Goal: Task Accomplishment & Management: Manage account settings

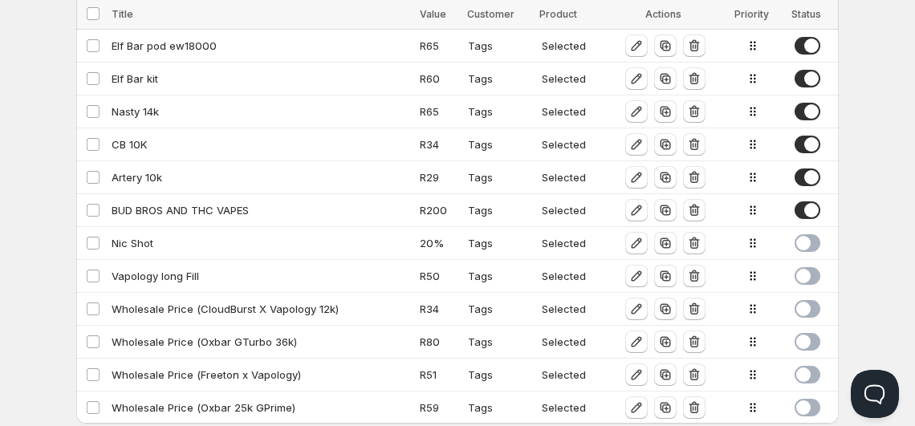
scroll to position [689, 0]
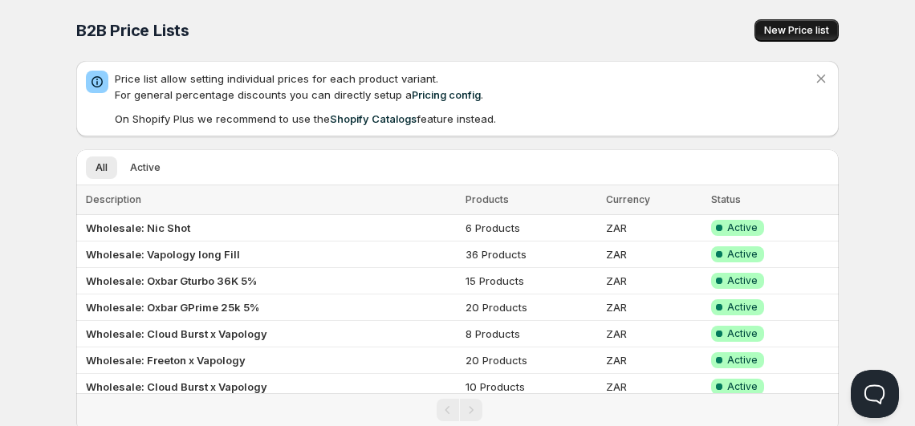
click at [787, 28] on span "New Price list" at bounding box center [796, 30] width 65 height 13
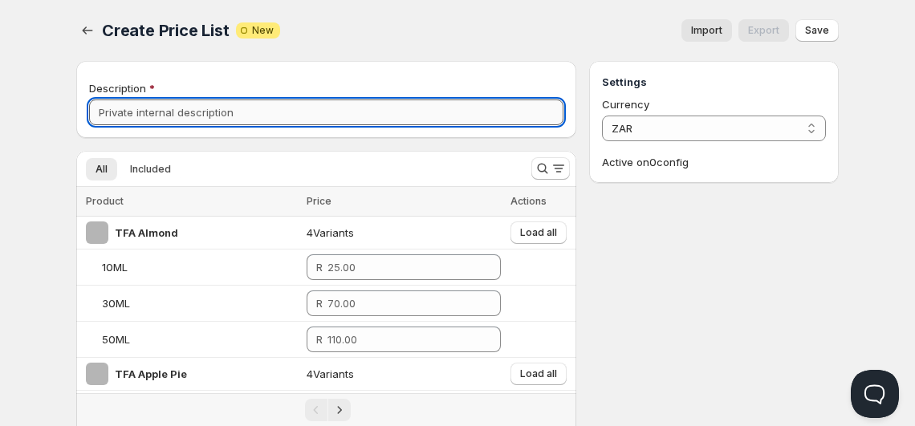
click at [325, 117] on input "Description" at bounding box center [326, 113] width 474 height 26
type input "Wholesale: Bud Bros & THC Vapes"
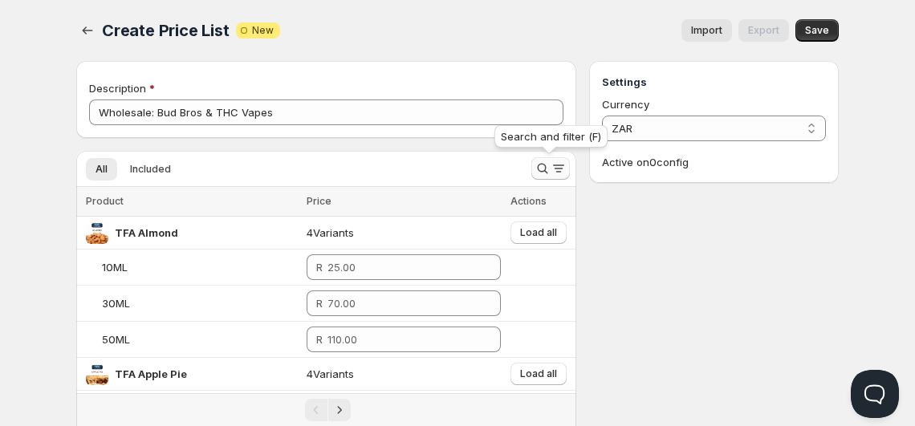
click at [550, 159] on button "Search and filter results" at bounding box center [550, 168] width 39 height 22
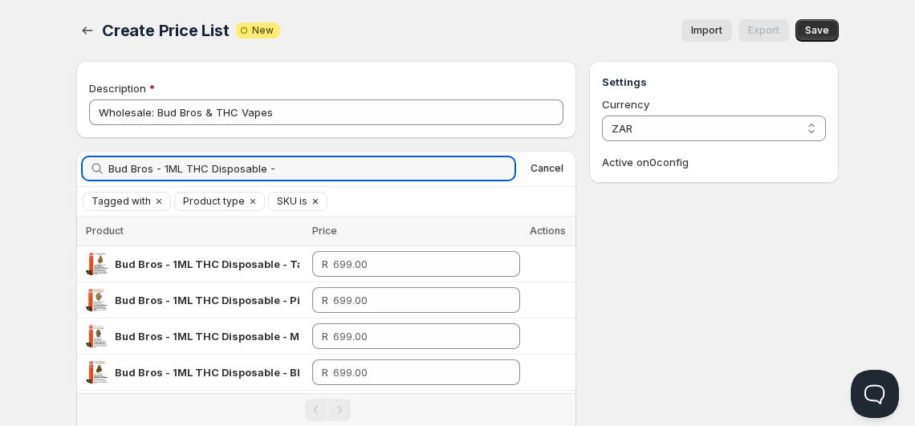
type input "Bud Bros - 1ML THC Disposable -"
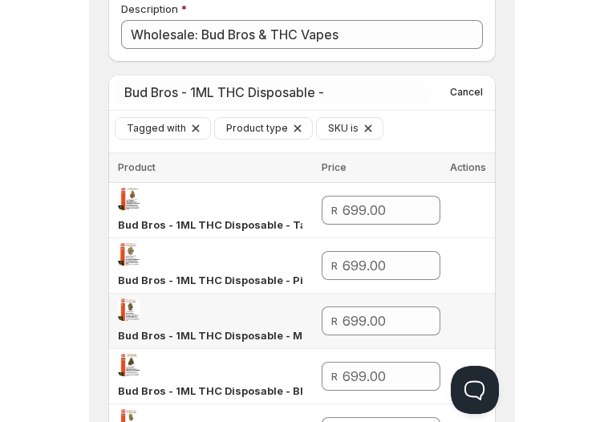
scroll to position [66, 0]
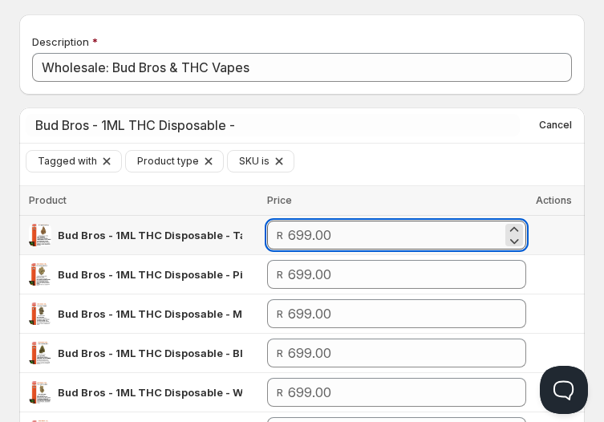
click at [360, 238] on input "number" at bounding box center [395, 235] width 214 height 29
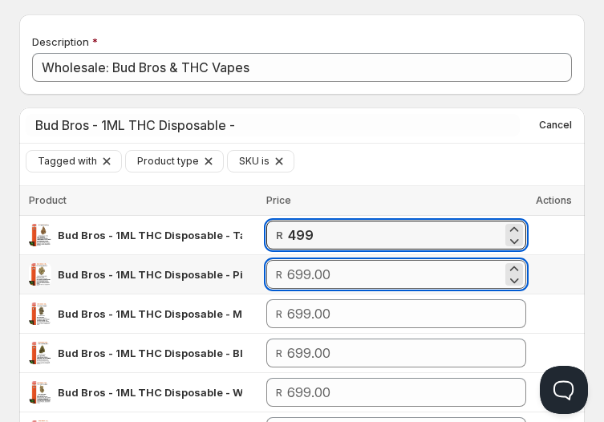
type input "499.00"
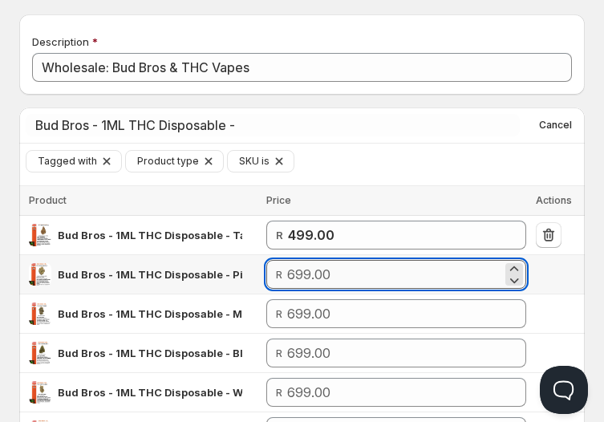
click at [332, 263] on input "number" at bounding box center [394, 274] width 214 height 29
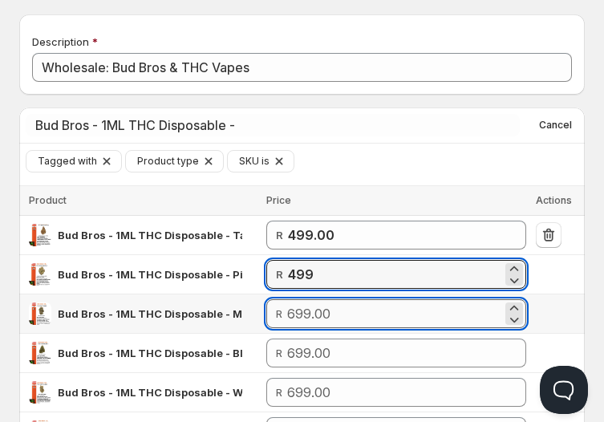
type input "499.00"
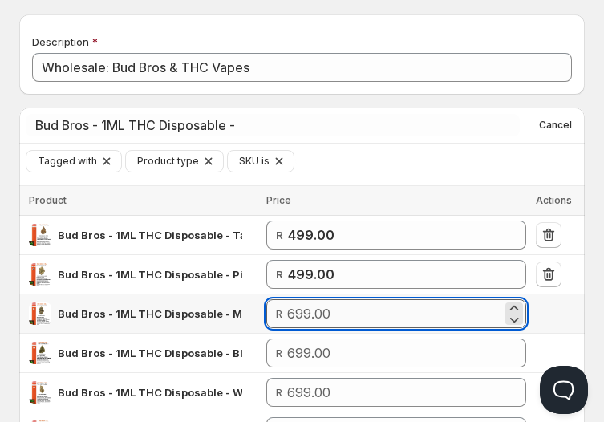
click at [324, 326] on input "number" at bounding box center [394, 313] width 214 height 29
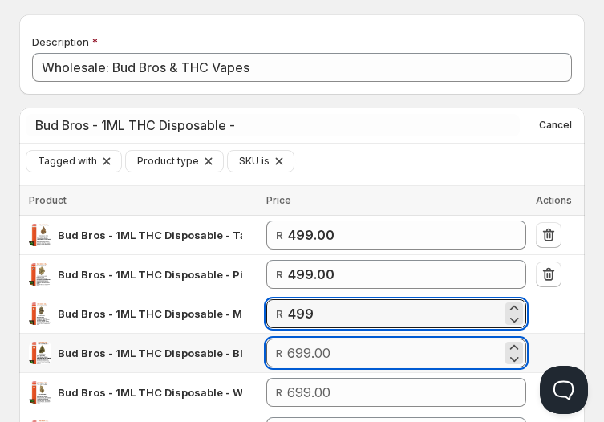
type input "499.00"
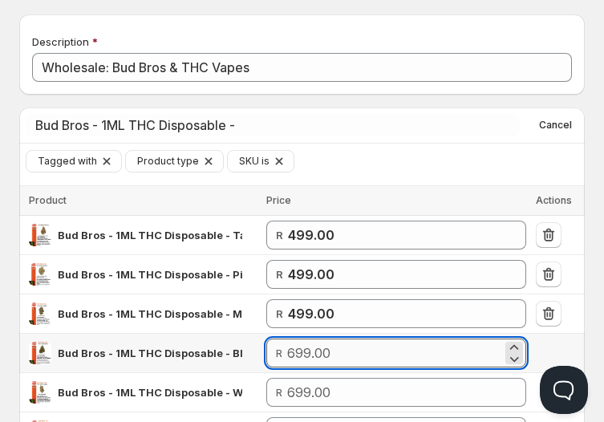
click at [332, 343] on input "number" at bounding box center [394, 353] width 214 height 29
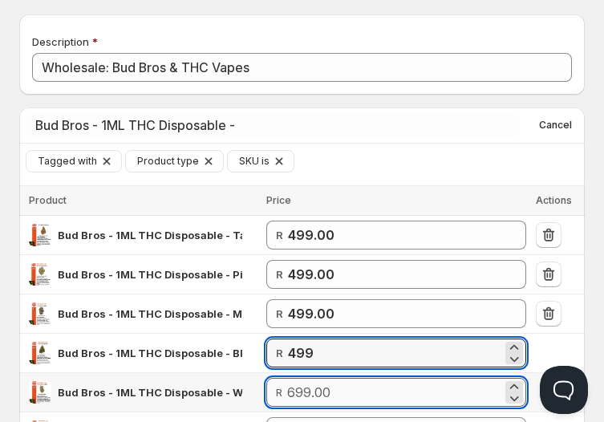
type input "499.00"
click at [350, 396] on input "number" at bounding box center [394, 392] width 214 height 29
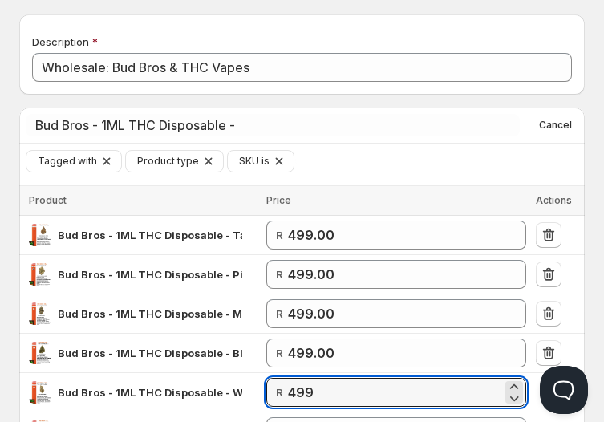
type input "499.00"
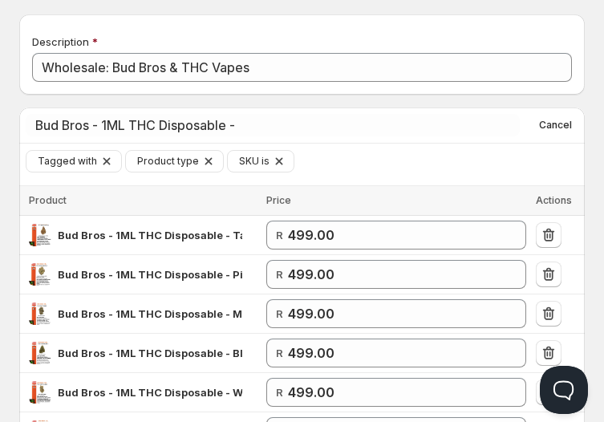
click at [417, 197] on div "Price" at bounding box center [396, 201] width 259 height 16
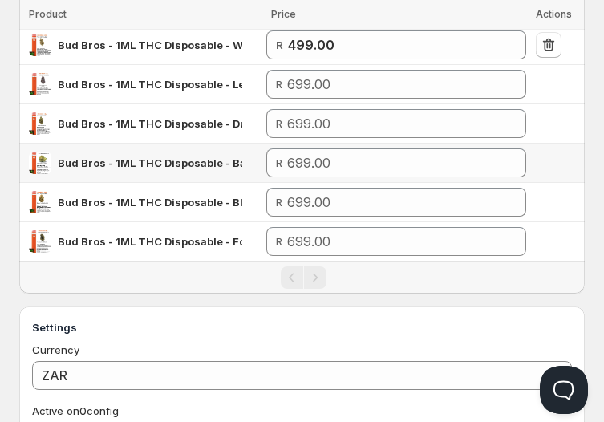
scroll to position [417, 0]
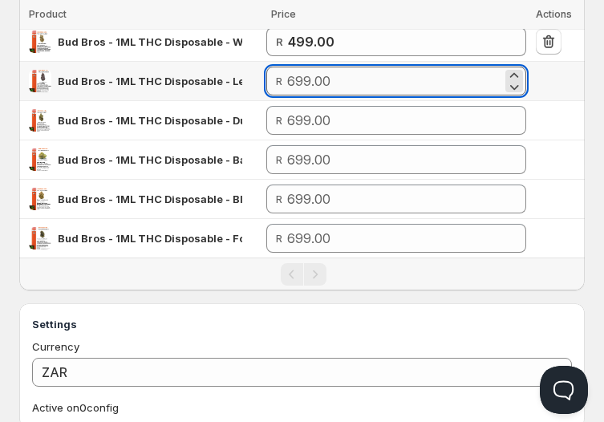
click at [428, 82] on input "number" at bounding box center [394, 81] width 214 height 29
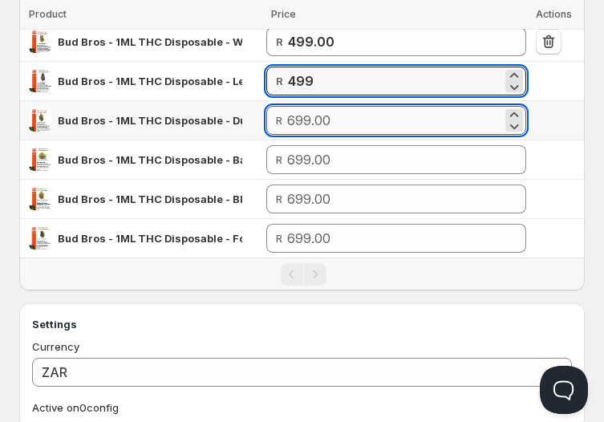
type input "499.00"
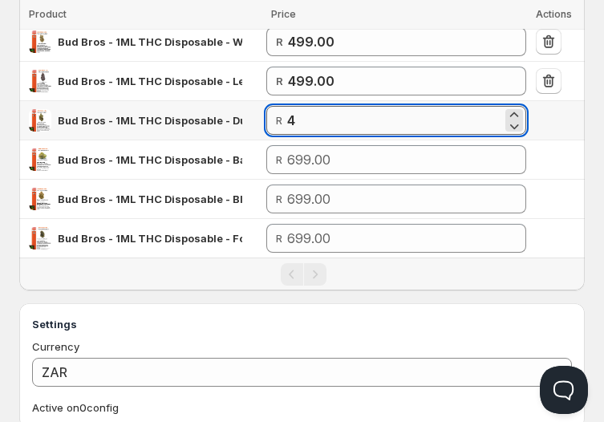
click at [409, 118] on input "4" at bounding box center [394, 120] width 214 height 29
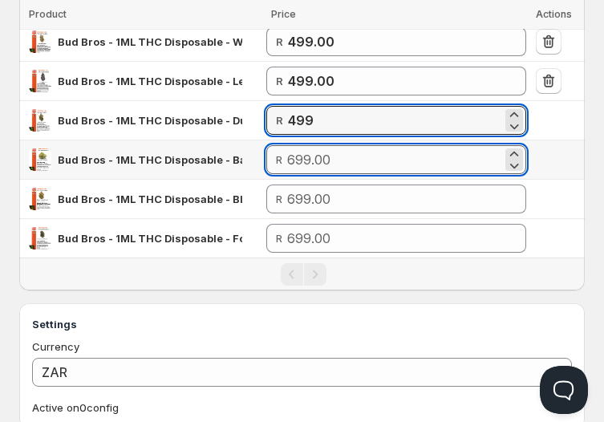
type input "499.00"
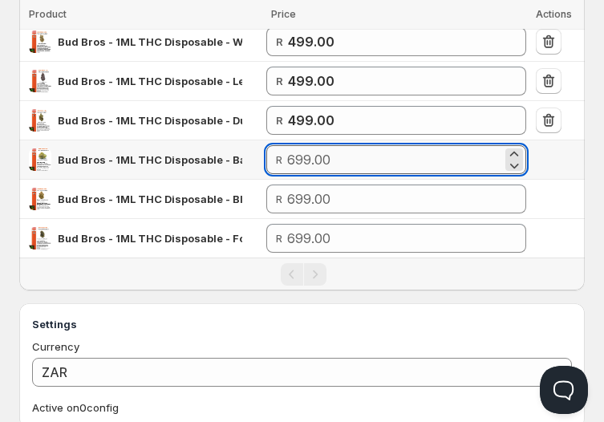
click at [405, 153] on input "number" at bounding box center [394, 159] width 214 height 29
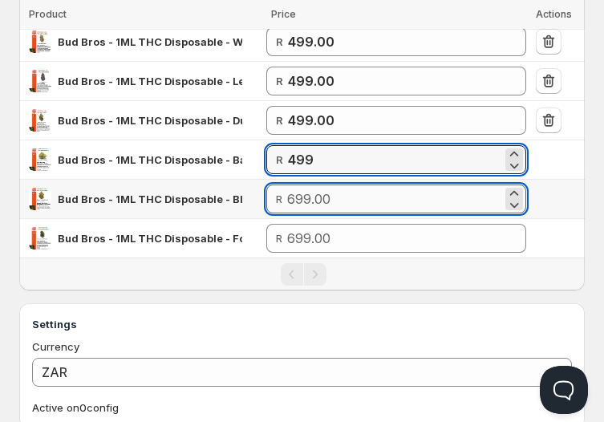
type input "499.00"
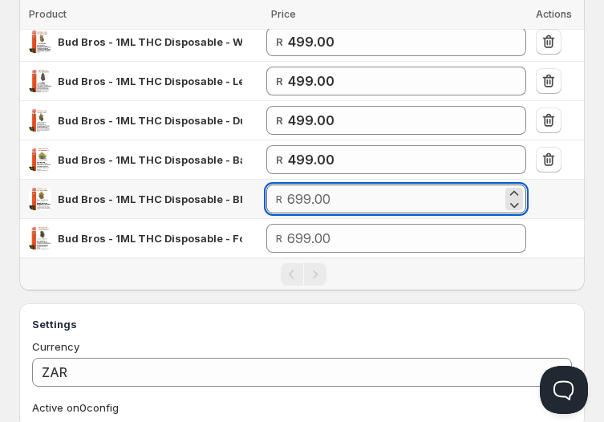
click at [383, 206] on input "number" at bounding box center [394, 199] width 214 height 29
type input "499.00"
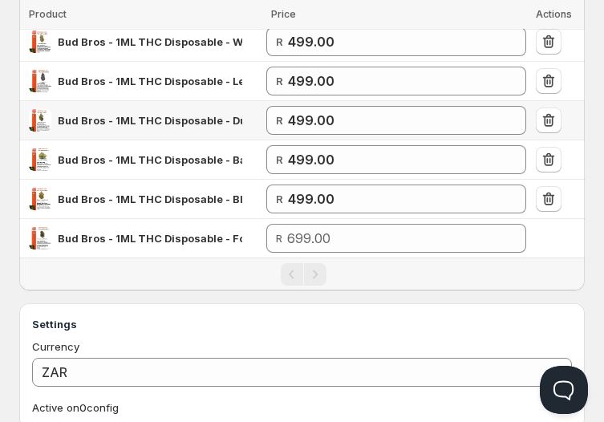
scroll to position [0, 0]
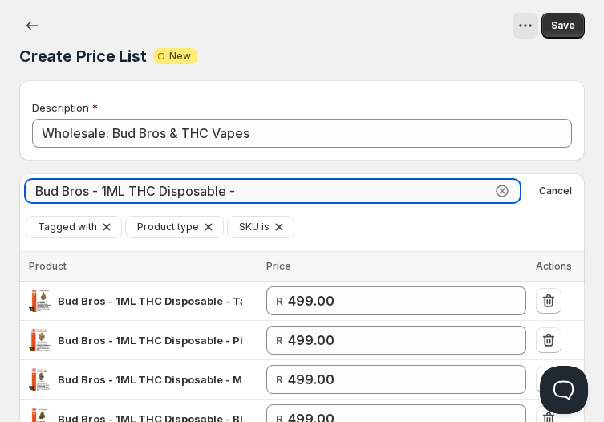
click at [332, 186] on input "Bud Bros - 1ML THC Disposable -" at bounding box center [259, 191] width 466 height 22
paste input "Lifted - Delta 8 Premium"
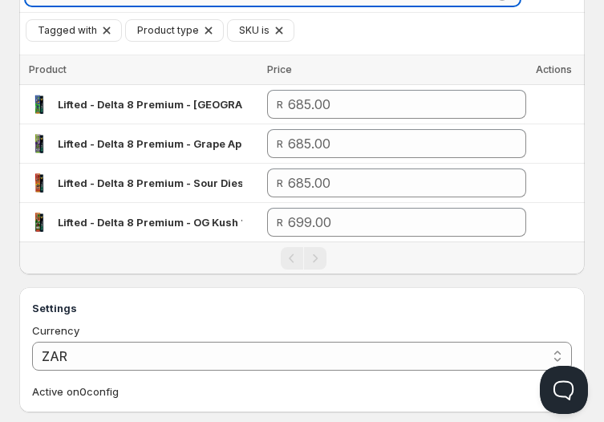
scroll to position [210, 0]
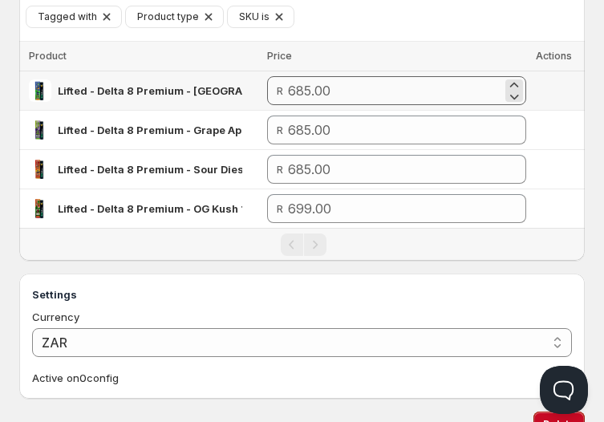
type input "Lifted - Delta 8 Premium -"
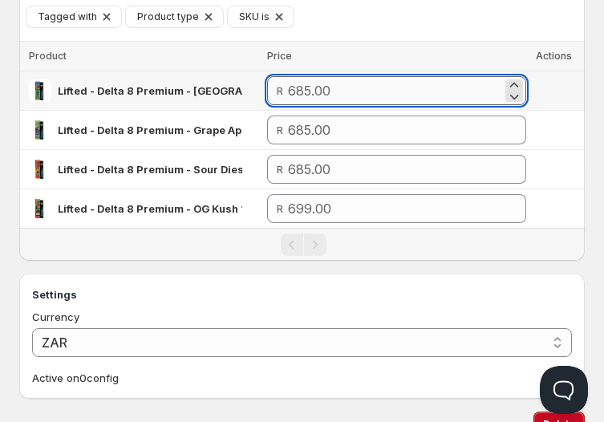
click at [364, 97] on input "number" at bounding box center [395, 90] width 214 height 29
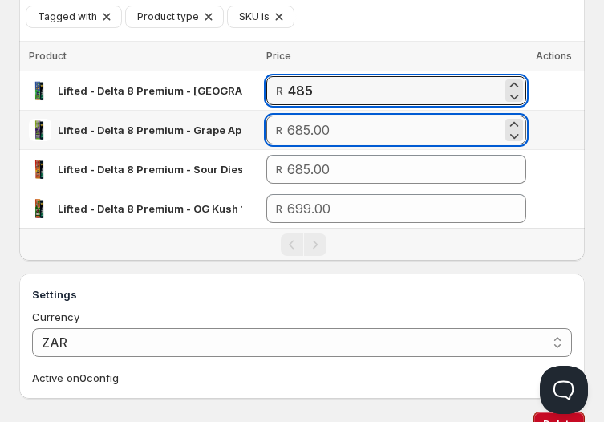
type input "485.00"
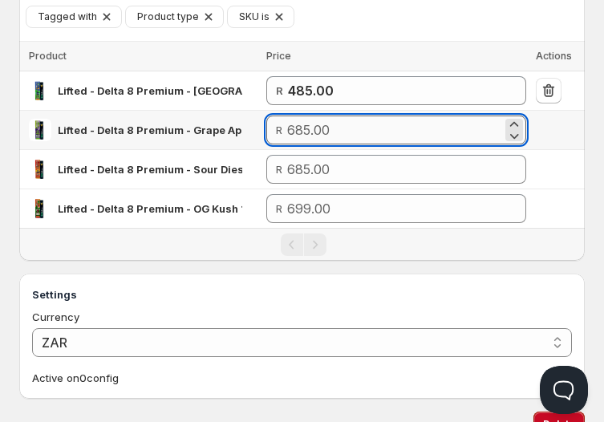
click at [362, 128] on input "number" at bounding box center [394, 130] width 214 height 29
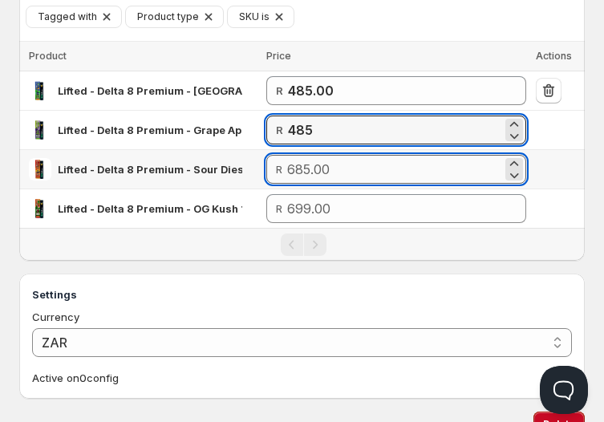
type input "485.00"
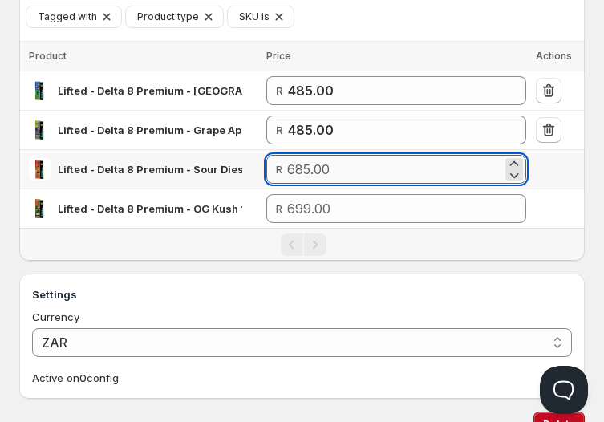
click at [366, 172] on input "number" at bounding box center [394, 169] width 214 height 29
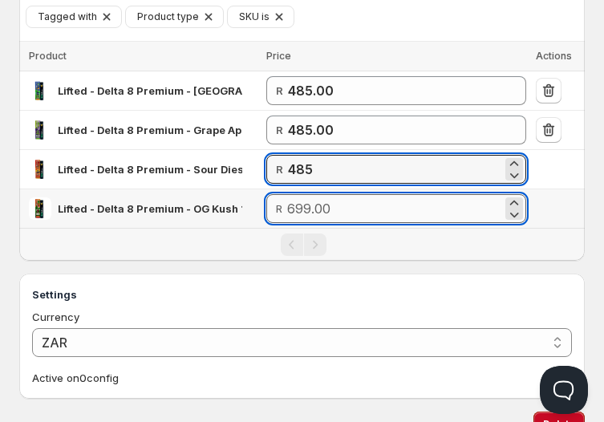
type input "485.00"
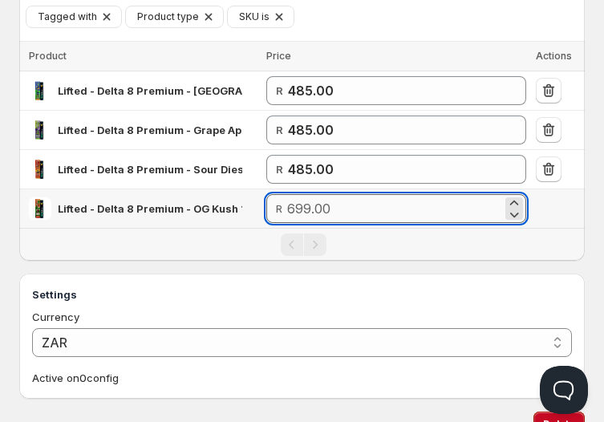
click at [371, 210] on input "number" at bounding box center [394, 208] width 214 height 29
type input "485.00"
click at [383, 237] on div "Pagination" at bounding box center [304, 245] width 550 height 22
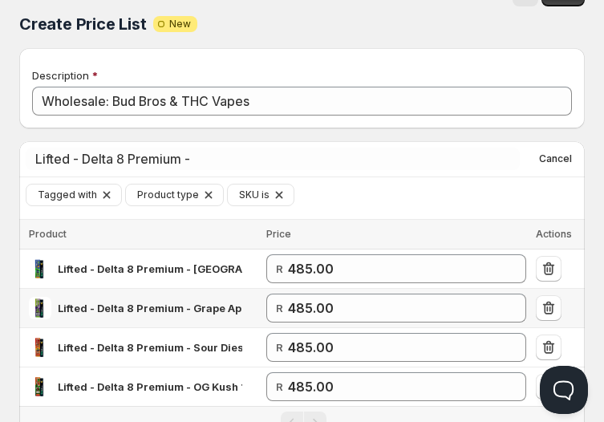
scroll to position [31, 0]
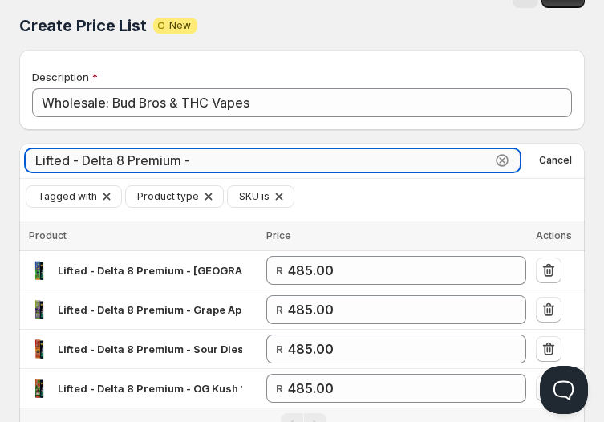
click at [126, 161] on input "Lifted - Delta 8 Premium -" at bounding box center [259, 160] width 466 height 22
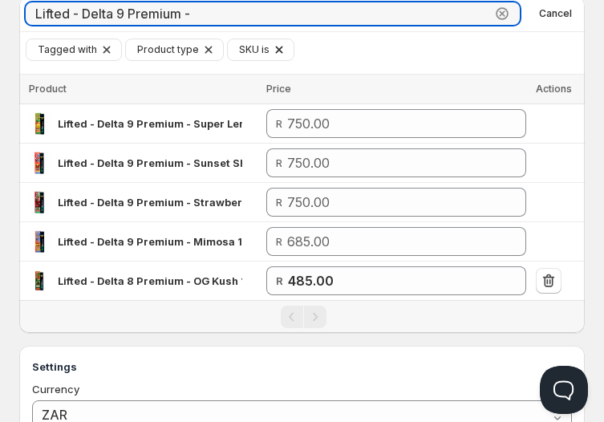
scroll to position [180, 0]
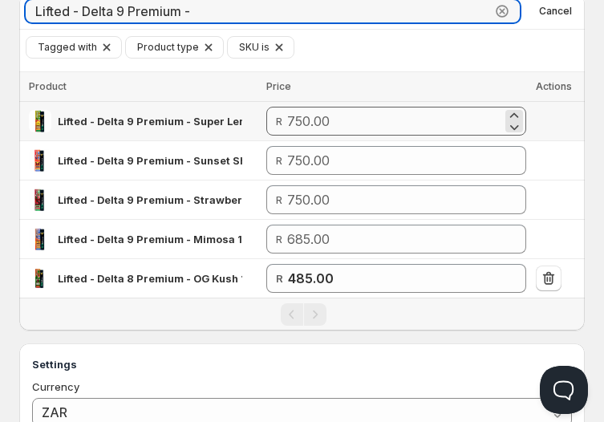
type input "Lifted - Delta 9 Premium -"
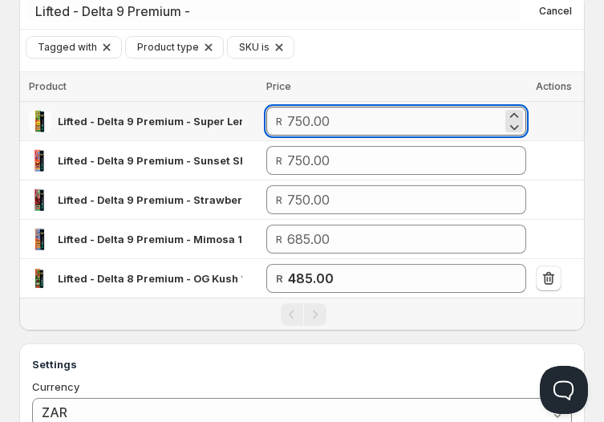
click at [372, 124] on input "number" at bounding box center [394, 121] width 214 height 29
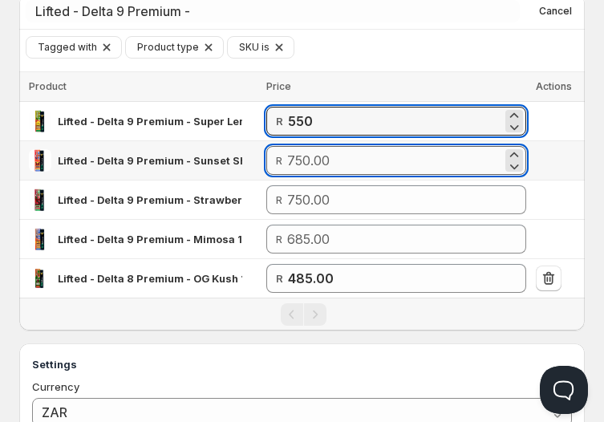
type input "550.00"
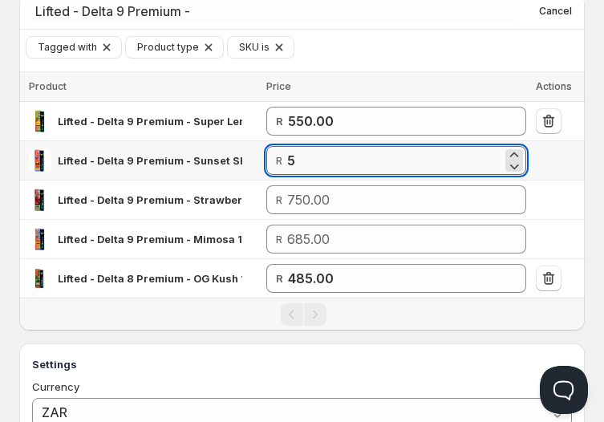
click at [359, 157] on input "5" at bounding box center [394, 160] width 214 height 29
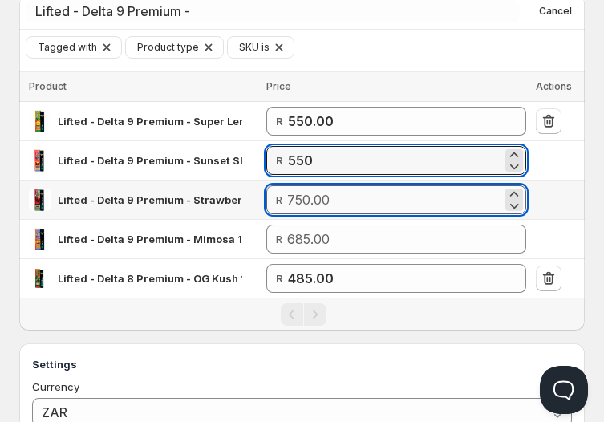
type input "550.00"
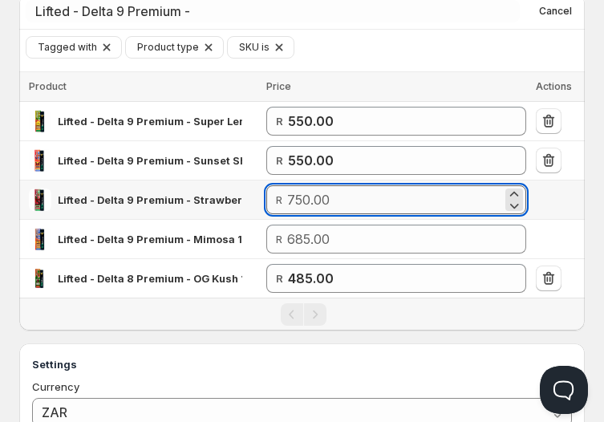
click at [349, 194] on input "number" at bounding box center [394, 199] width 214 height 29
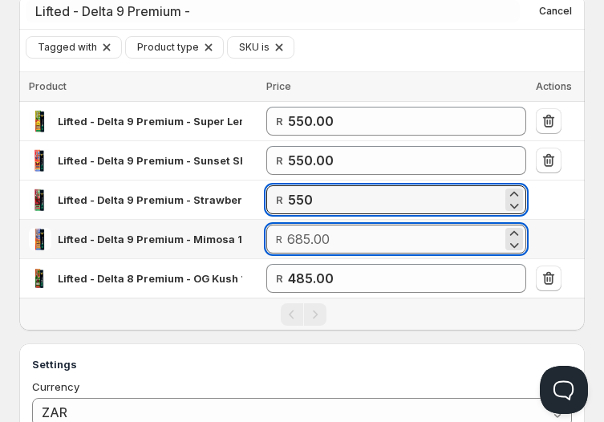
type input "550.00"
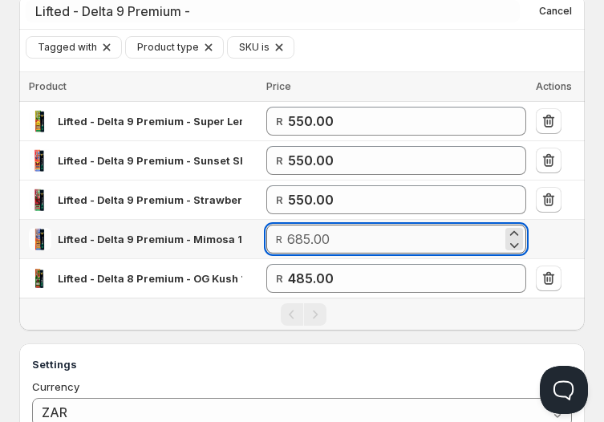
click at [333, 238] on input "number" at bounding box center [394, 239] width 214 height 29
type input "485.00"
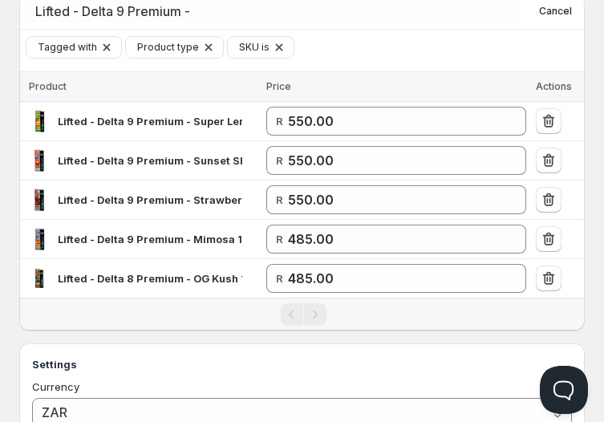
click at [356, 324] on div "Pagination" at bounding box center [304, 314] width 550 height 22
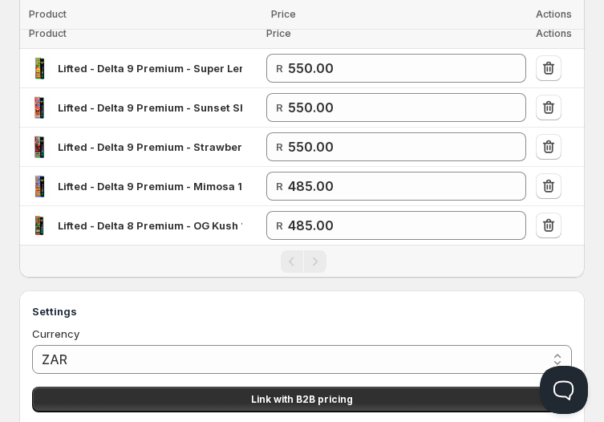
scroll to position [383, 0]
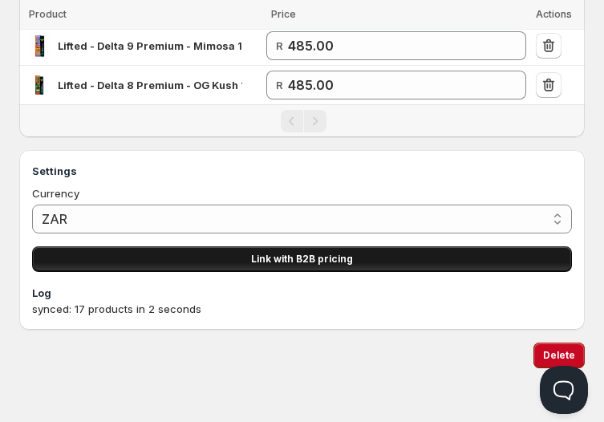
click at [279, 253] on span "Link with B2B pricing" at bounding box center [302, 259] width 102 height 13
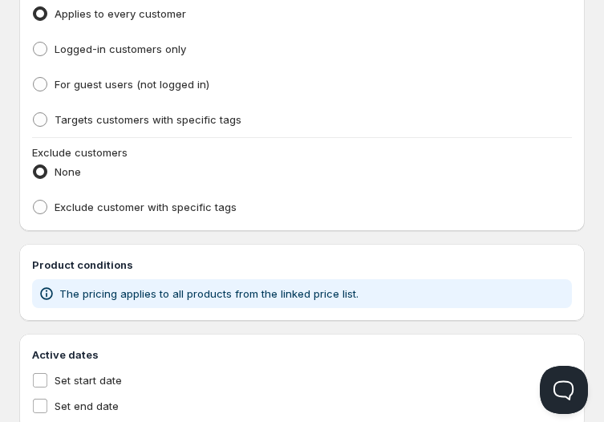
type input "PL Wholesale: Bud Bros & THC Vapes"
type input "PL_WHOLESALE:_BUD_BROS_&_THC_VAPES"
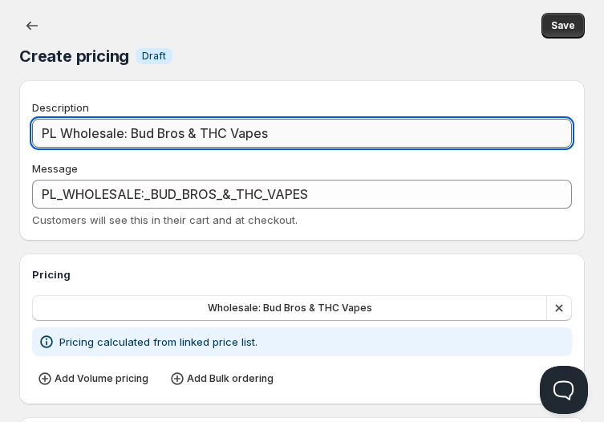
click at [63, 133] on input "PL Wholesale: Bud Bros & THC Vapes" at bounding box center [302, 133] width 540 height 29
type input "PLWholesale: Bud Bros & THC Vapes"
type input "PLWHOLESALE:_BUD_BROS_&_THC_VAPES"
type input "PWholesale: Bud Bros & THC Vapes"
type input "PWHOLESALE:_BUD_BROS_&_THC_VAPES"
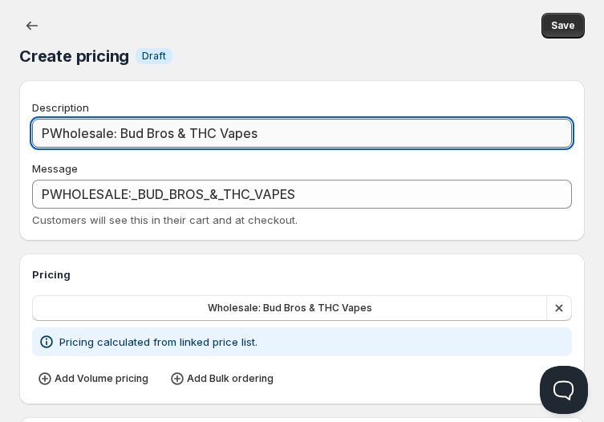
type input "Wholesale: Bud Bros & THC Vapes"
type input "WHOLESALE:_BUD_BROS_&_THC_VAPES"
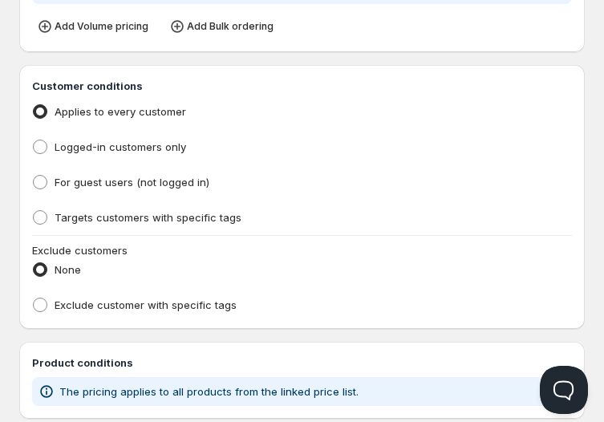
scroll to position [356, 0]
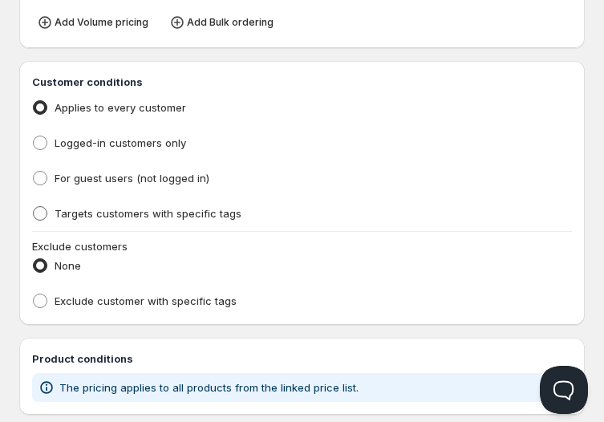
type input "Wholesale: Bud Bros & THC Vapes"
click at [169, 205] on label "Targets customers with specific tags" at bounding box center [137, 213] width 210 height 22
click at [34, 206] on input "Targets customers with specific tags" at bounding box center [33, 206] width 1 height 1
radio input "true"
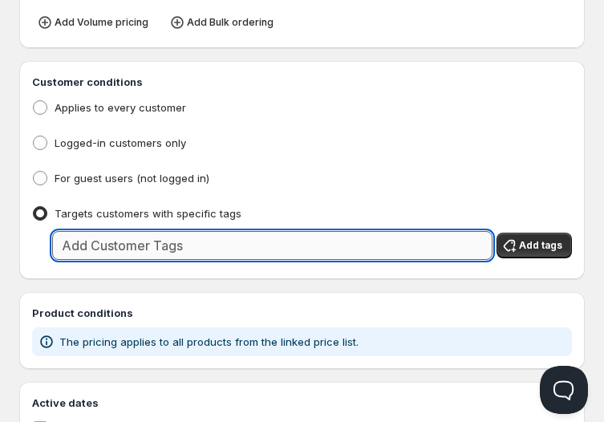
click at [177, 250] on input "text" at bounding box center [272, 245] width 441 height 29
type input "Wholesale"
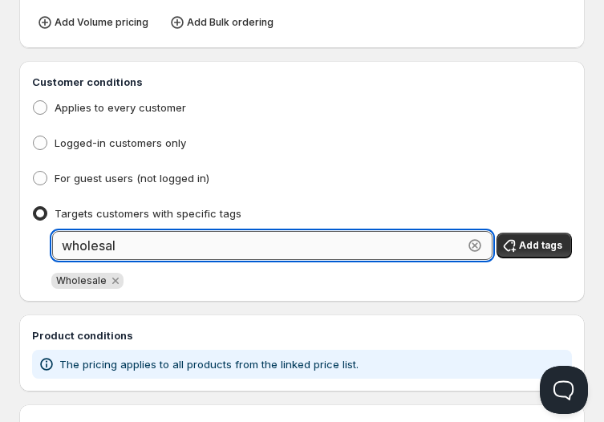
type input "wholesale"
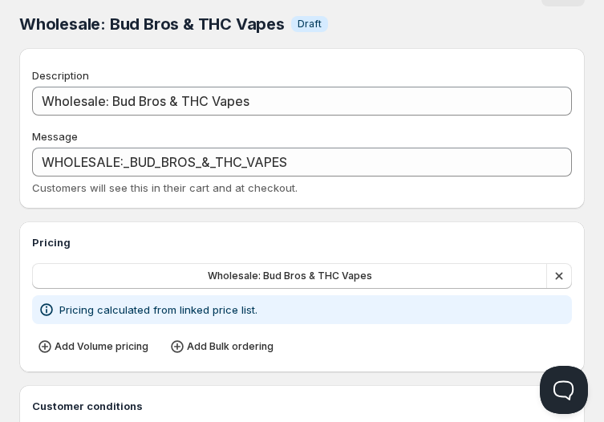
scroll to position [0, 0]
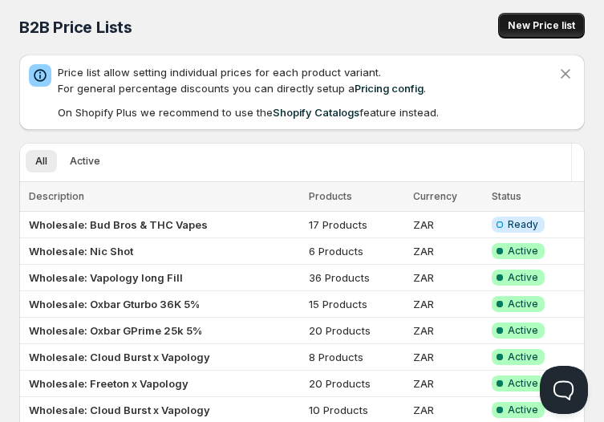
click at [520, 32] on button "New Price list" at bounding box center [542, 26] width 87 height 26
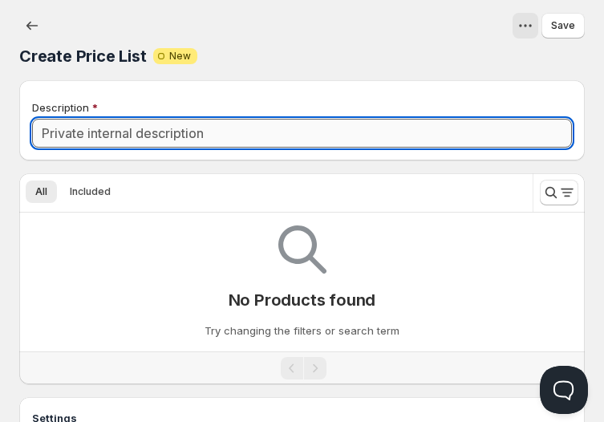
click at [303, 140] on input "Description" at bounding box center [302, 133] width 540 height 29
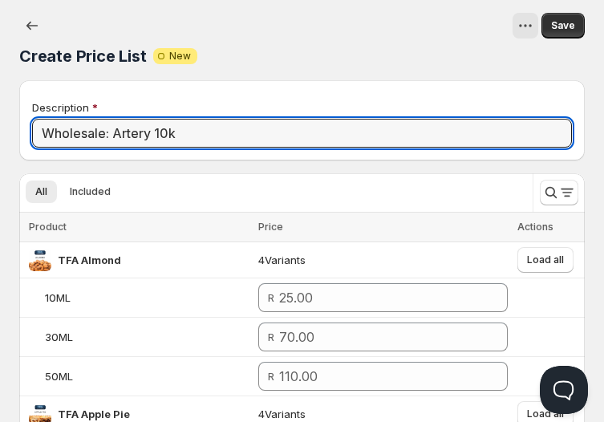
type input "Wholesale: Artery 10k"
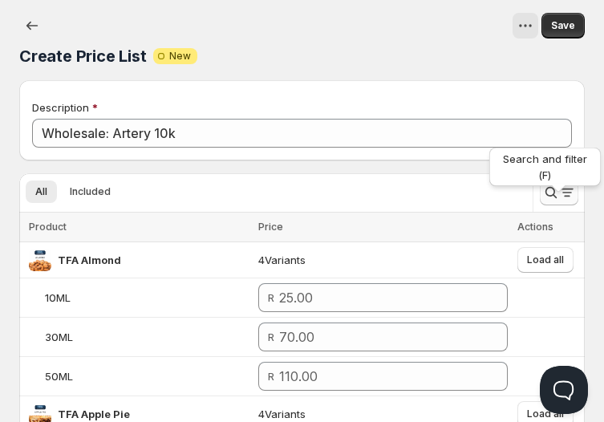
click at [560, 198] on icon "Search and filter results" at bounding box center [568, 193] width 16 height 16
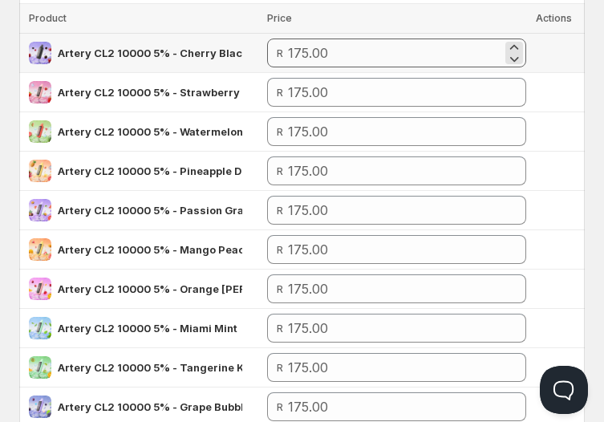
scroll to position [250, 0]
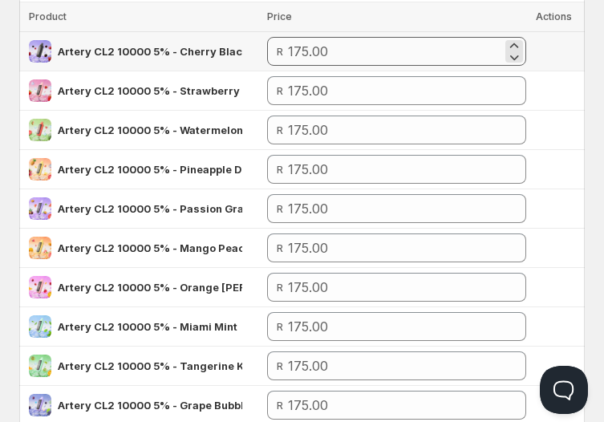
type input "Artery CL2 10000 5% -"
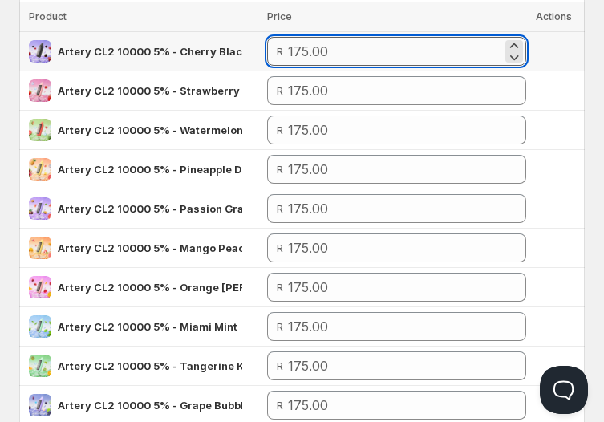
click at [413, 57] on input "number" at bounding box center [395, 51] width 214 height 29
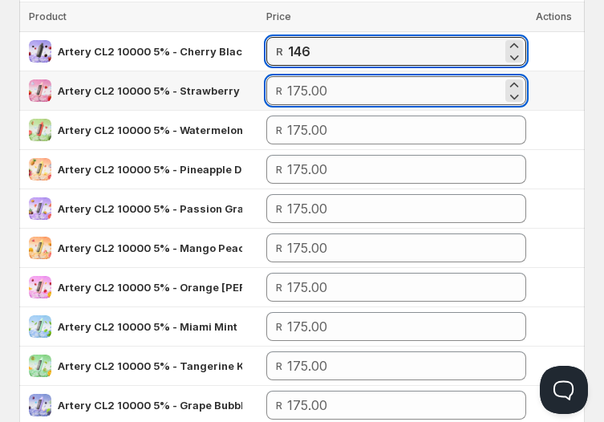
type input "146.00"
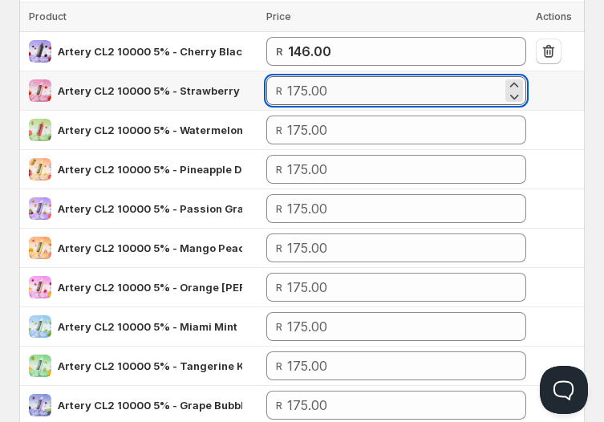
click at [389, 83] on input "number" at bounding box center [394, 90] width 214 height 29
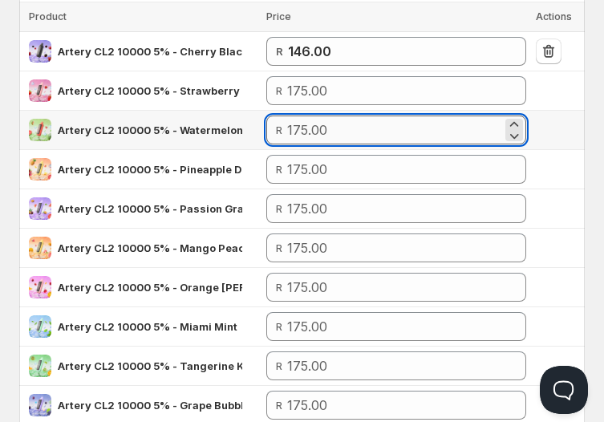
click at [469, 136] on input "number" at bounding box center [394, 130] width 214 height 29
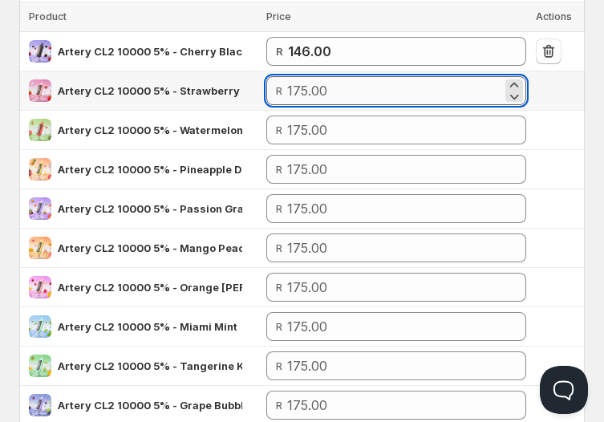
click at [466, 90] on input "number" at bounding box center [394, 90] width 214 height 29
paste input "146"
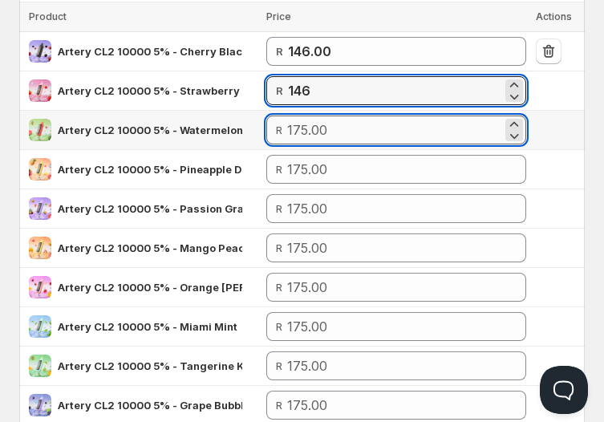
type input "146.00"
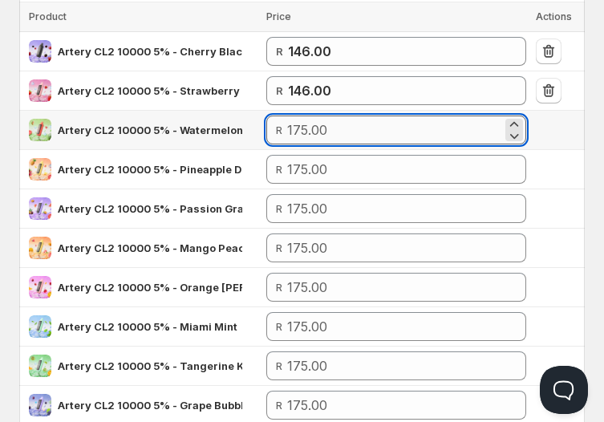
click at [342, 120] on input "number" at bounding box center [394, 130] width 214 height 29
paste input "146"
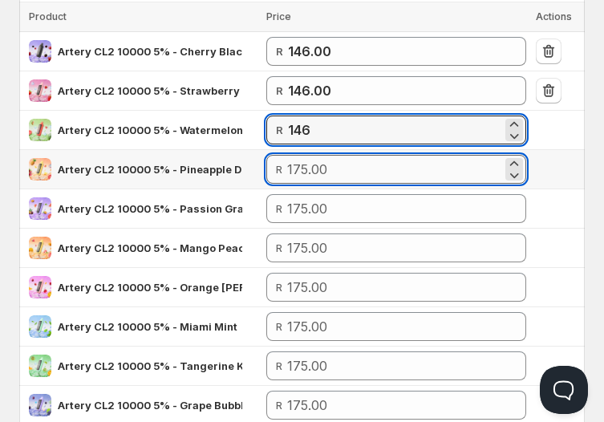
type input "146.00"
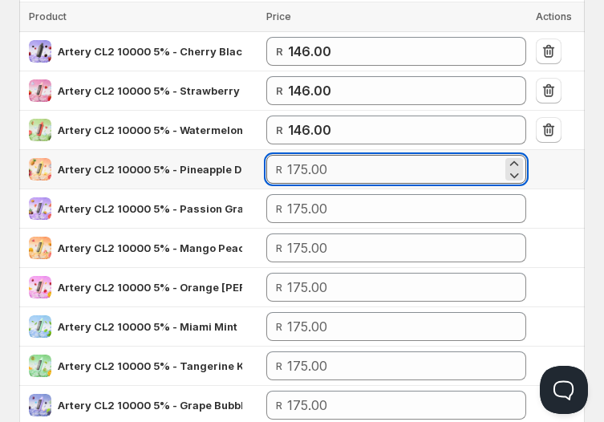
click at [325, 161] on input "number" at bounding box center [394, 169] width 214 height 29
paste input "146"
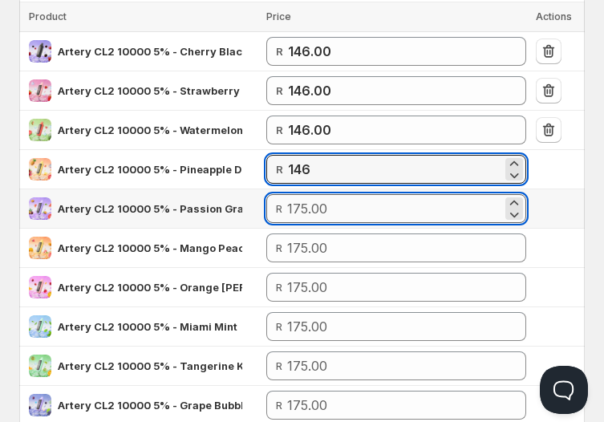
type input "146.00"
click at [454, 201] on input "number" at bounding box center [394, 208] width 214 height 29
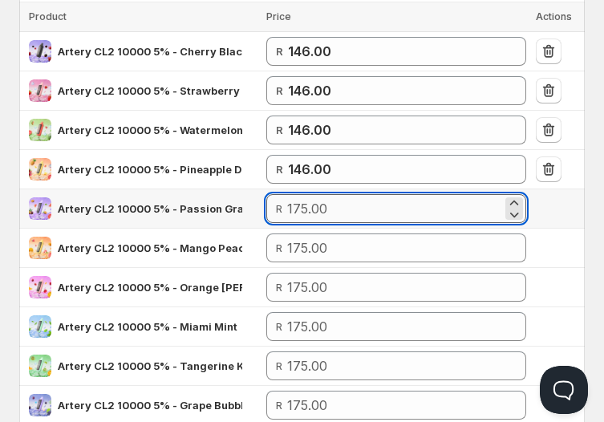
paste input "146"
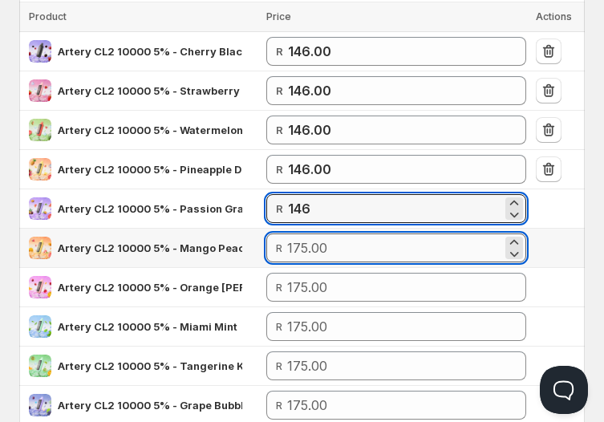
type input "146.00"
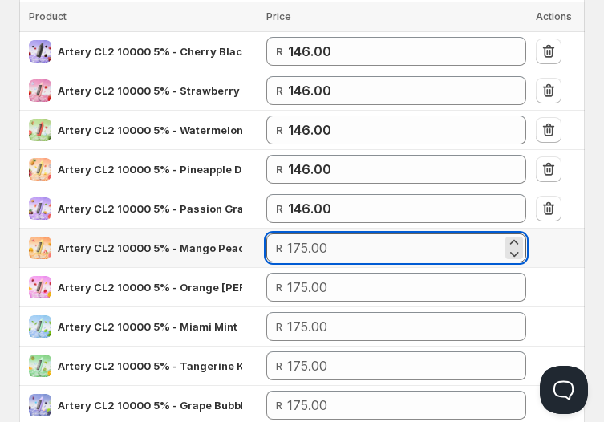
click at [476, 249] on input "number" at bounding box center [394, 248] width 214 height 29
paste input "146"
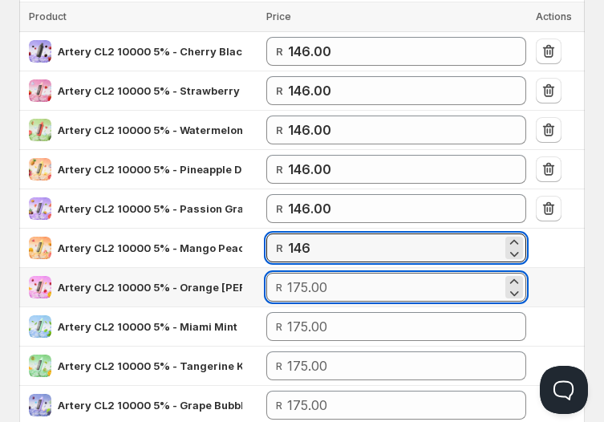
type input "146.00"
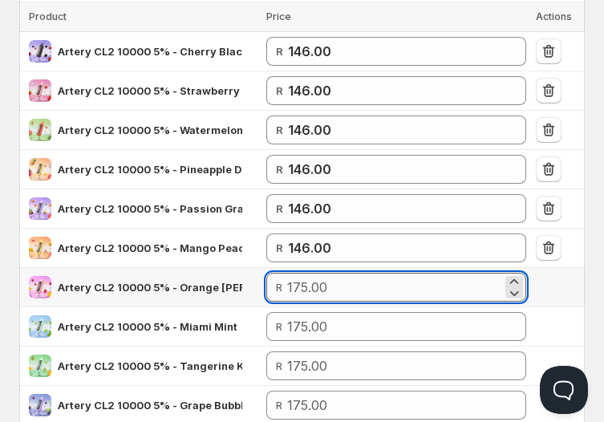
click at [438, 294] on input "number" at bounding box center [394, 287] width 214 height 29
paste input "146"
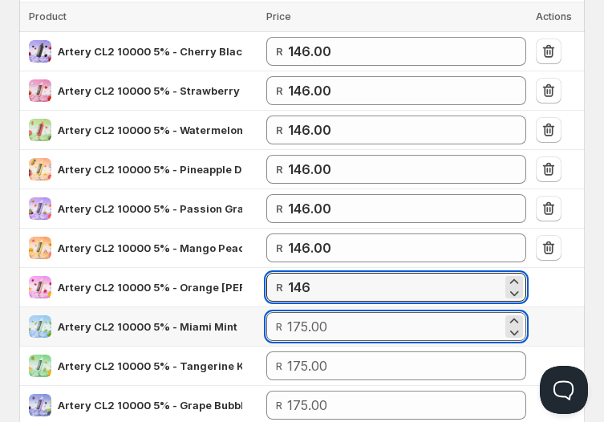
type input "146.00"
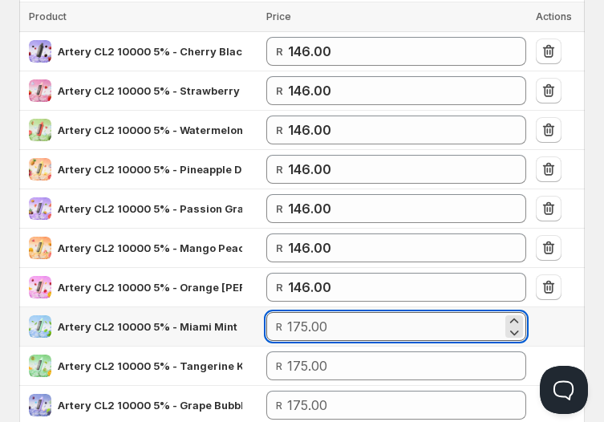
click at [421, 312] on input "number" at bounding box center [394, 326] width 214 height 29
paste input "146"
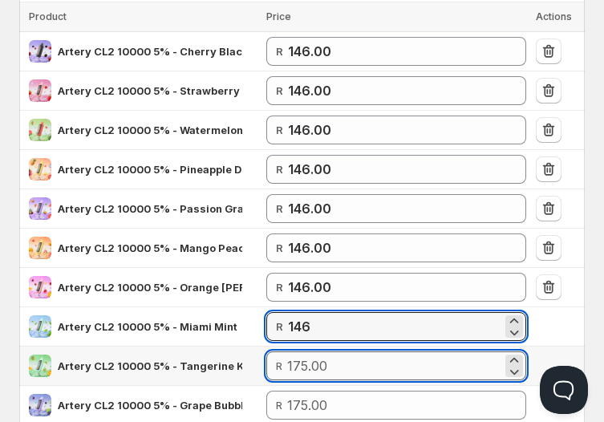
type input "146.00"
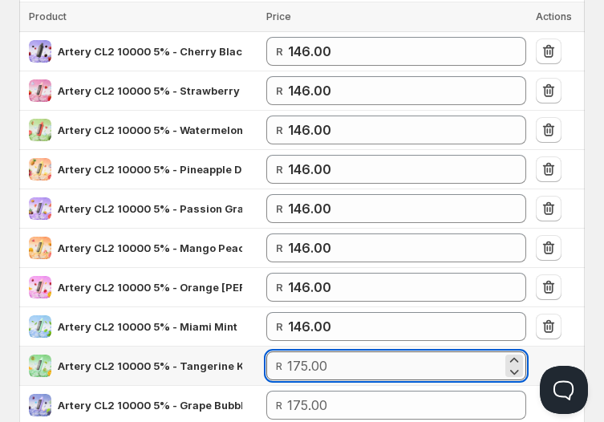
click at [411, 364] on input "number" at bounding box center [394, 366] width 214 height 29
paste input "146"
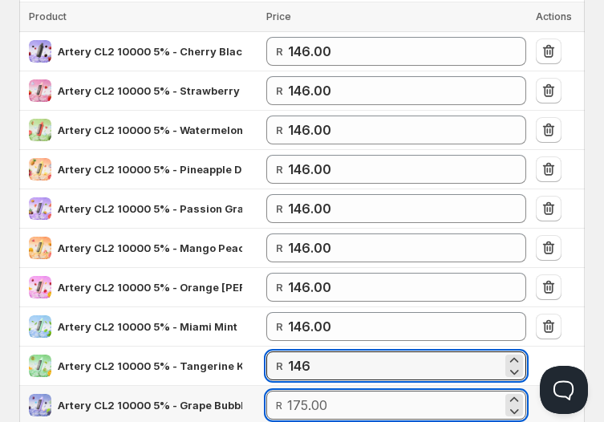
type input "146.00"
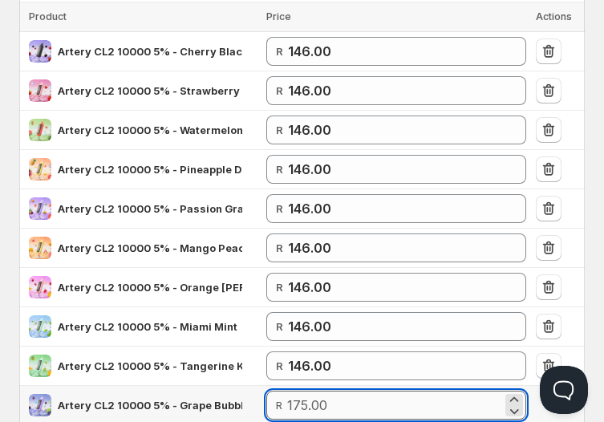
click at [386, 403] on input "number" at bounding box center [394, 405] width 214 height 29
paste input "146"
paste input "46"
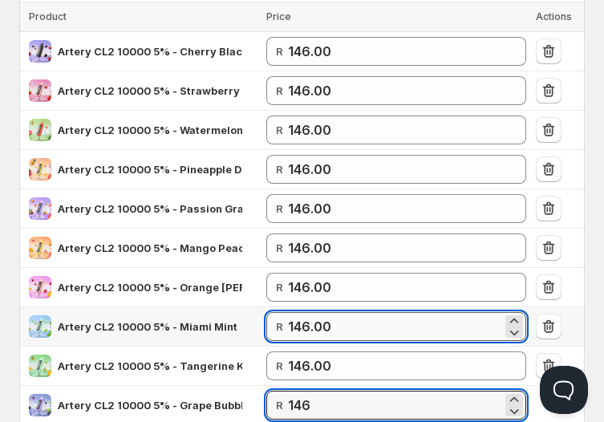
type input "146.00"
click at [408, 335] on input "146.00" at bounding box center [395, 326] width 214 height 29
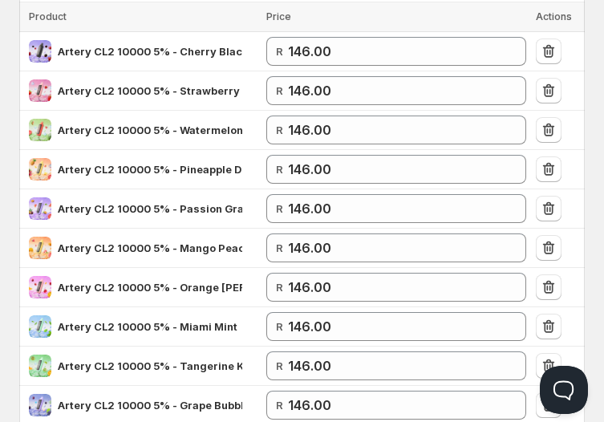
click at [601, 318] on div "Create Price List. This page is ready Create Price List Attention Incomplete Ne…" at bounding box center [302, 257] width 604 height 1015
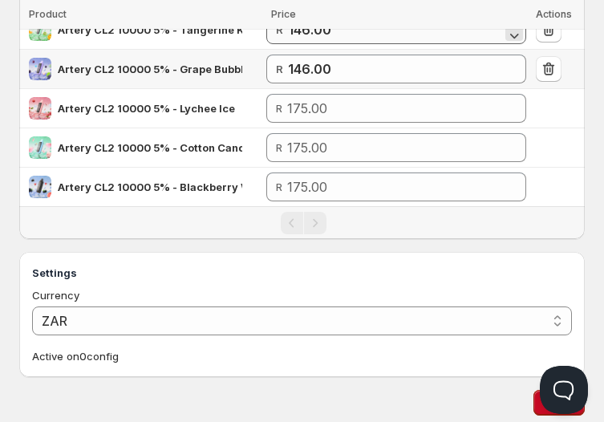
scroll to position [588, 0]
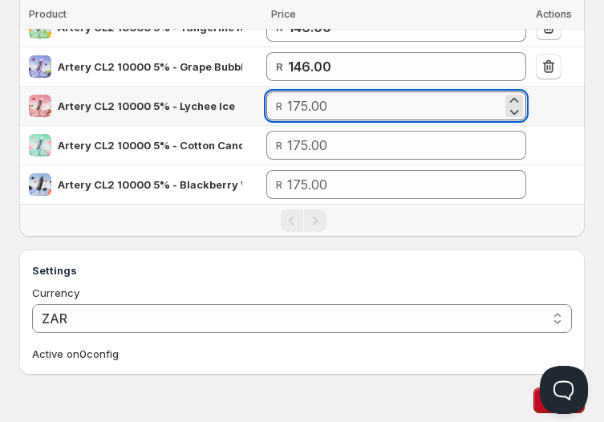
click at [376, 96] on input "number" at bounding box center [394, 106] width 214 height 29
paste input "146"
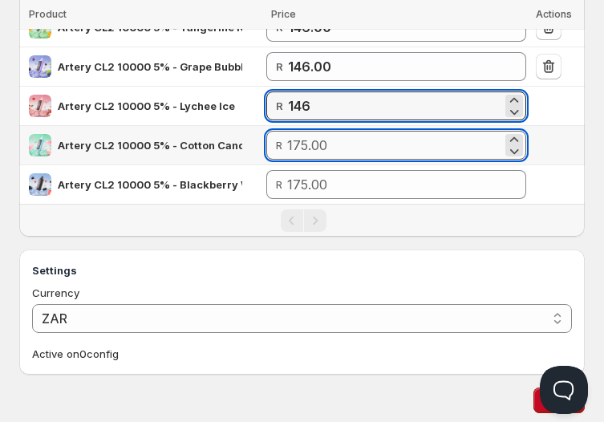
type input "146.00"
click at [366, 139] on input "number" at bounding box center [394, 145] width 214 height 29
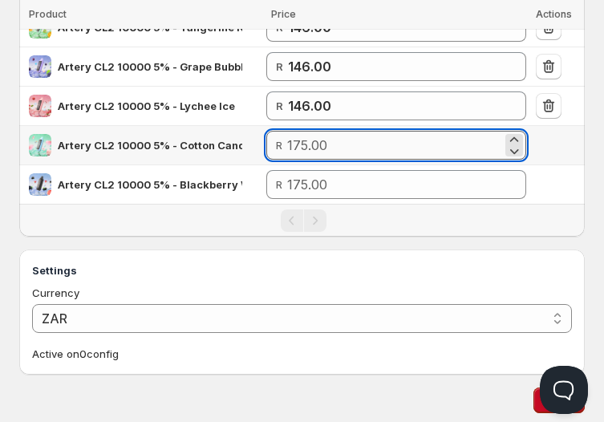
paste input "146"
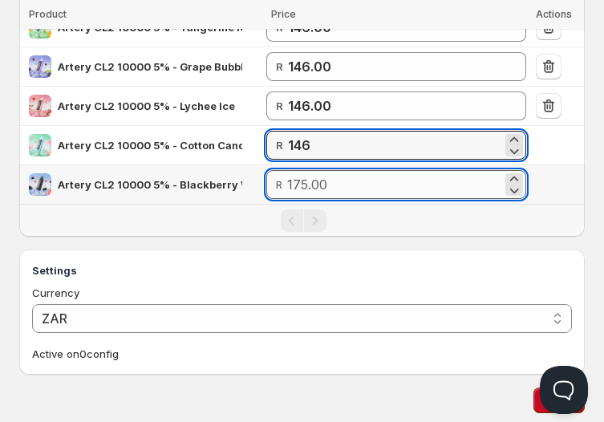
type input "146.00"
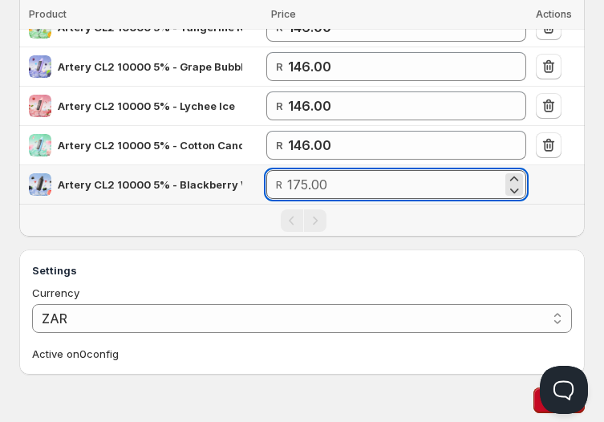
click at [350, 175] on input "number" at bounding box center [394, 184] width 214 height 29
paste input "146"
type input "146.00"
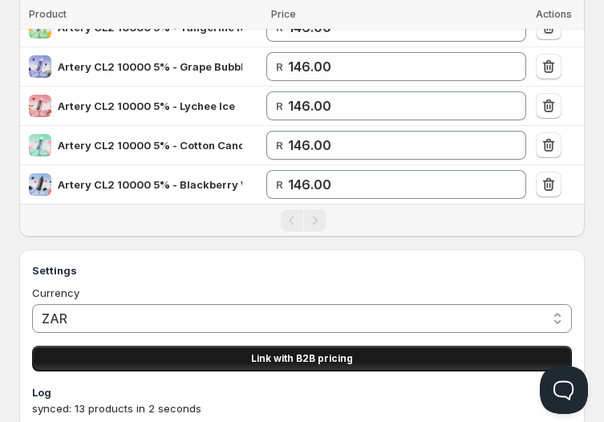
click at [326, 348] on button "Link with B2B pricing" at bounding box center [302, 359] width 540 height 26
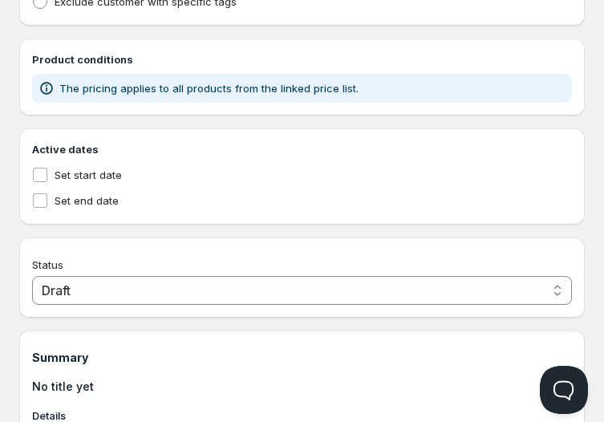
type input "PL Wholesale: Artery 10k"
type input "PL_WHOLESALE:_ARTERY_10K"
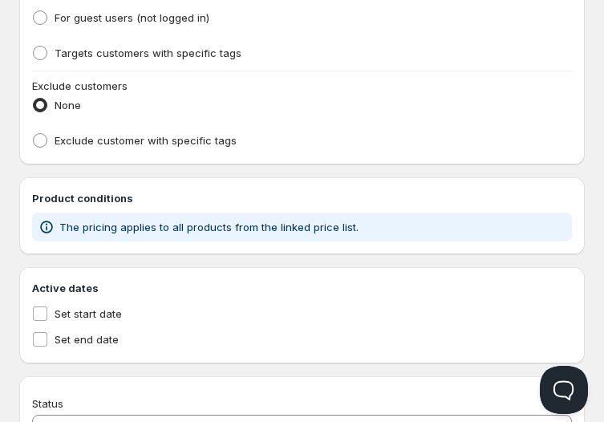
scroll to position [618, 0]
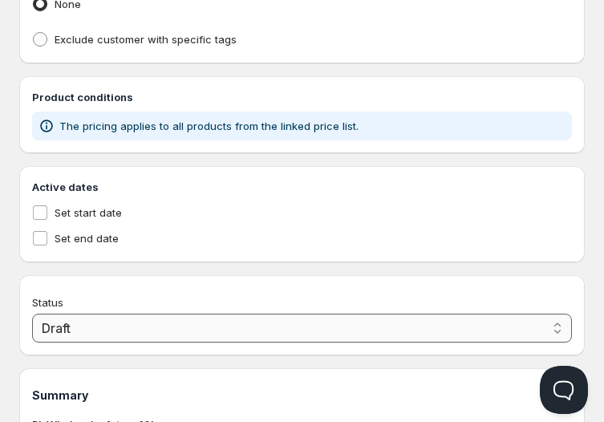
click at [86, 323] on select "Draft Active" at bounding box center [302, 328] width 540 height 29
select select "1"
click at [32, 315] on select "Draft Active" at bounding box center [302, 328] width 540 height 29
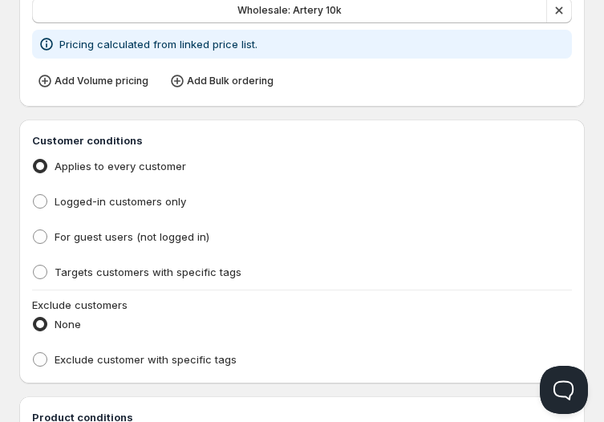
scroll to position [0, 0]
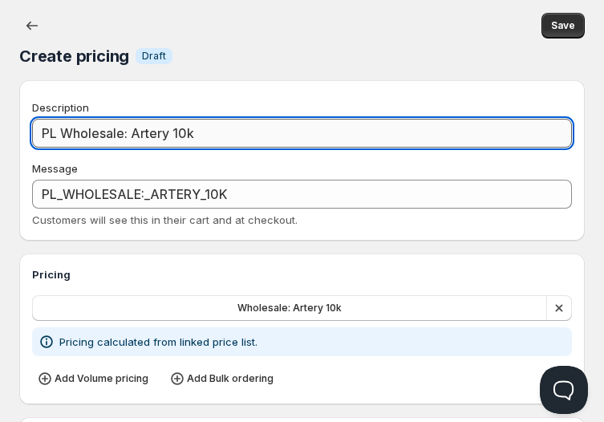
click at [62, 128] on input "PL Wholesale: Artery 10k" at bounding box center [302, 133] width 540 height 29
type input "PLWholesale: Artery 10k"
type input "PLWHOLESALE:_ARTERY_10K"
type input "Wholesale: Artery 10k"
type input "WHOLESALE:_ARTERY_10K"
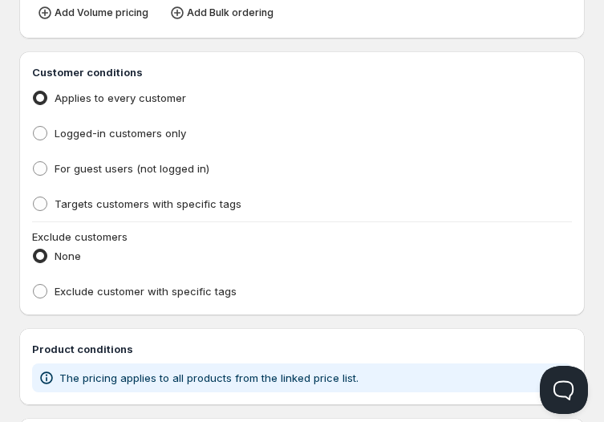
scroll to position [368, 0]
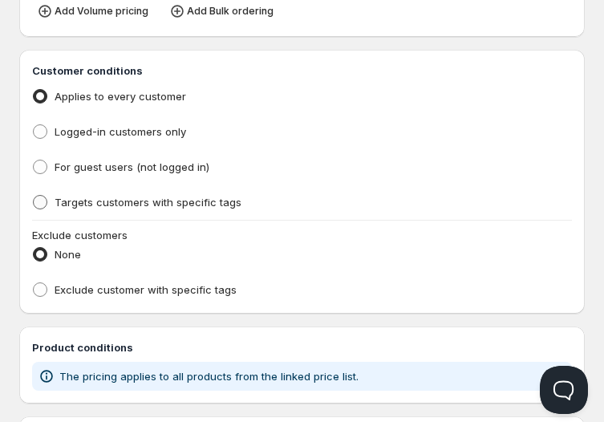
type input "Wholesale: Artery 10k"
click at [165, 197] on span "Targets customers with specific tags" at bounding box center [148, 202] width 187 height 13
click at [34, 196] on input "Targets customers with specific tags" at bounding box center [33, 195] width 1 height 1
radio input "true"
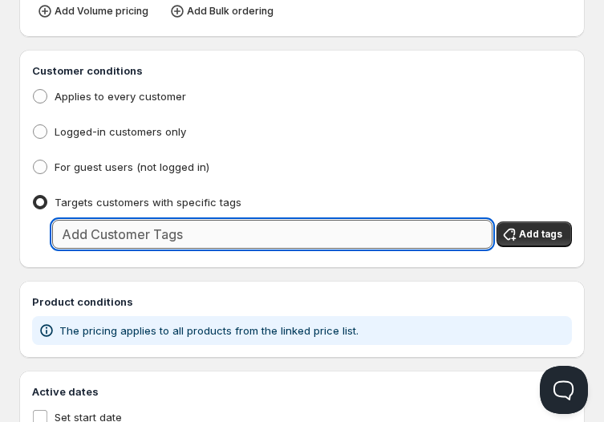
click at [172, 241] on input "text" at bounding box center [272, 234] width 441 height 29
type input "wholesale"
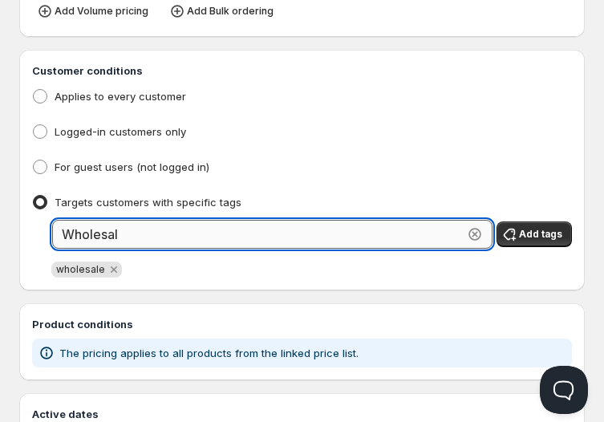
type input "Wholesale"
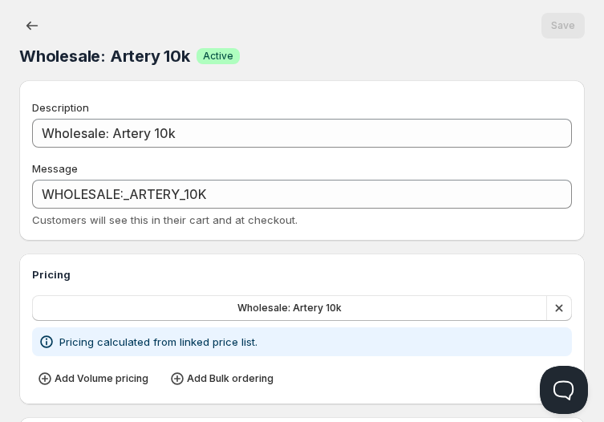
scroll to position [0, 0]
click at [39, 33] on button "button" at bounding box center [32, 26] width 26 height 26
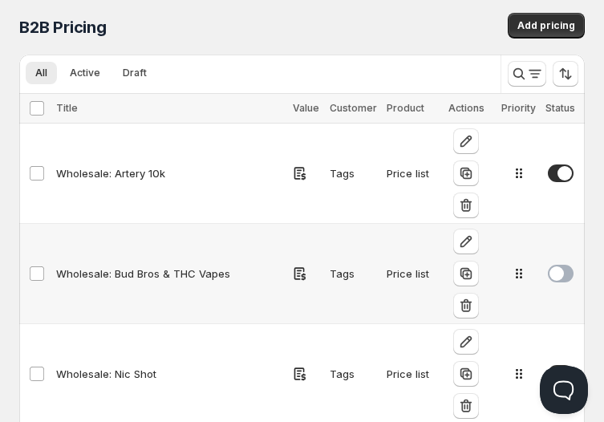
click at [560, 265] on span at bounding box center [561, 274] width 26 height 18
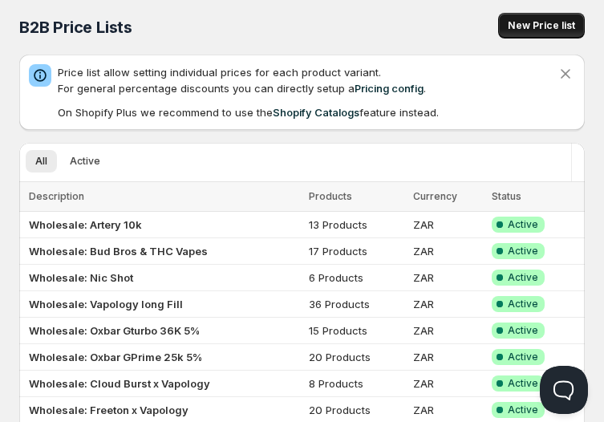
click at [550, 22] on span "New Price list" at bounding box center [541, 25] width 67 height 13
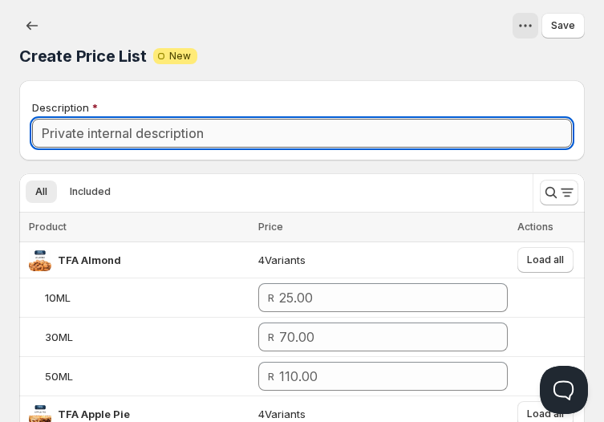
click at [246, 136] on input "Description" at bounding box center [302, 133] width 540 height 29
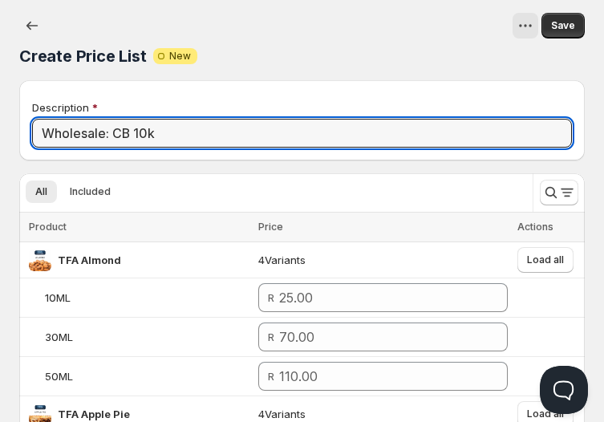
type input "Wholesale: CB 10k"
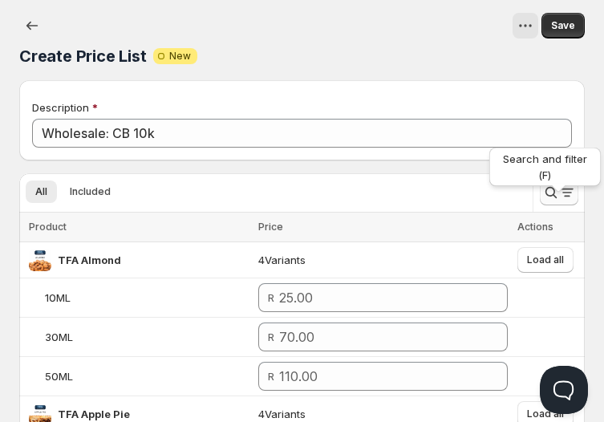
click at [557, 193] on icon "Search and filter results" at bounding box center [551, 193] width 16 height 16
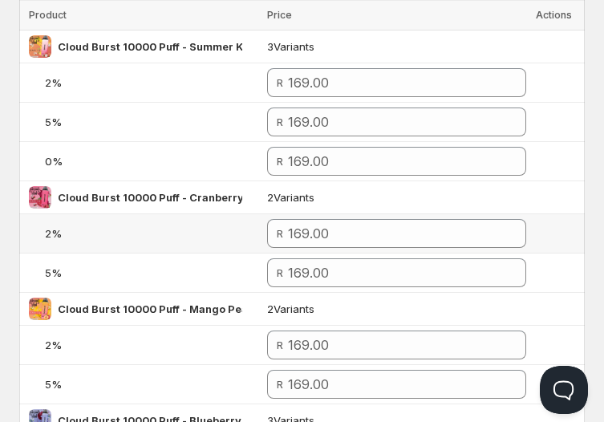
scroll to position [250, 0]
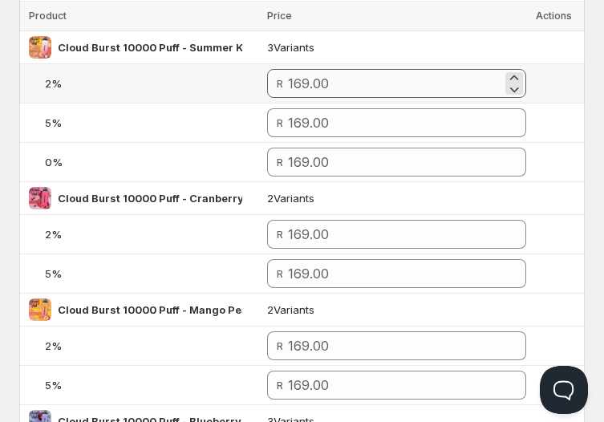
type input "Cloud Burst 10000 Puff -"
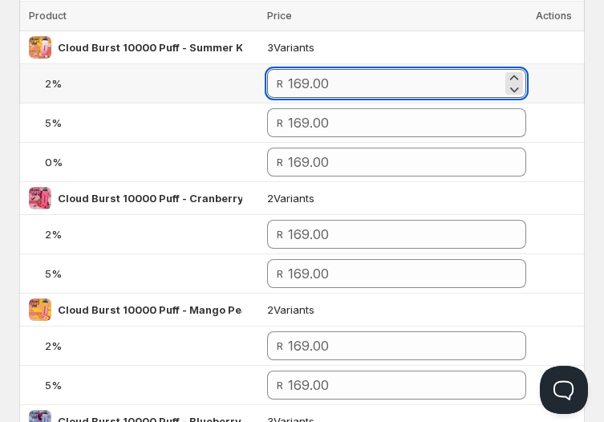
click at [383, 82] on input "number" at bounding box center [395, 83] width 214 height 29
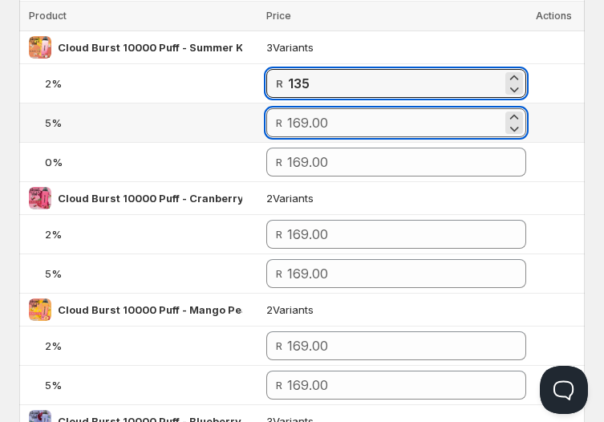
type input "135.00"
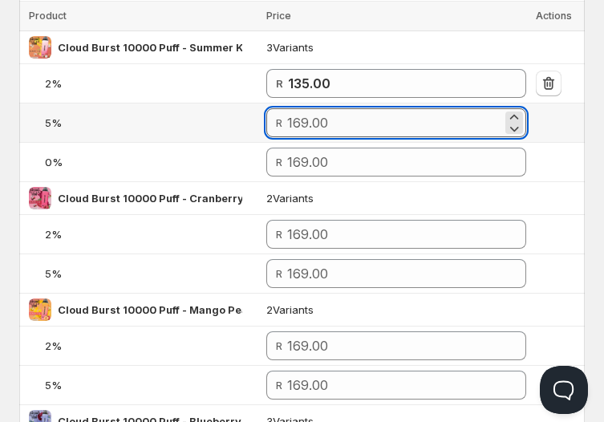
click at [393, 122] on input "number" at bounding box center [394, 122] width 214 height 29
paste input "135"
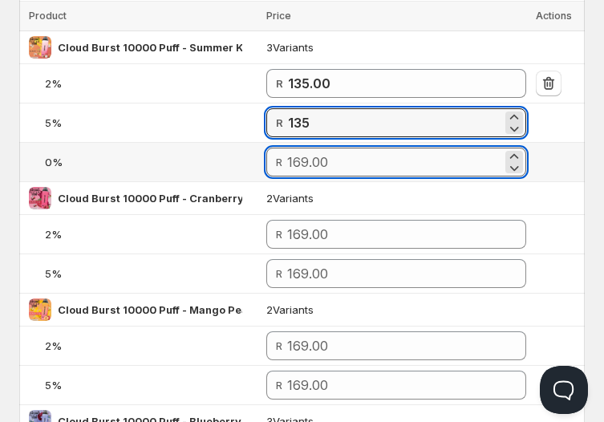
type input "135.00"
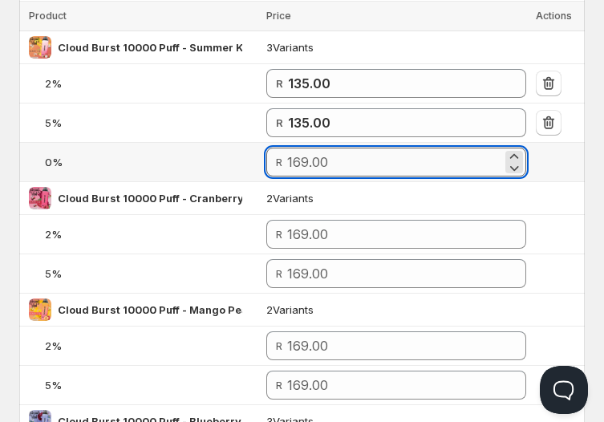
click at [368, 167] on input "number" at bounding box center [394, 162] width 214 height 29
paste input "135"
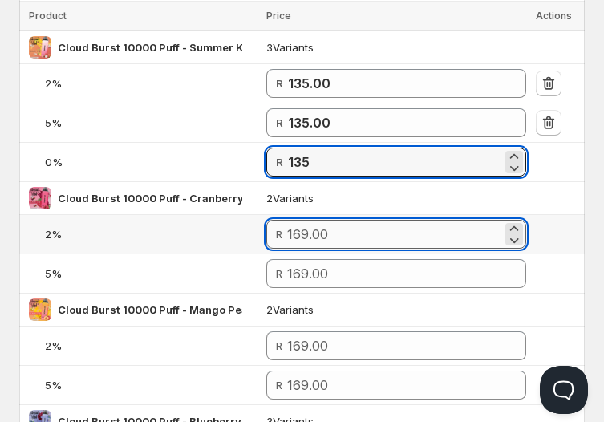
type input "135.00"
click at [366, 234] on input "number" at bounding box center [394, 234] width 214 height 29
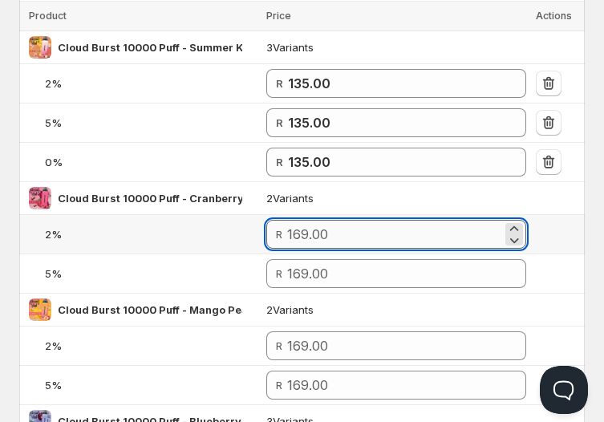
paste input "135"
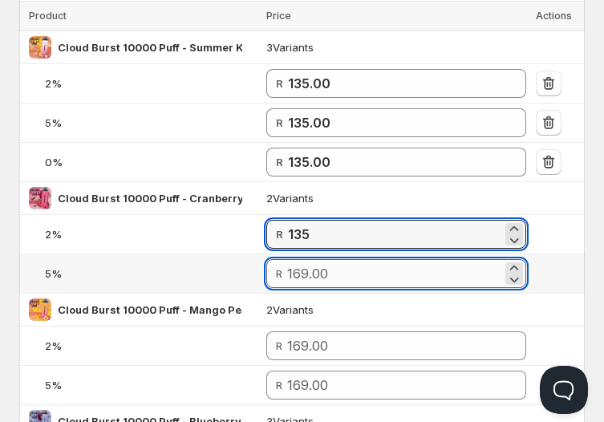
type input "135.00"
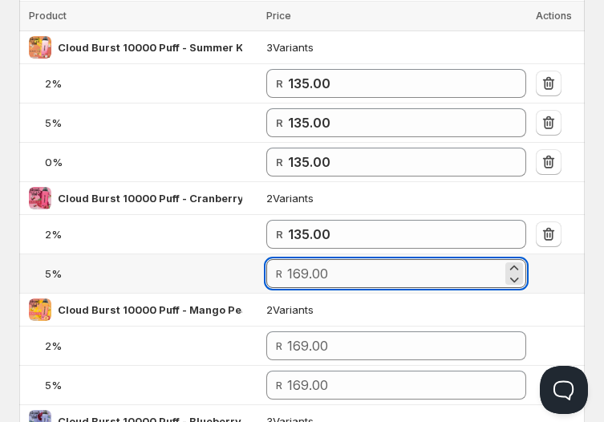
click at [355, 279] on input "number" at bounding box center [394, 273] width 214 height 29
paste input "135"
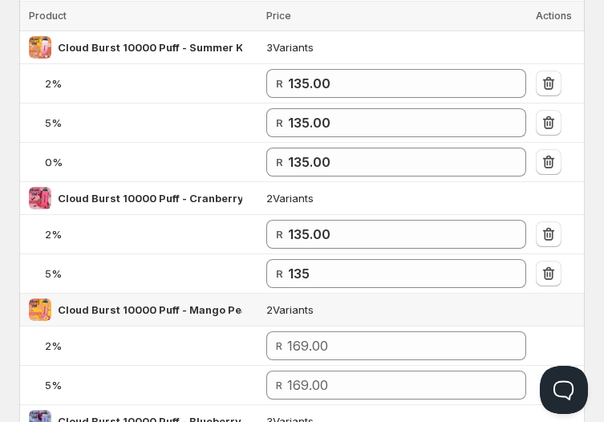
type input "135.00"
click at [381, 305] on td "2 Variants" at bounding box center [396, 310] width 269 height 33
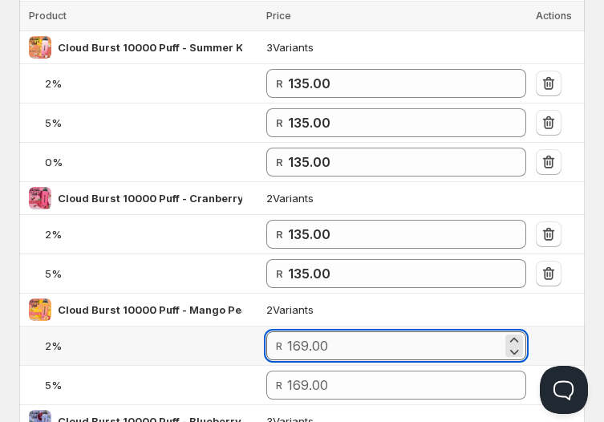
click at [335, 350] on input "number" at bounding box center [394, 346] width 214 height 29
paste input "135"
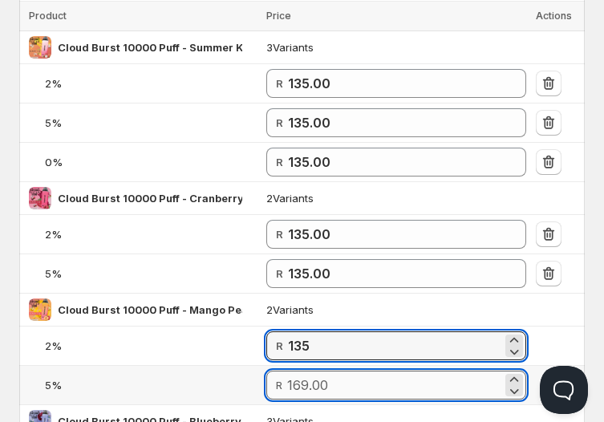
type input "135.00"
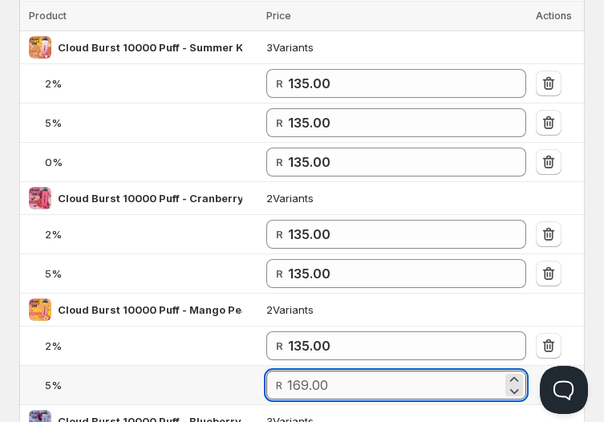
paste input "135"
click at [337, 381] on input "number" at bounding box center [394, 385] width 214 height 29
type input "135.00"
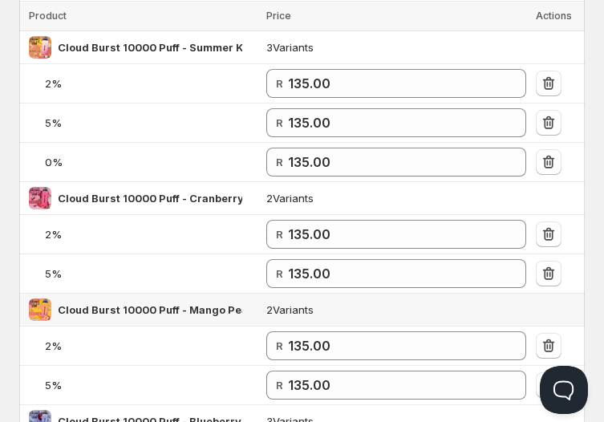
click at [410, 308] on td "2 Variants" at bounding box center [396, 310] width 269 height 33
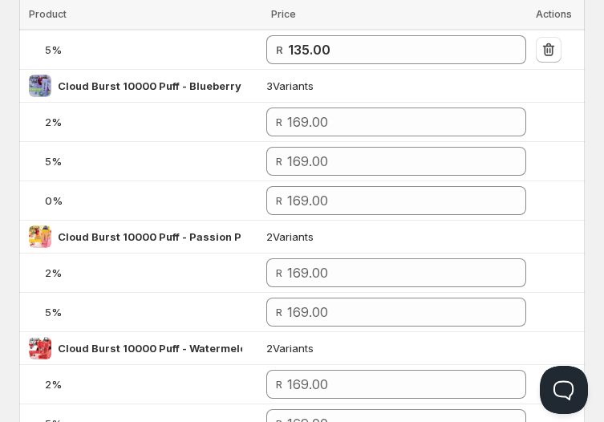
scroll to position [590, 0]
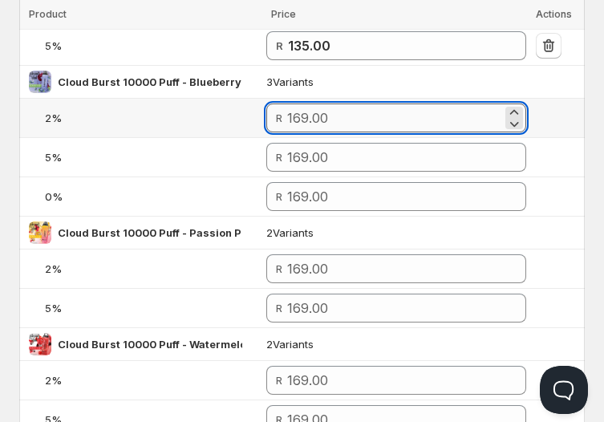
click at [444, 121] on input "number" at bounding box center [394, 118] width 214 height 29
paste input "135"
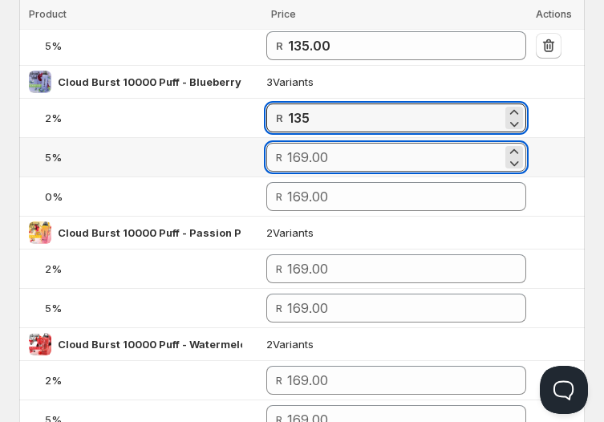
type input "135.00"
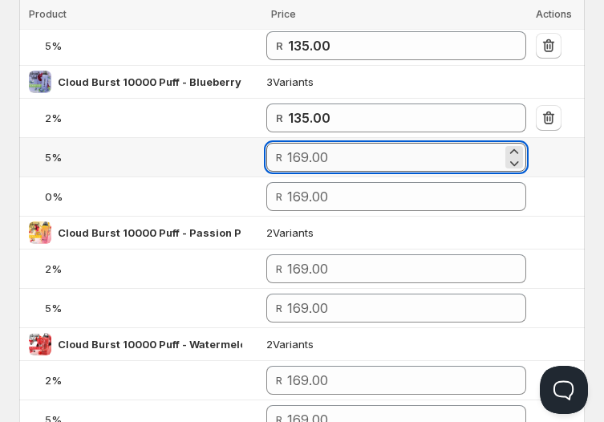
click at [409, 161] on input "number" at bounding box center [394, 157] width 214 height 29
paste input "135"
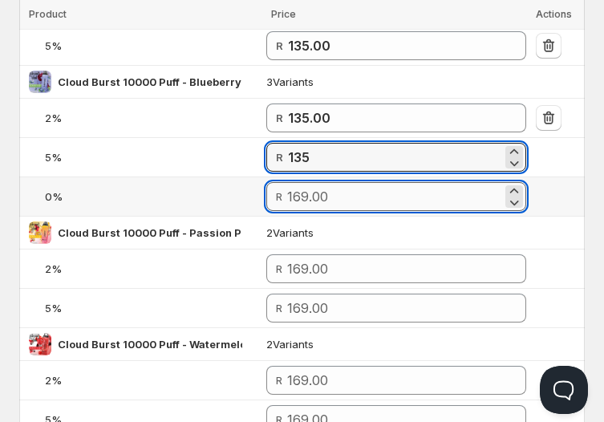
type input "135.00"
click at [375, 191] on input "number" at bounding box center [394, 196] width 214 height 29
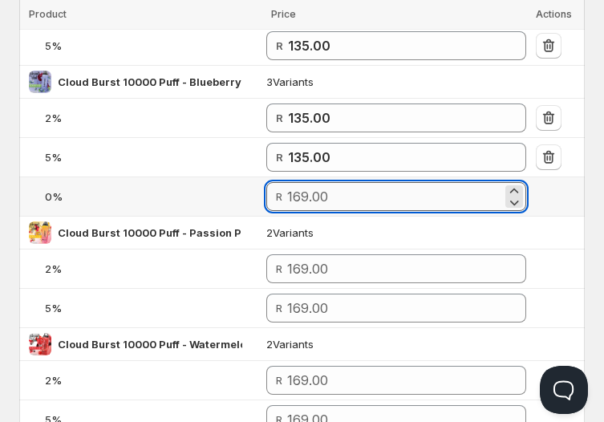
paste input "135"
type input "135.00"
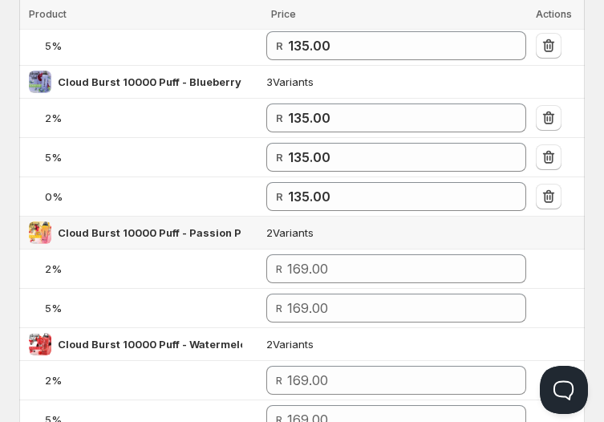
click at [385, 221] on td "2 Variants" at bounding box center [396, 233] width 269 height 33
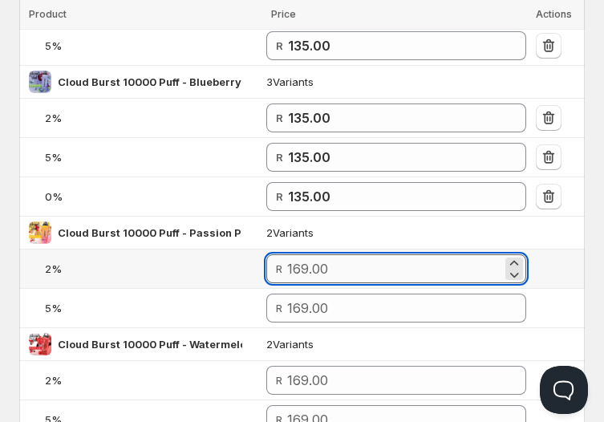
click at [351, 264] on input "number" at bounding box center [394, 268] width 214 height 29
paste input "135"
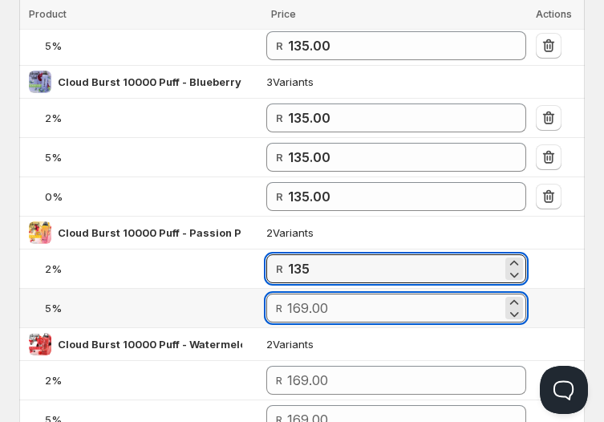
type input "135.00"
click at [347, 300] on input "number" at bounding box center [394, 308] width 214 height 29
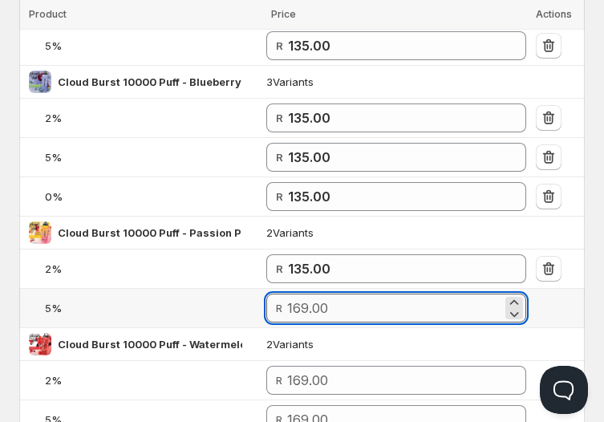
paste input "135"
type input "135.00"
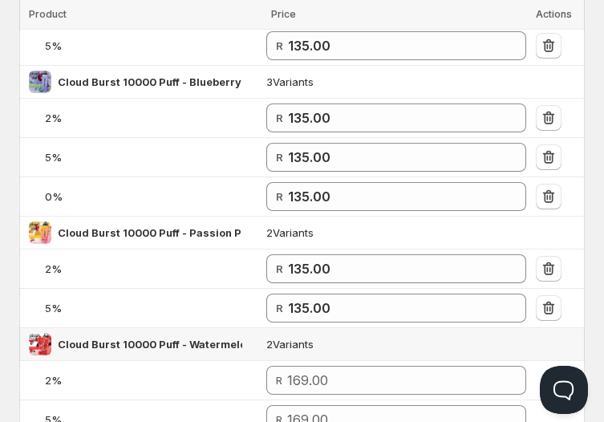
click at [374, 339] on td "2 Variants" at bounding box center [396, 344] width 269 height 33
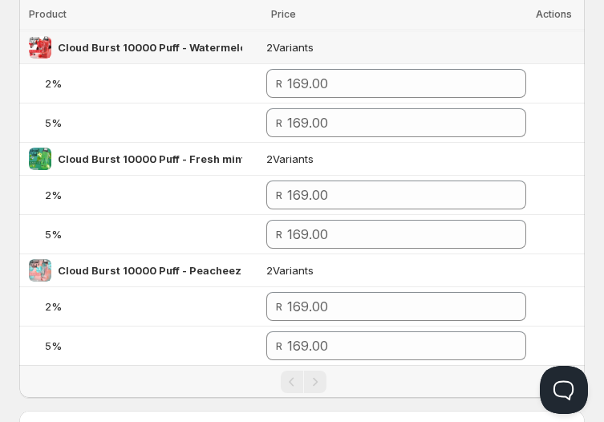
scroll to position [888, 0]
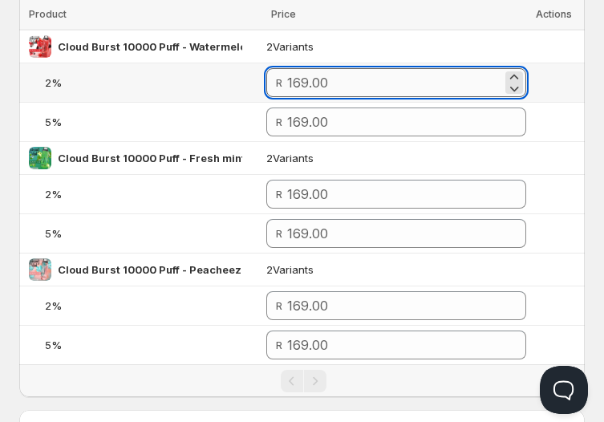
click at [360, 80] on input "number" at bounding box center [394, 82] width 214 height 29
paste input "135"
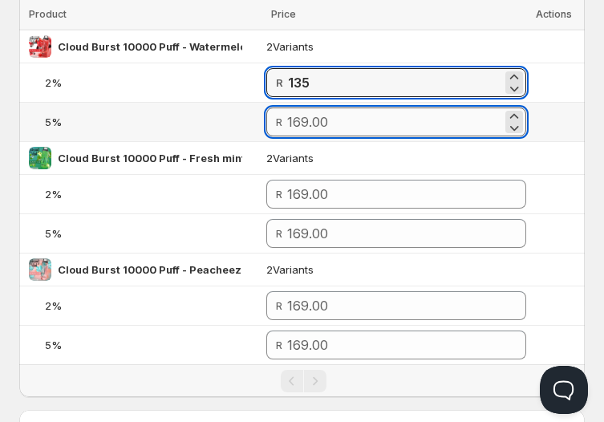
type input "135.00"
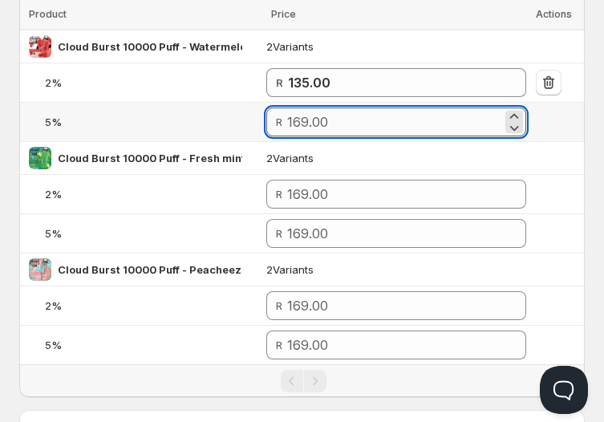
click at [361, 116] on input "number" at bounding box center [394, 122] width 214 height 29
paste input "135"
type input "135.00"
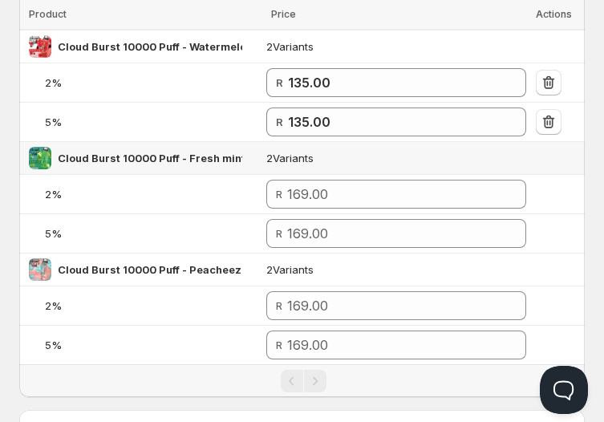
click at [376, 153] on td "2 Variants" at bounding box center [396, 158] width 269 height 33
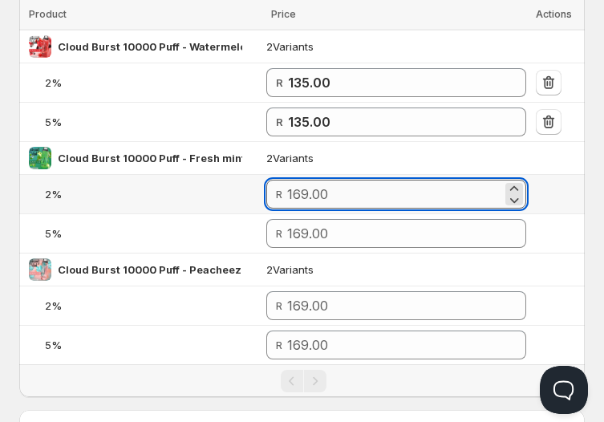
click at [321, 191] on input "number" at bounding box center [394, 194] width 214 height 29
paste input "135"
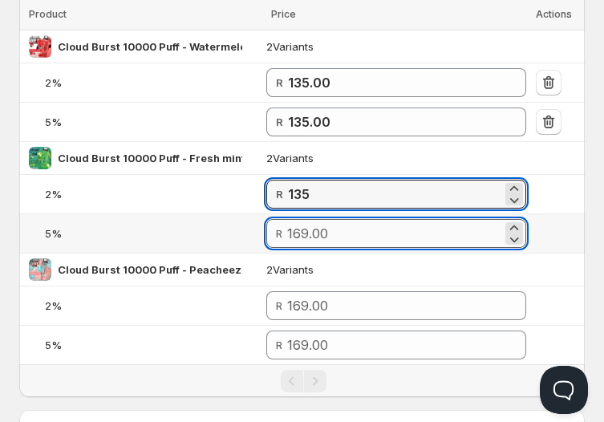
type input "135.00"
paste input "135"
click at [313, 230] on input "number" at bounding box center [394, 233] width 214 height 29
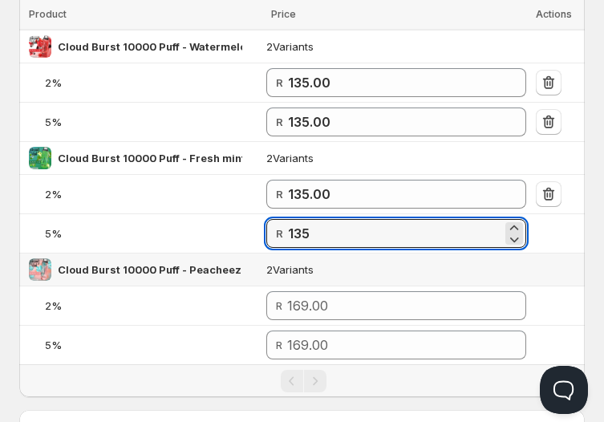
type input "135.00"
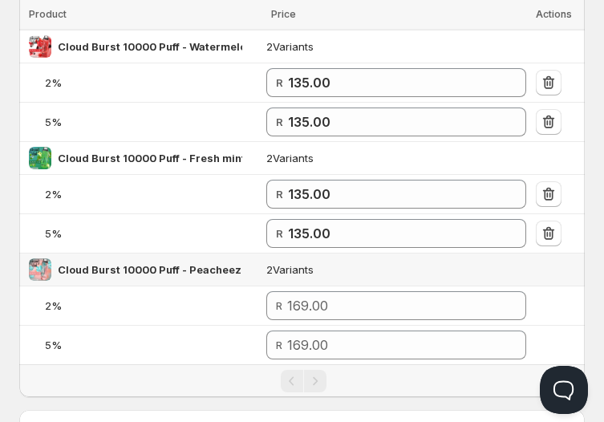
click at [336, 259] on td "2 Variants" at bounding box center [396, 270] width 269 height 33
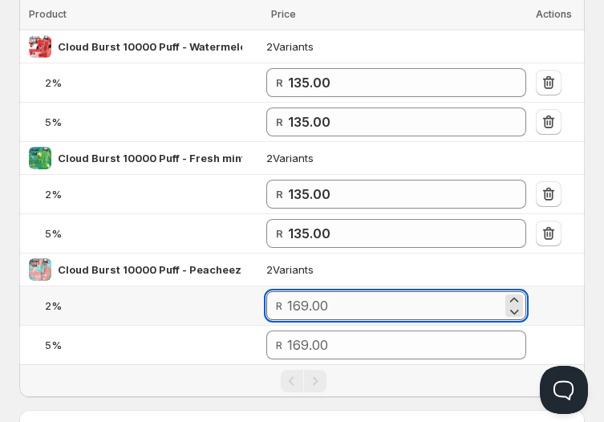
click at [323, 296] on input "number" at bounding box center [394, 305] width 214 height 29
paste input "135"
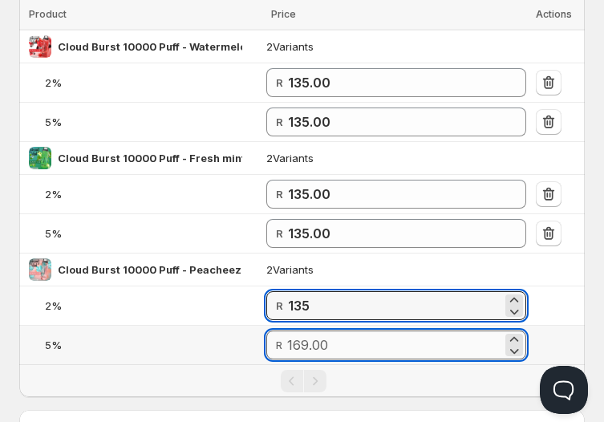
type input "135.00"
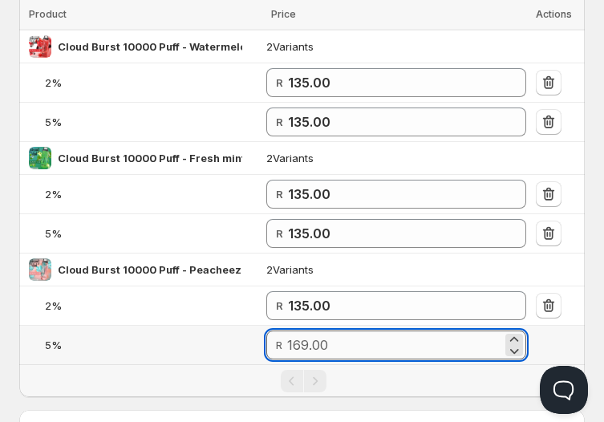
click at [336, 333] on input "number" at bounding box center [394, 345] width 214 height 29
paste input "135"
type input "135.00"
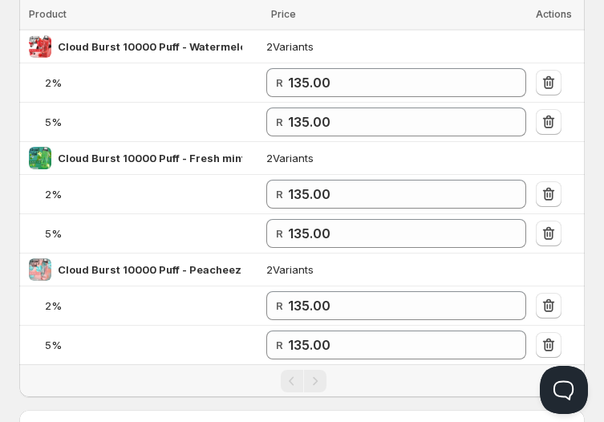
click at [369, 373] on div "Pagination" at bounding box center [304, 381] width 550 height 22
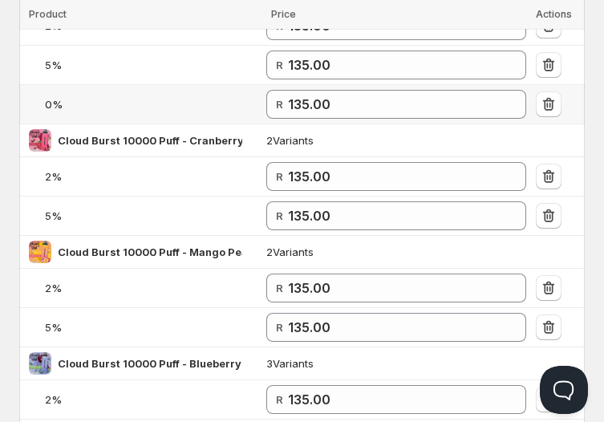
scroll to position [1153, 0]
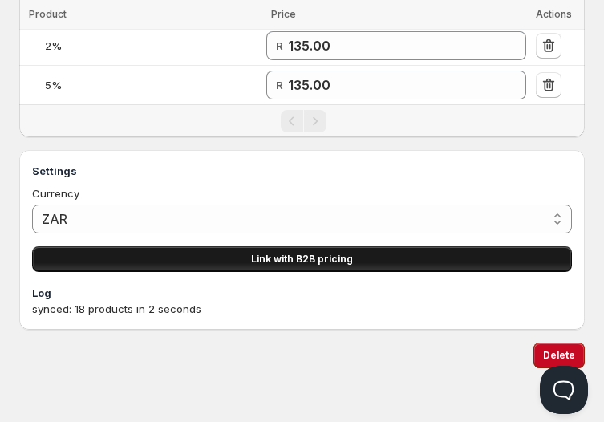
click at [295, 255] on button "Link with B2B pricing" at bounding box center [302, 259] width 540 height 26
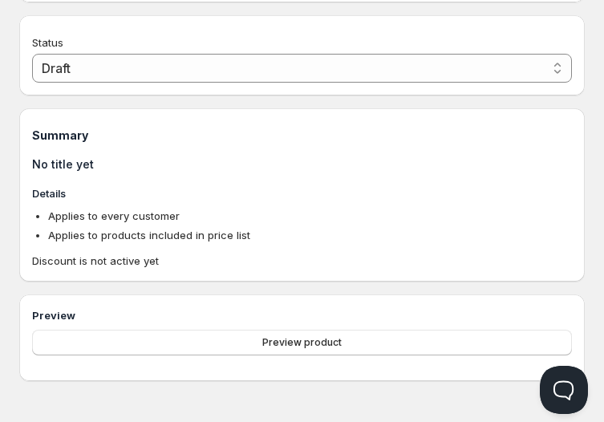
type input "PL Wholesale: CB 10k"
type input "PL_WHOLESALE:_CB_10K"
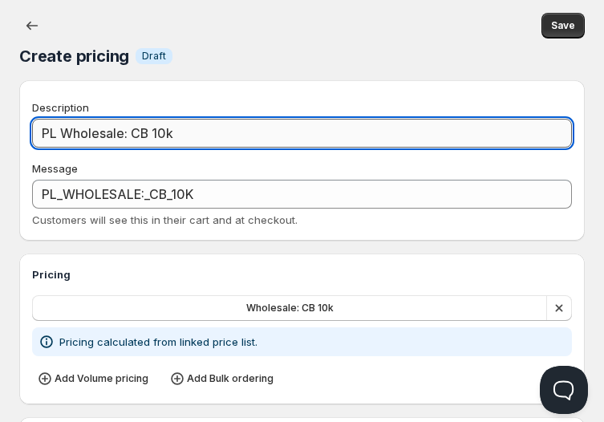
click at [63, 135] on input "PL Wholesale: CB 10k" at bounding box center [302, 133] width 540 height 29
type input "PLWholesale: CB 10k"
type input "PLWHOLESALE:_CB_10K"
type input "PWholesale: CB 10k"
type input "PWHOLESALE:_CB_10K"
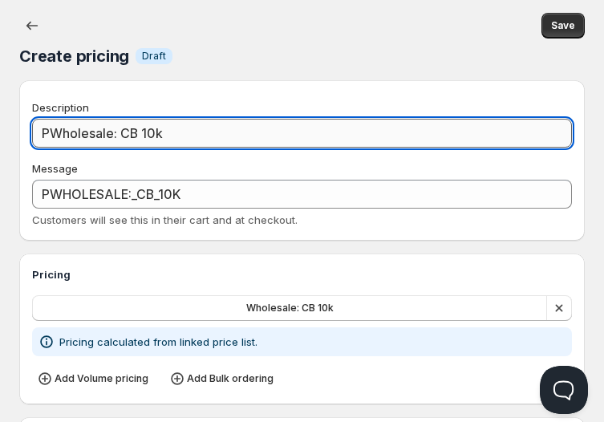
type input "Wholesale: CB 10k"
type input "WHOLESALE:_CB_10K"
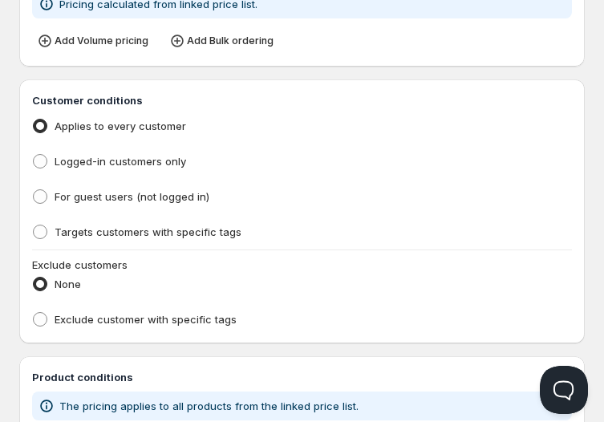
scroll to position [359, 0]
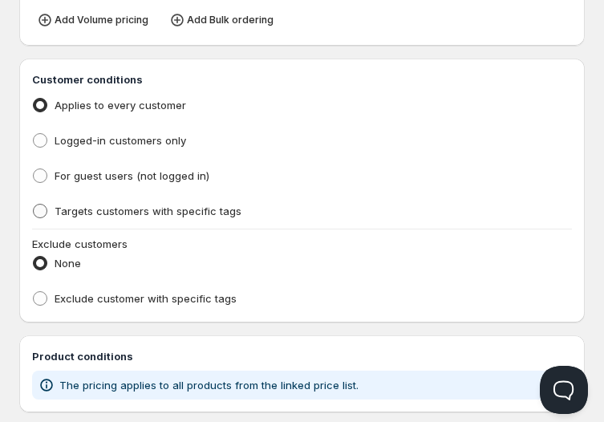
type input "Wholesale: CB 10k"
click at [193, 216] on span "Targets customers with specific tags" at bounding box center [148, 211] width 187 height 13
click at [34, 205] on input "Targets customers with specific tags" at bounding box center [33, 204] width 1 height 1
radio input "true"
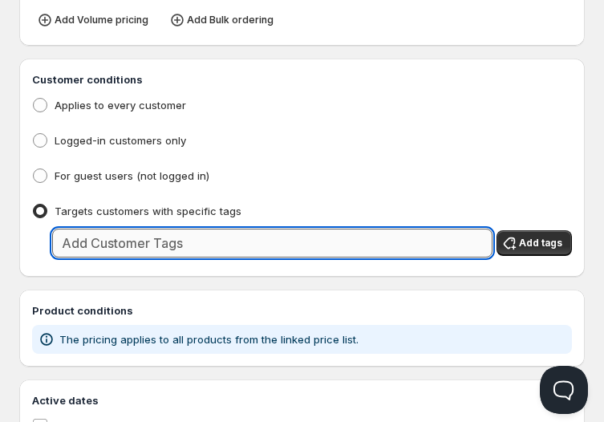
click at [207, 238] on input "text" at bounding box center [272, 243] width 441 height 29
type input "Wholesale"
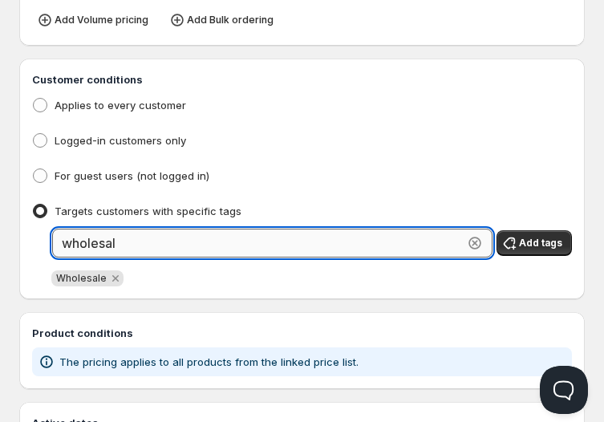
type input "wholesale"
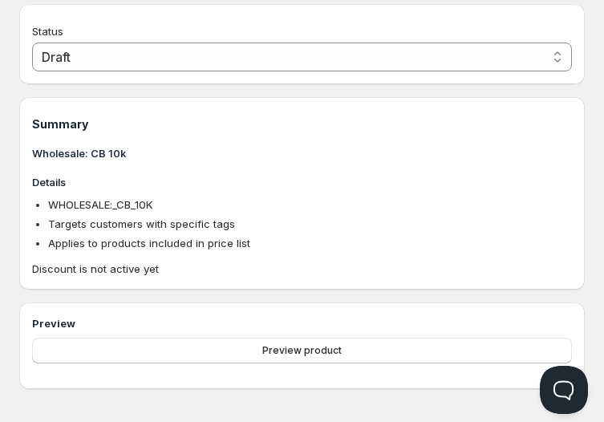
scroll to position [875, 0]
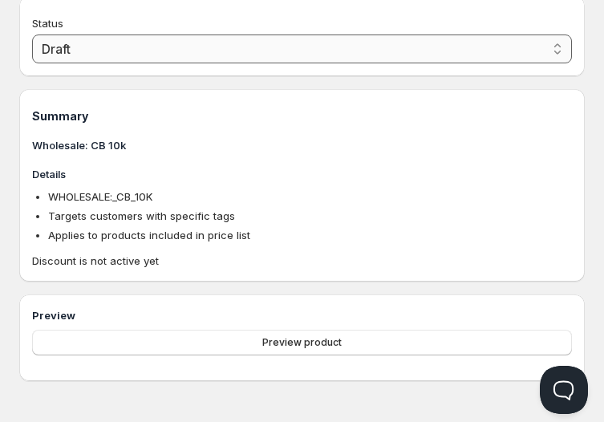
click at [324, 51] on select "Draft Active" at bounding box center [302, 49] width 540 height 29
select select "1"
click at [32, 56] on select "Draft Active" at bounding box center [302, 49] width 540 height 29
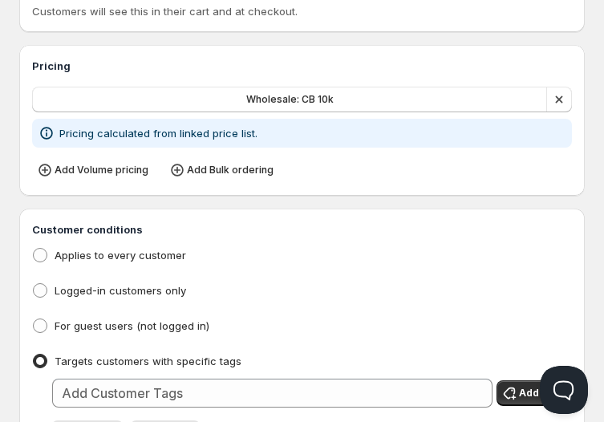
scroll to position [0, 0]
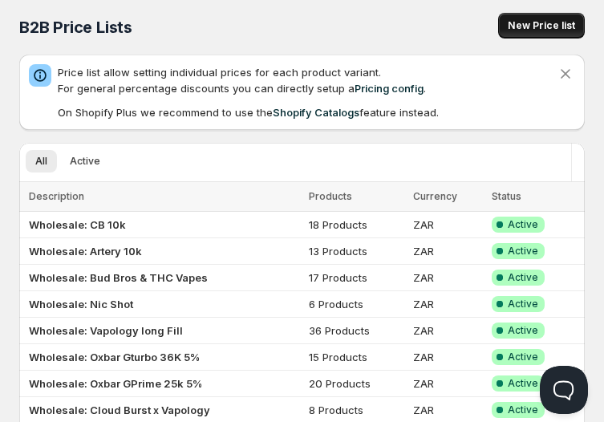
click at [539, 35] on button "New Price list" at bounding box center [542, 26] width 87 height 26
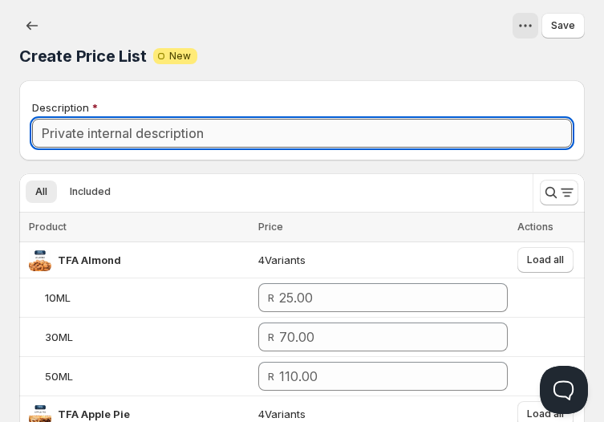
click at [336, 125] on input "Description" at bounding box center [302, 133] width 540 height 29
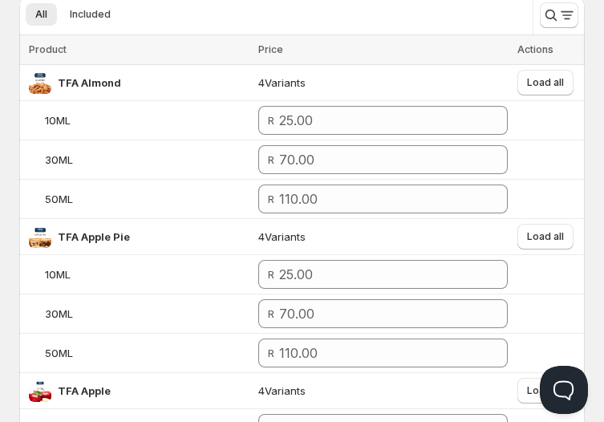
scroll to position [177, 0]
type input "Wholesale: Nasty 14k"
click at [559, 6] on span "Online" at bounding box center [302, 11] width 595 height 22
click at [559, 11] on icon "Search and filter results" at bounding box center [551, 15] width 16 height 16
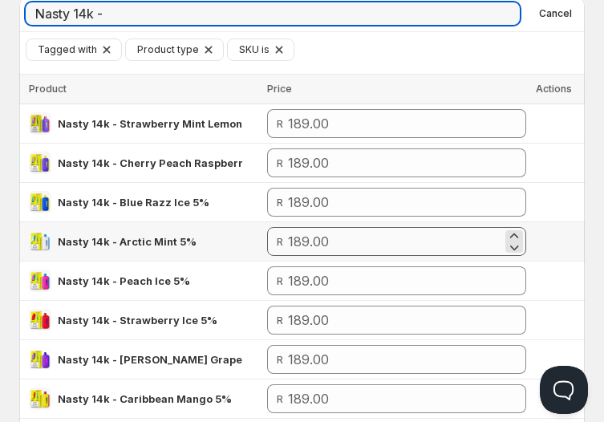
type input "Nasty 14k -"
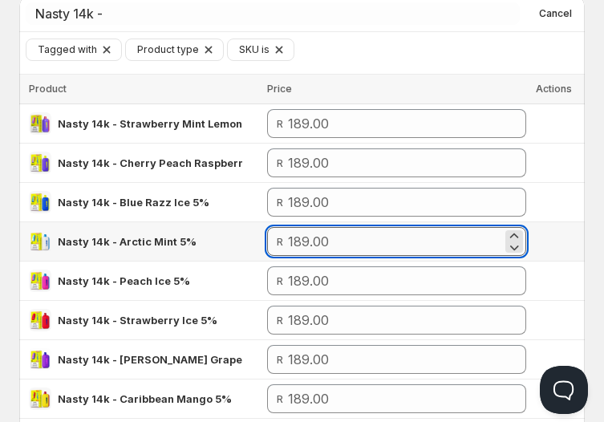
click at [465, 238] on input "number" at bounding box center [395, 241] width 214 height 29
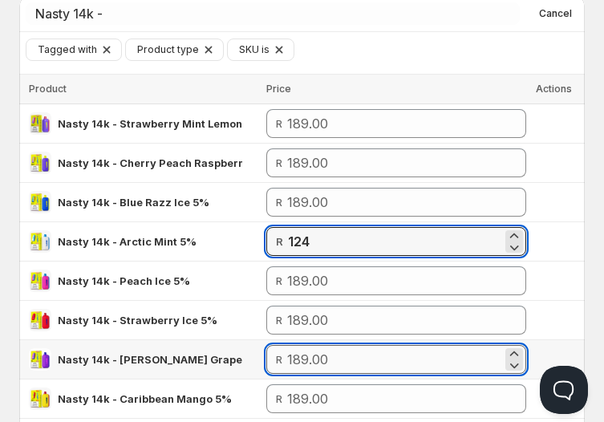
type input "124.00"
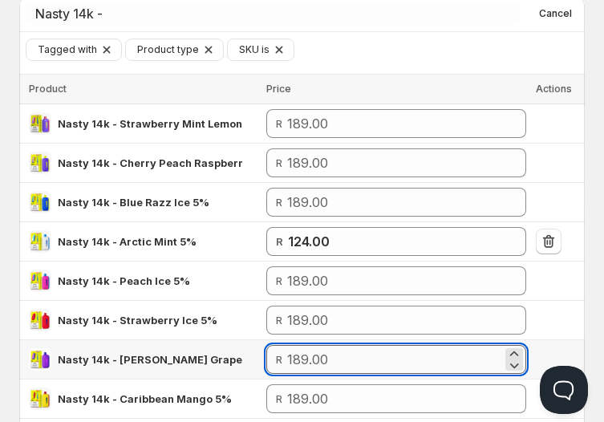
click at [434, 356] on input "number" at bounding box center [394, 359] width 214 height 29
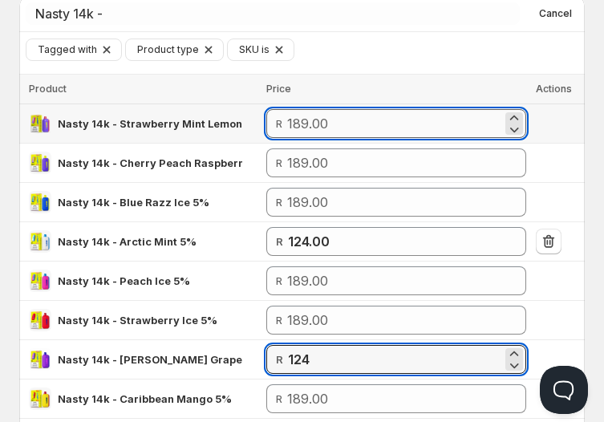
type input "124.00"
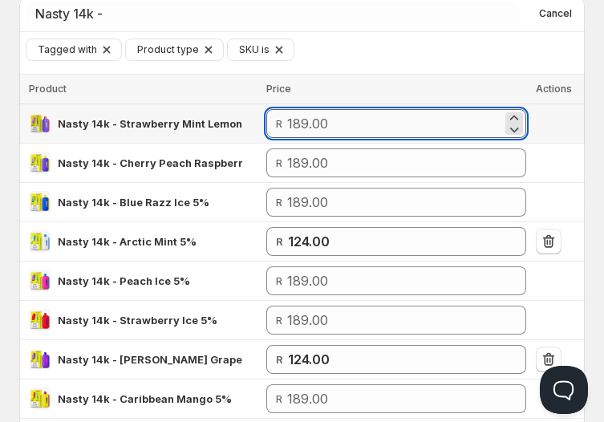
click at [435, 119] on input "number" at bounding box center [394, 123] width 214 height 29
paste input "124"
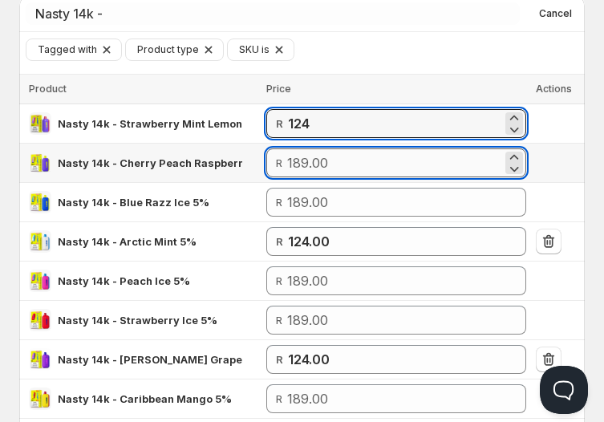
type input "124.00"
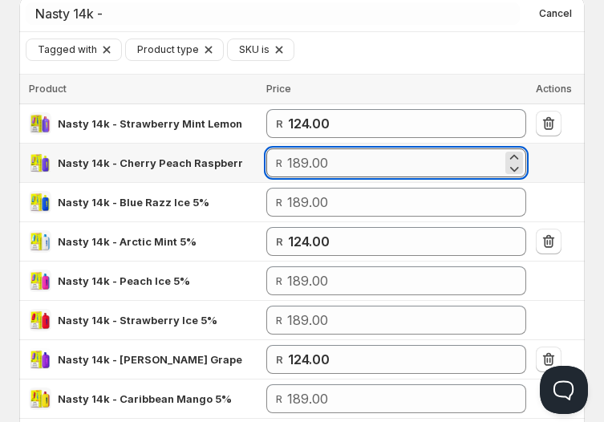
click at [413, 167] on input "number" at bounding box center [394, 163] width 214 height 29
paste input "124"
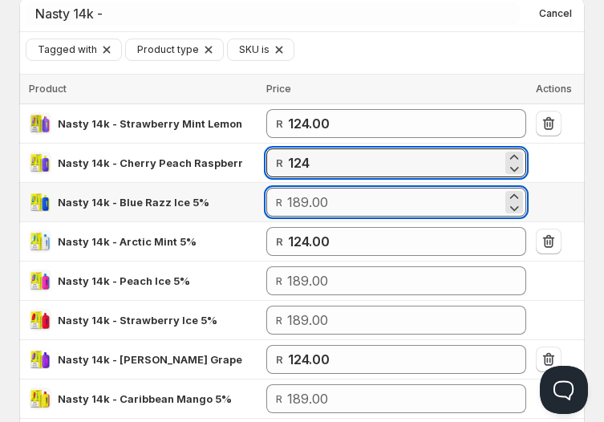
type input "124.00"
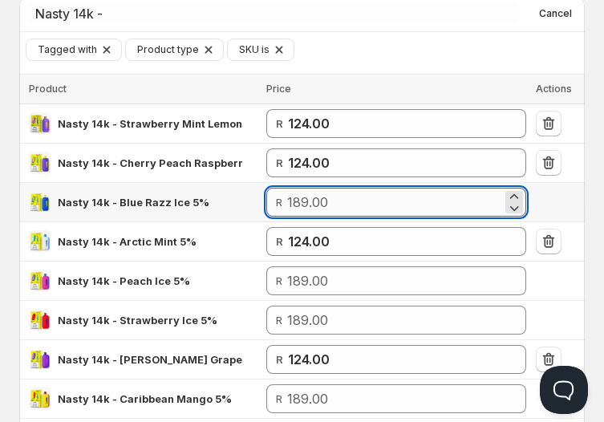
click at [417, 198] on input "number" at bounding box center [394, 202] width 214 height 29
paste input "124"
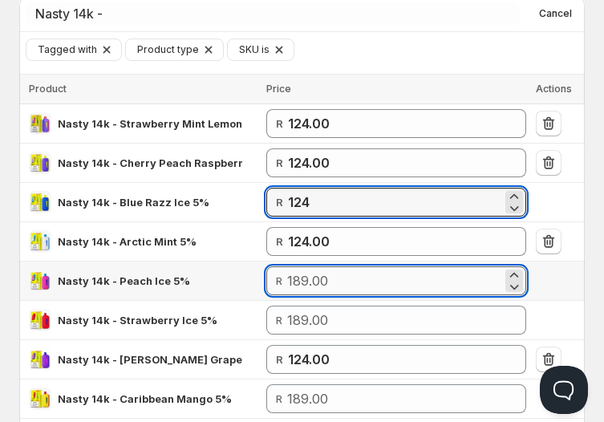
type input "124.00"
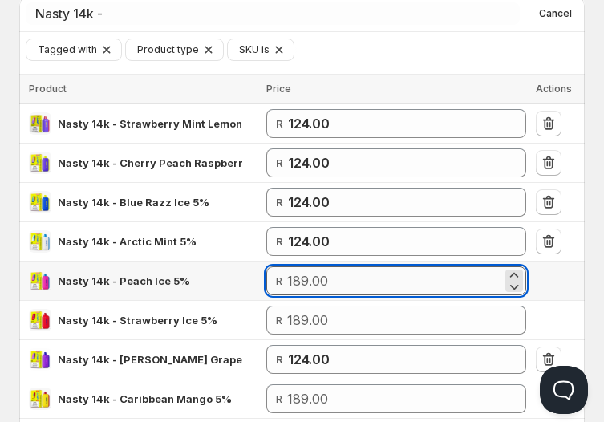
click at [393, 283] on input "number" at bounding box center [394, 281] width 214 height 29
paste input "124"
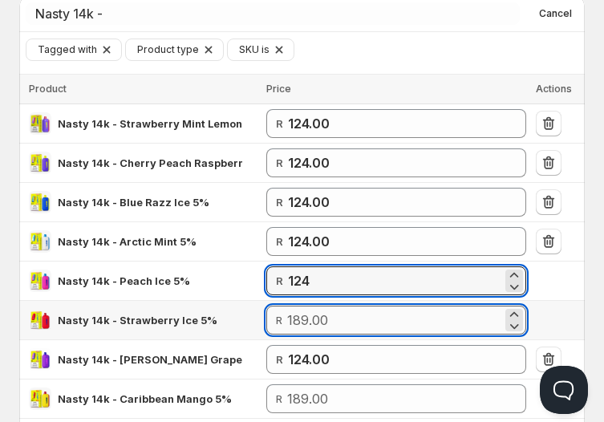
type input "124.00"
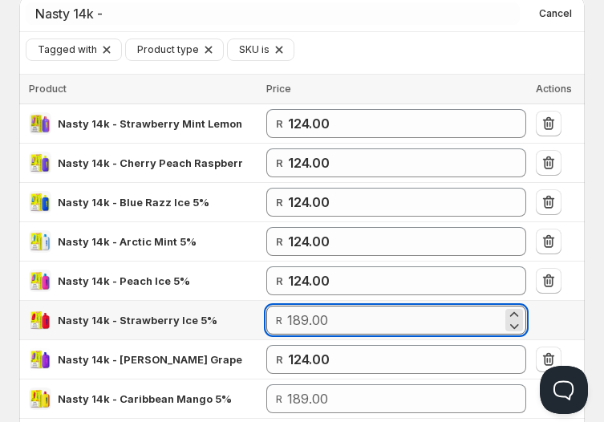
click at [390, 323] on input "number" at bounding box center [394, 320] width 214 height 29
paste input "124"
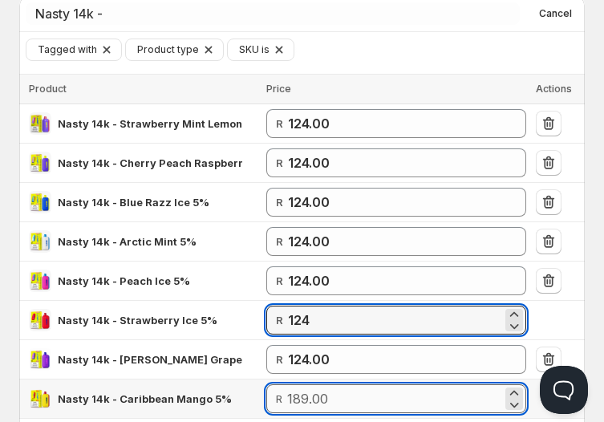
type input "124.00"
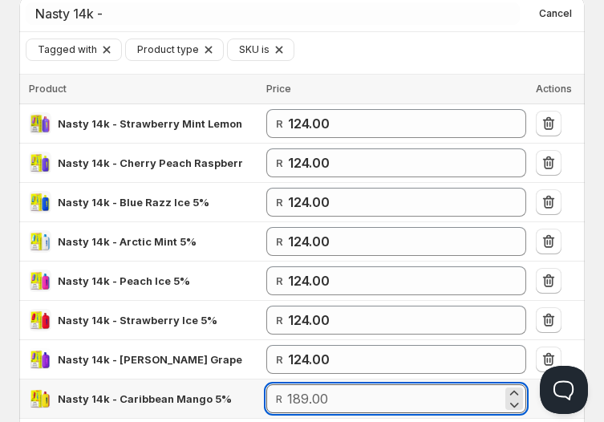
click at [349, 390] on input "number" at bounding box center [394, 399] width 214 height 29
paste input "124"
type input "124.00"
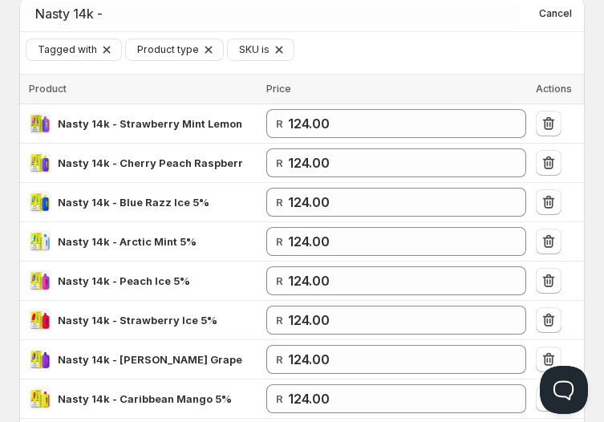
click at [599, 314] on div "Create Price List. This page is ready Create Price List Attention Incomplete Ne…" at bounding box center [302, 330] width 604 height 1015
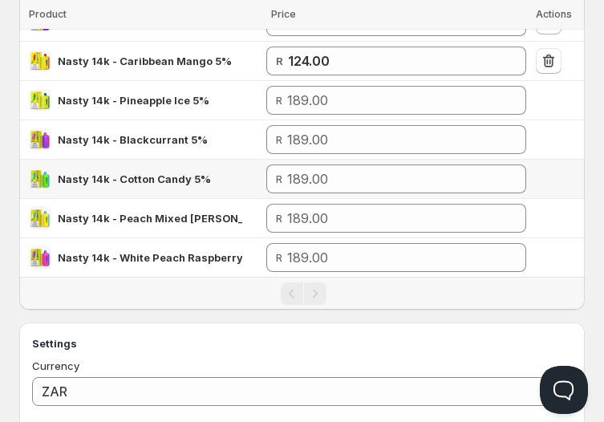
scroll to position [518, 0]
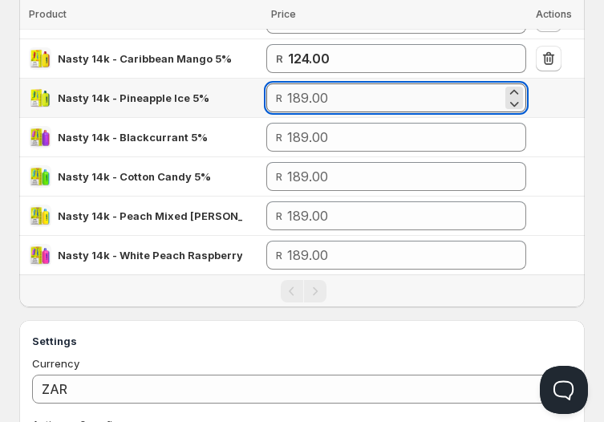
click at [366, 95] on input "number" at bounding box center [394, 97] width 214 height 29
paste input "124"
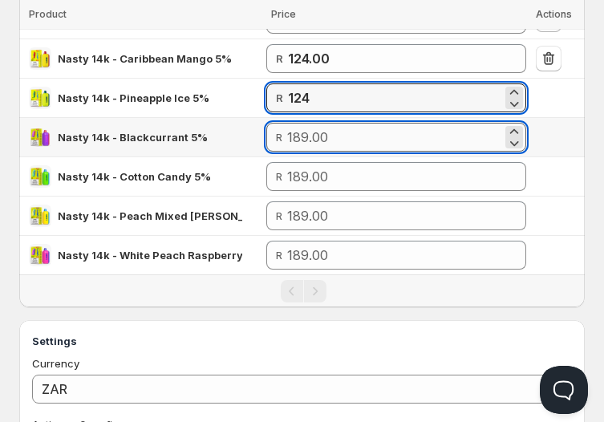
type input "124.00"
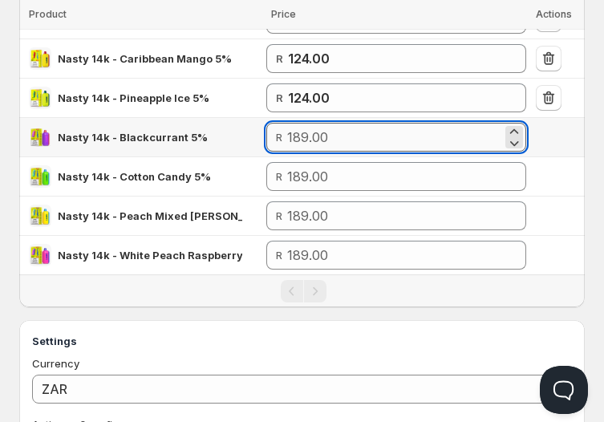
click at [342, 132] on input "number" at bounding box center [394, 137] width 214 height 29
paste input "124"
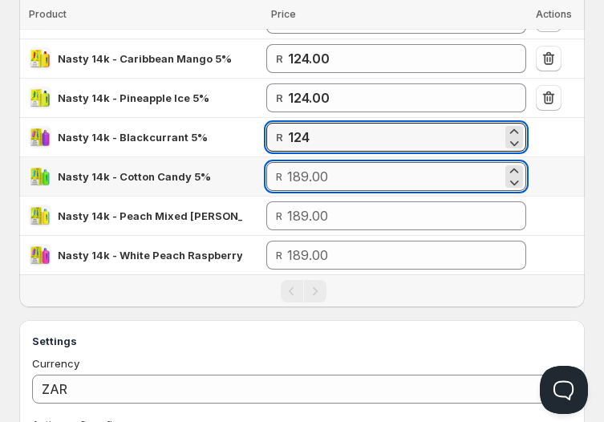
type input "124.00"
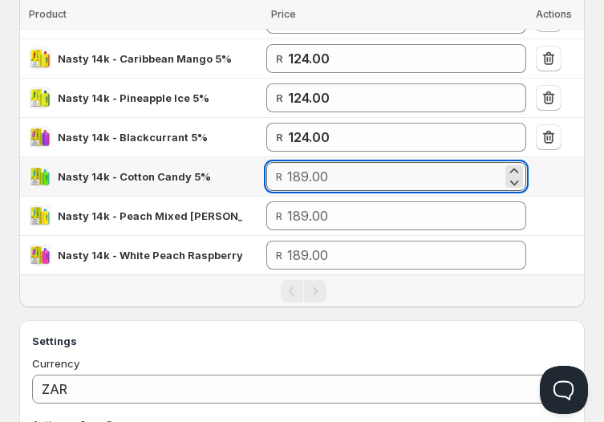
click at [342, 174] on input "number" at bounding box center [394, 176] width 214 height 29
paste input "124"
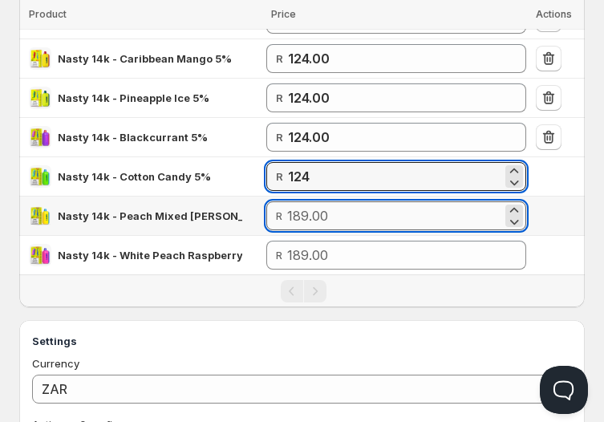
type input "124.00"
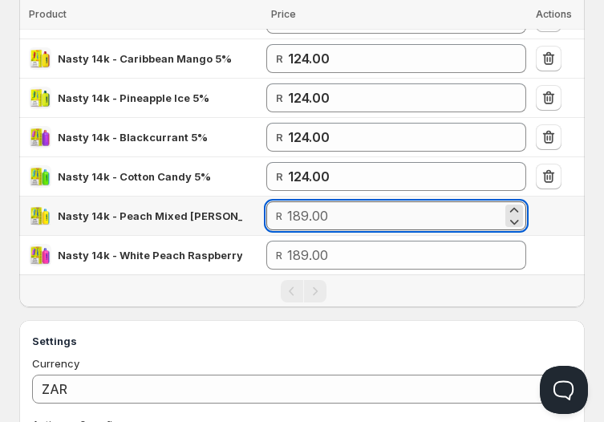
click at [313, 206] on input "number" at bounding box center [394, 215] width 214 height 29
paste input "124"
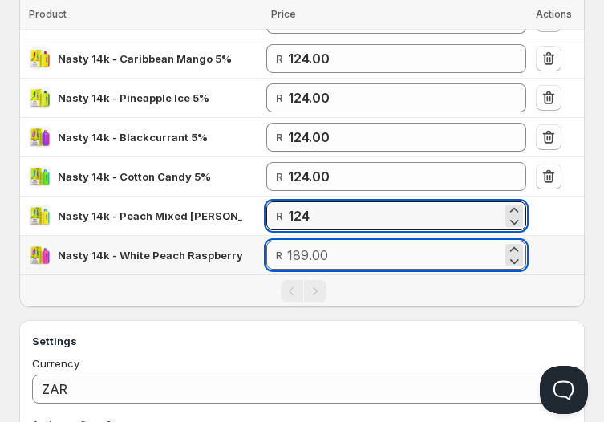
type input "124.00"
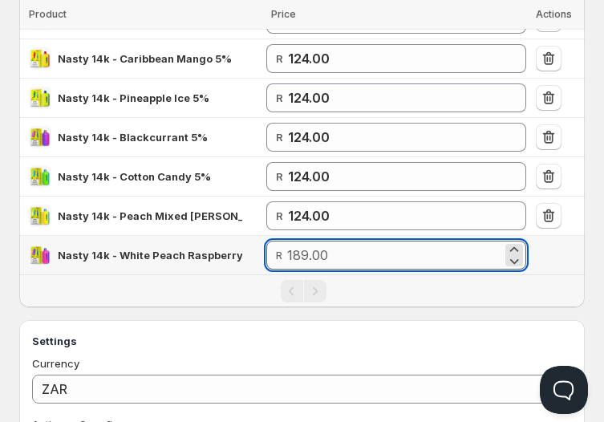
click at [329, 253] on input "number" at bounding box center [394, 255] width 214 height 29
paste input "124"
type input "124.00"
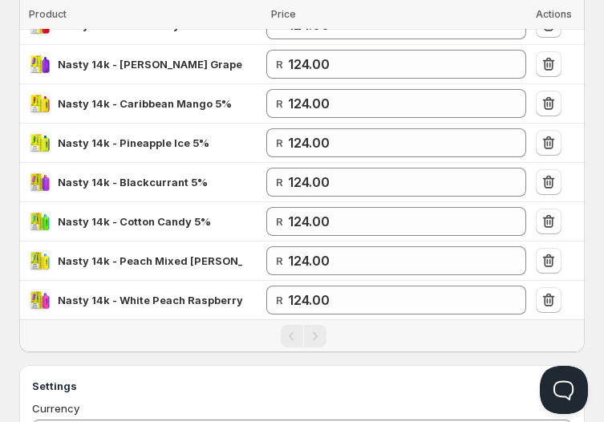
scroll to position [695, 0]
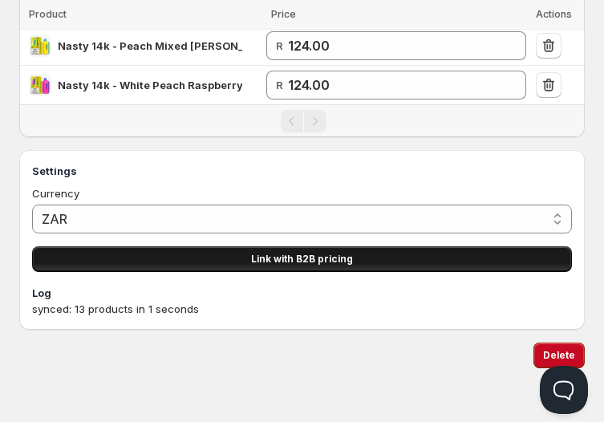
click at [283, 253] on span "Link with B2B pricing" at bounding box center [302, 259] width 102 height 13
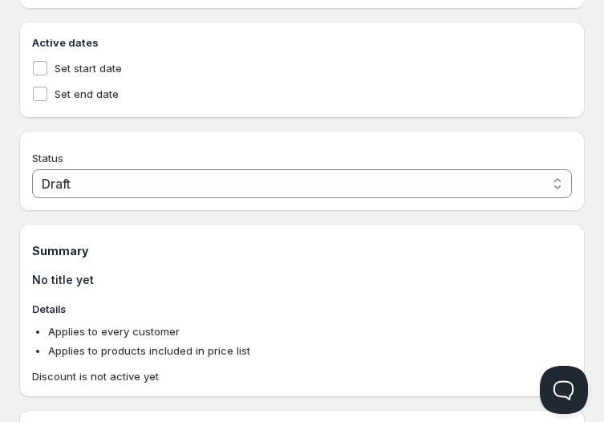
type input "PL Wholesale: Nasty 14k"
type input "PL_WHOLESALE:_NASTY_14K"
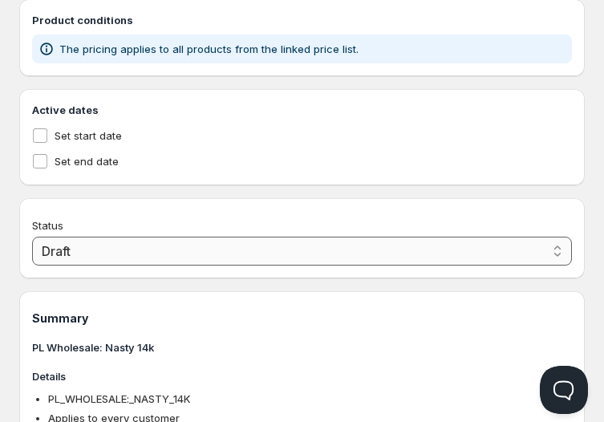
click at [100, 250] on select "Draft Active" at bounding box center [302, 251] width 540 height 29
select select "1"
click at [32, 238] on select "Draft Active" at bounding box center [302, 251] width 540 height 29
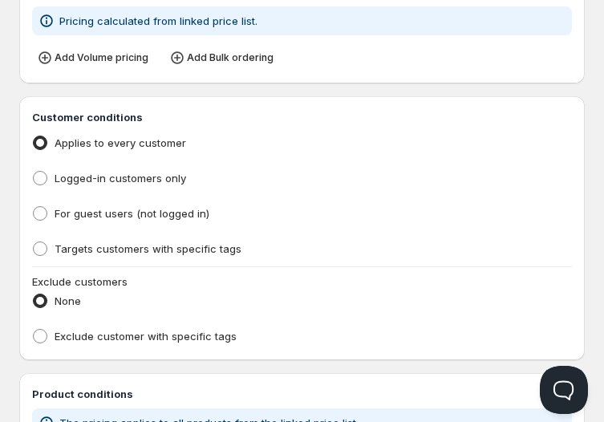
scroll to position [280, 0]
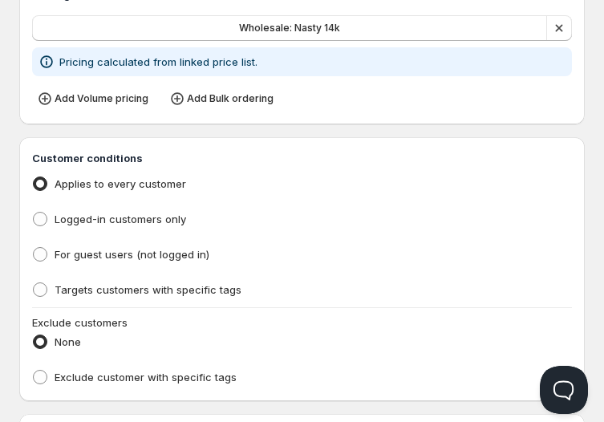
click at [105, 271] on ul "Applies to every customer Logged-in customers only For guest users (not logged …" at bounding box center [302, 237] width 540 height 128
click at [112, 289] on span "Targets customers with specific tags" at bounding box center [148, 289] width 187 height 13
click at [34, 283] on input "Targets customers with specific tags" at bounding box center [33, 283] width 1 height 1
radio input "true"
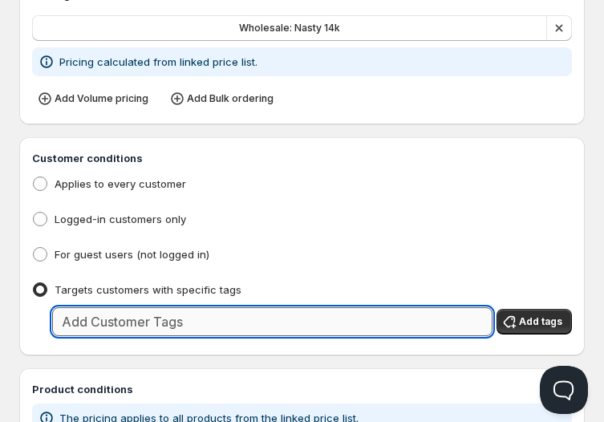
click at [173, 319] on input "text" at bounding box center [272, 321] width 441 height 29
type input "Wholesale"
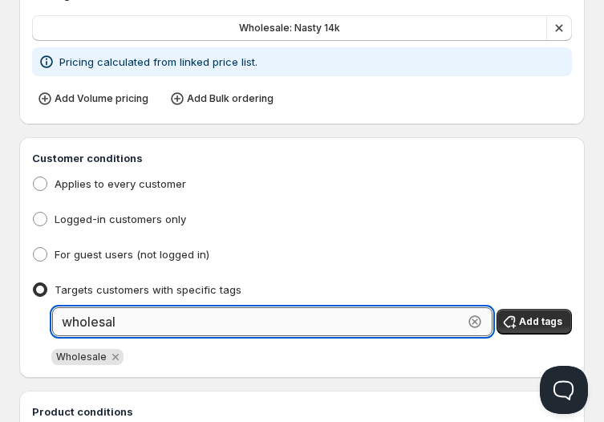
type input "wholesale"
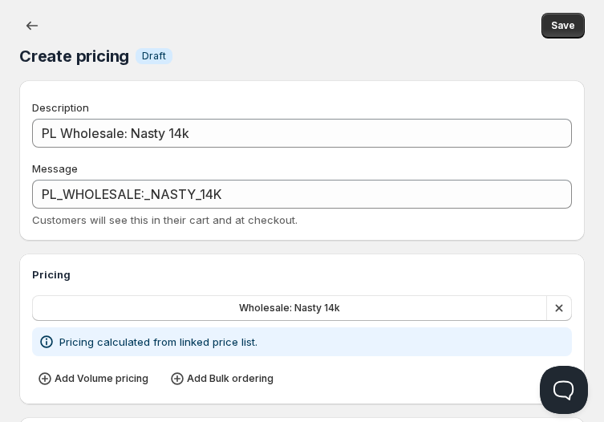
scroll to position [0, 0]
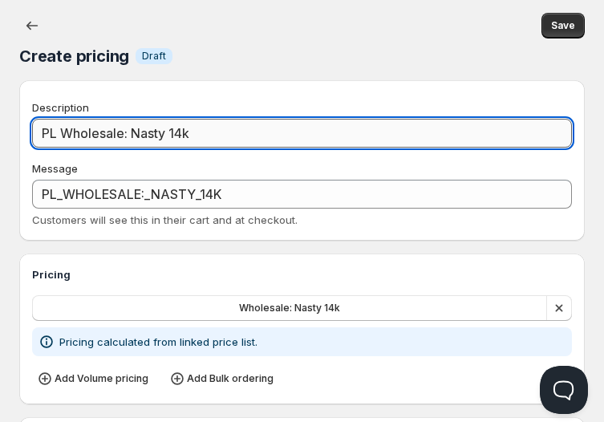
click at [62, 132] on input "PL Wholesale: Nasty 14k" at bounding box center [302, 133] width 540 height 29
type input "PLWholesale: Nasty 14k"
type input "PLWHOLESALE:_NASTY_14K"
type input "PWholesale: Nasty 14k"
type input "PWHOLESALE:_NASTY_14K"
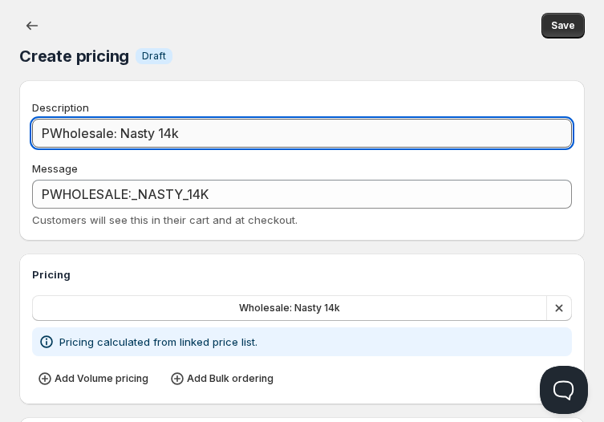
type input "Wholesale: Nasty 14k"
type input "WHOLESALE:_NASTY_14K"
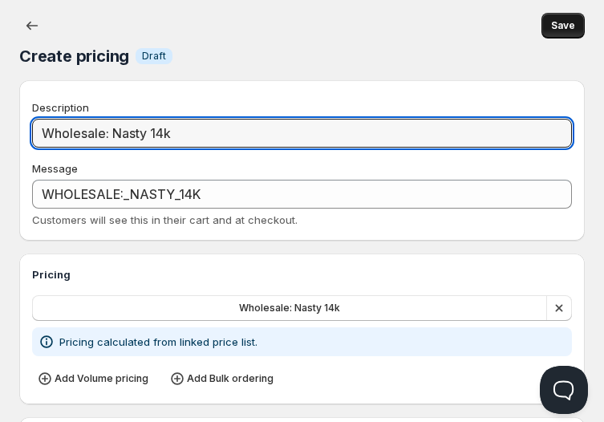
type input "Wholesale: Nasty 14k"
click at [556, 19] on button "Save" at bounding box center [563, 26] width 43 height 26
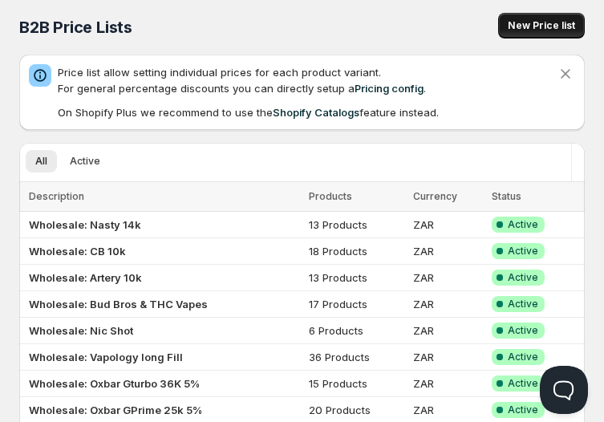
click at [535, 27] on span "New Price list" at bounding box center [541, 25] width 67 height 13
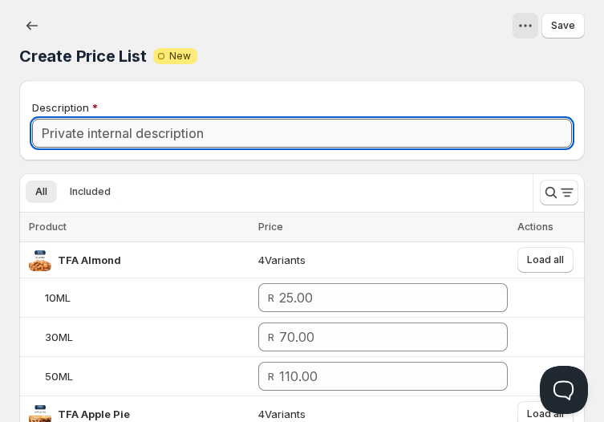
click at [207, 137] on input "Description" at bounding box center [302, 133] width 540 height 29
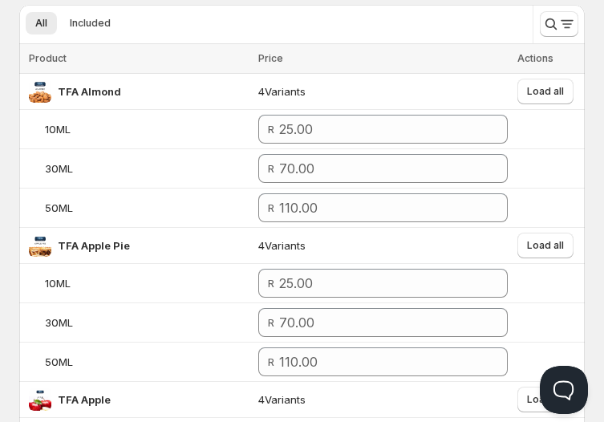
scroll to position [171, 0]
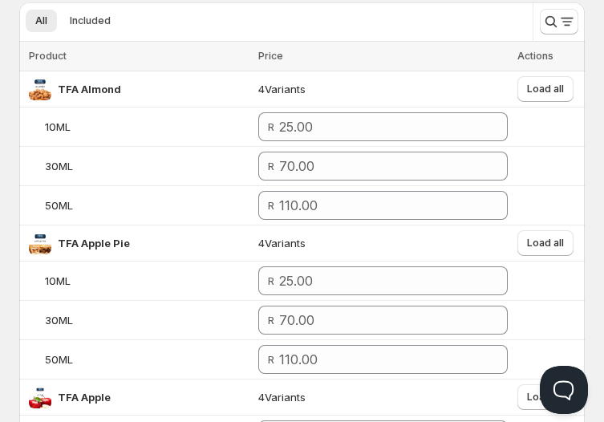
type input "Wholesale: Elf Bar Kit"
click at [566, 15] on icon "Search and filter results" at bounding box center [568, 22] width 16 height 16
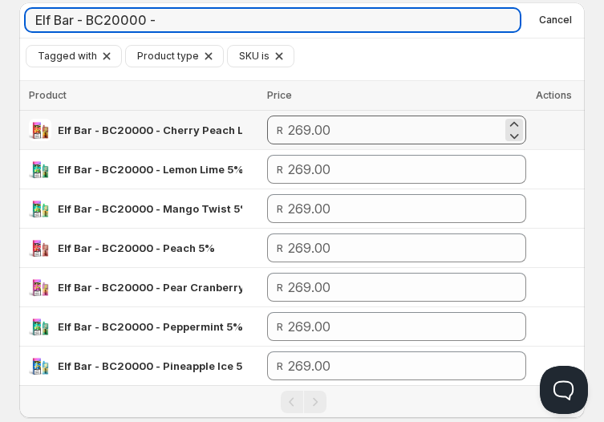
type input "Elf Bar - BC20000 -"
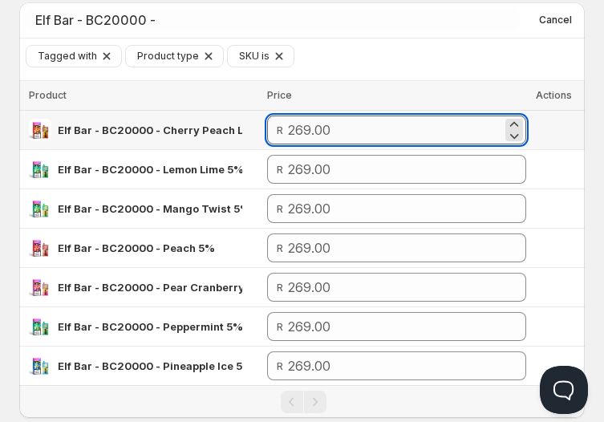
click at [385, 127] on input "number" at bounding box center [395, 130] width 214 height 29
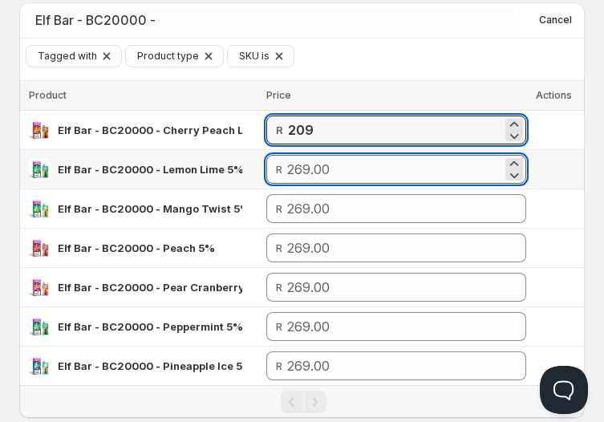
type input "209.00"
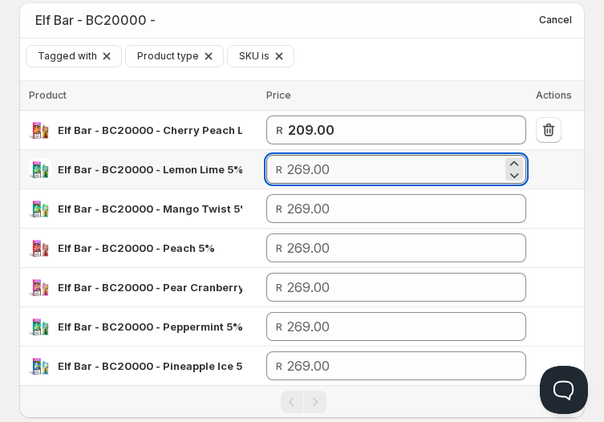
click at [381, 173] on input "number" at bounding box center [394, 169] width 214 height 29
paste input "209"
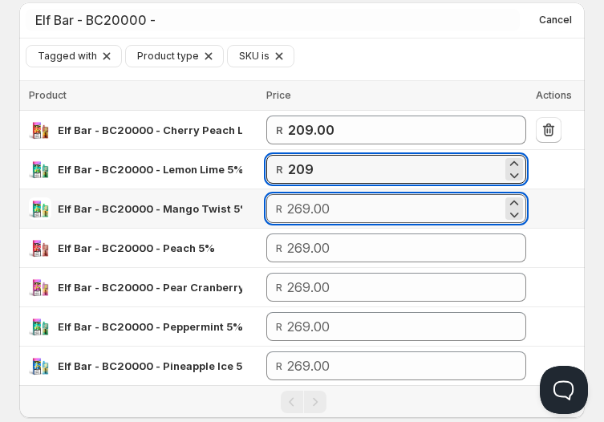
type input "209.00"
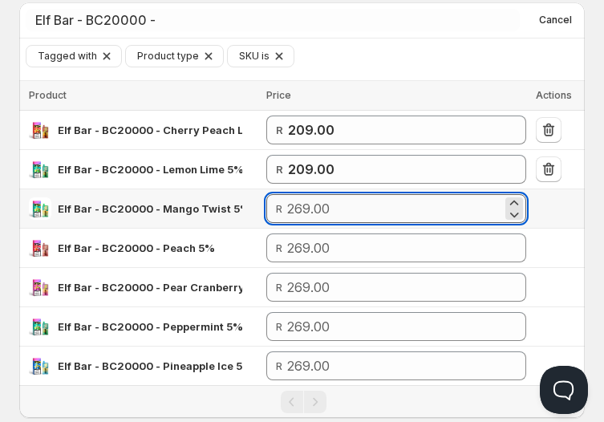
click at [393, 206] on input "number" at bounding box center [394, 208] width 214 height 29
paste input "209"
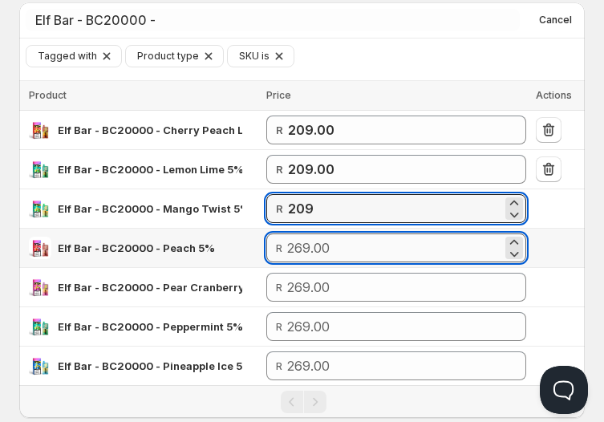
type input "209.00"
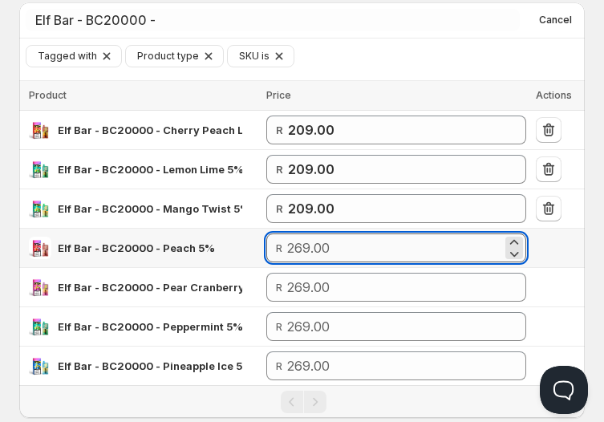
click at [397, 244] on input "number" at bounding box center [394, 248] width 214 height 29
paste input "209"
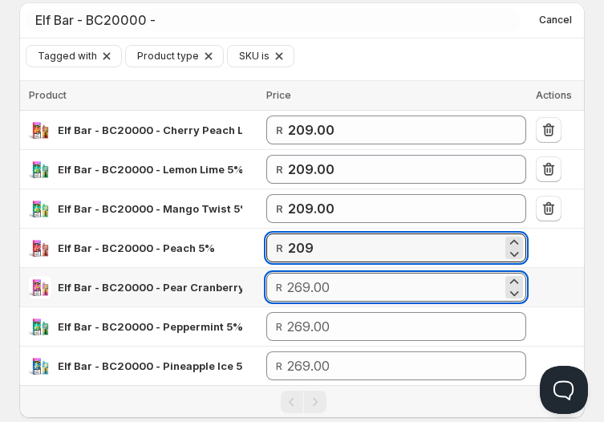
type input "209.00"
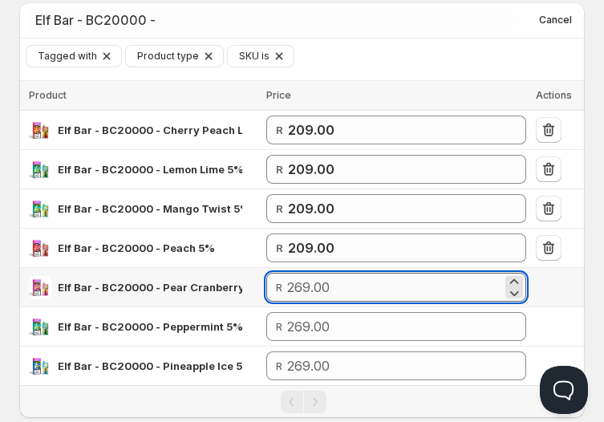
click at [398, 282] on input "number" at bounding box center [394, 287] width 214 height 29
paste input "209"
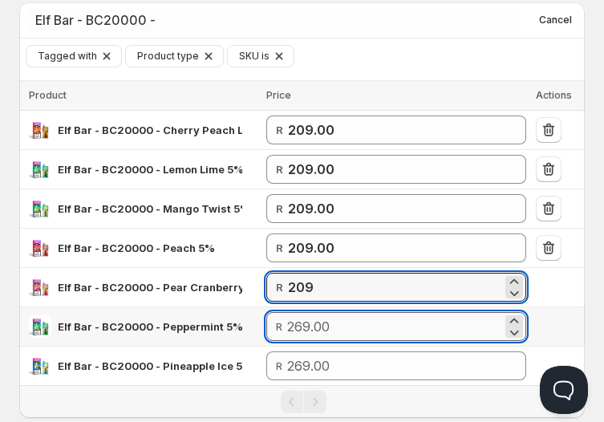
type input "209.00"
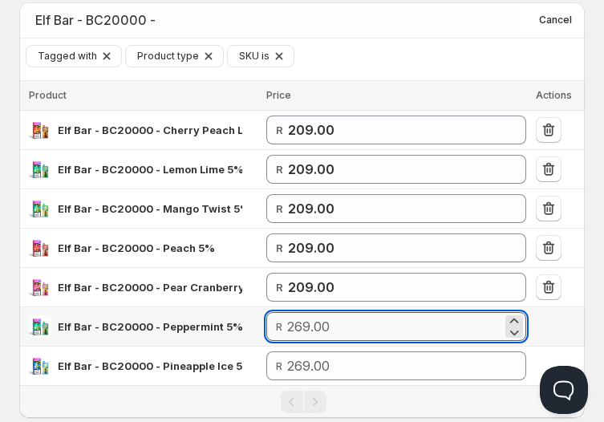
click at [410, 328] on input "number" at bounding box center [394, 326] width 214 height 29
paste input "209"
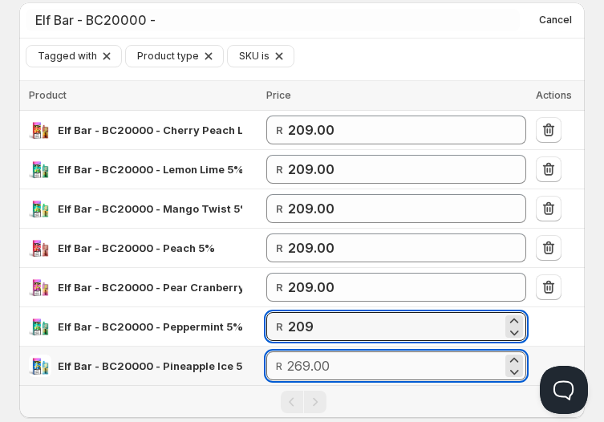
type input "209.00"
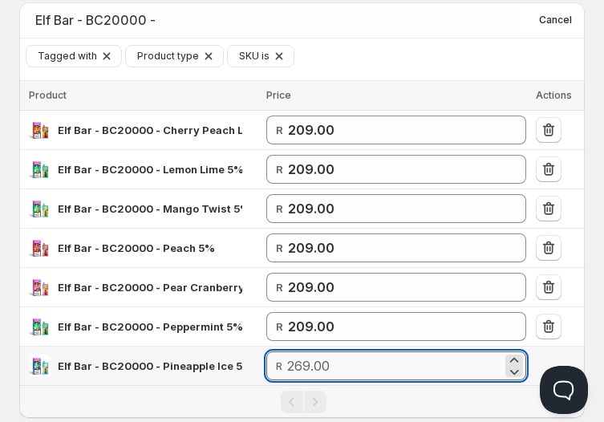
click at [414, 361] on input "number" at bounding box center [394, 366] width 214 height 29
paste input "209"
type input "209.00"
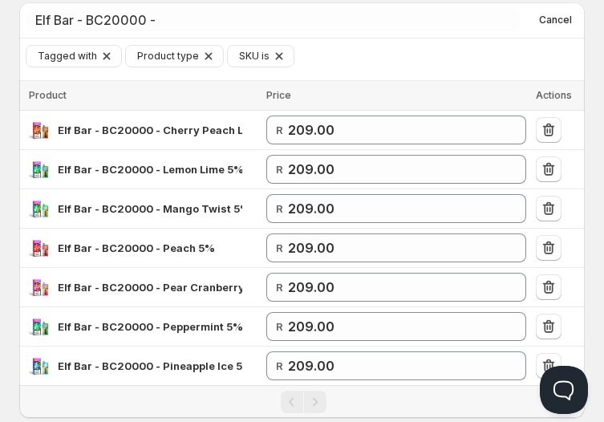
click at [604, 336] on div "Create Price List. This page is ready Create Price List Attention Incomplete Ne…" at bounding box center [302, 218] width 604 height 779
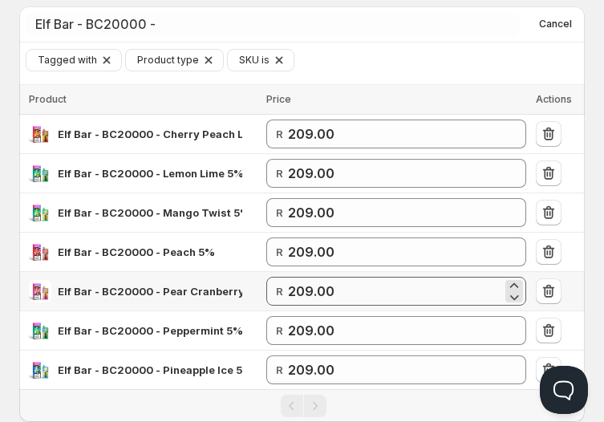
scroll to position [169, 0]
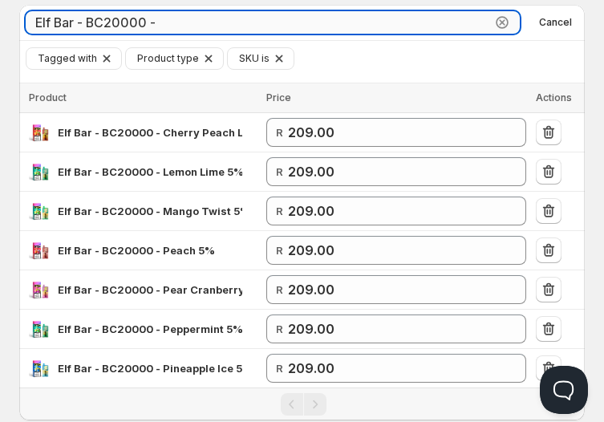
click at [226, 15] on input "Elf Bar - BC20000 -" at bounding box center [259, 22] width 466 height 22
paste input "Ice King RD 25"
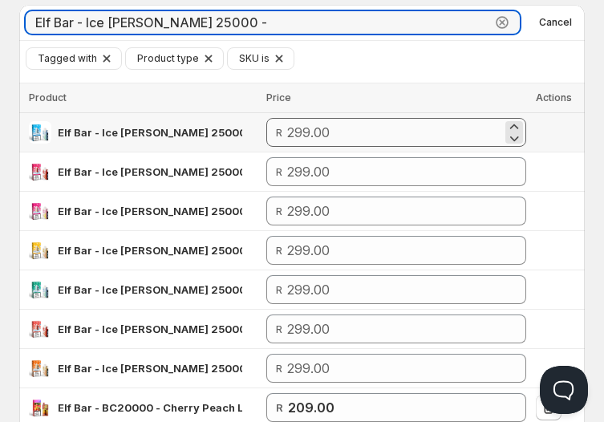
type input "Elf Bar - Ice King RD 25000 -"
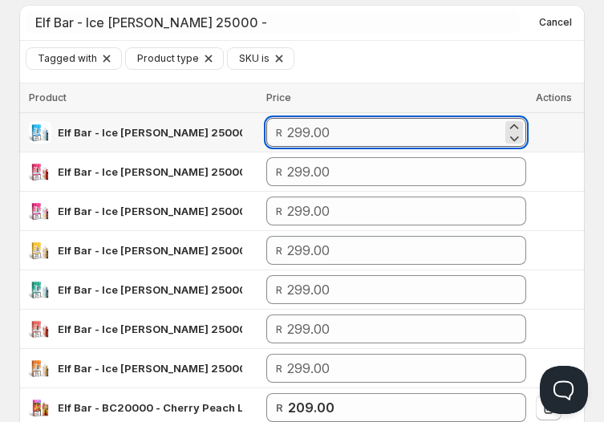
click at [340, 123] on input "number" at bounding box center [394, 132] width 214 height 29
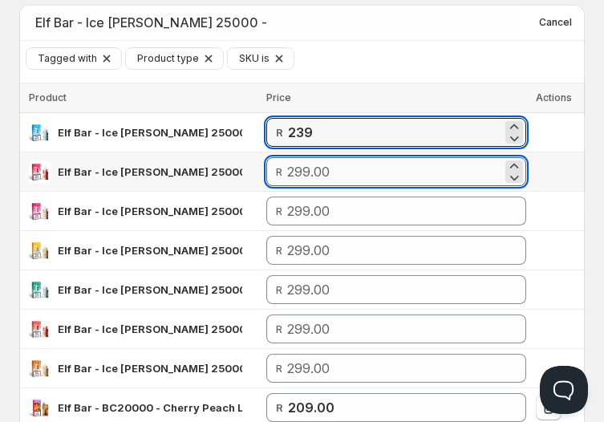
type input "239.00"
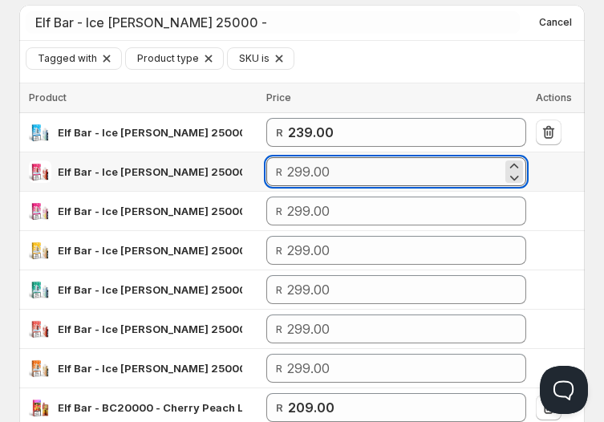
click at [348, 167] on input "number" at bounding box center [394, 171] width 214 height 29
paste input "239"
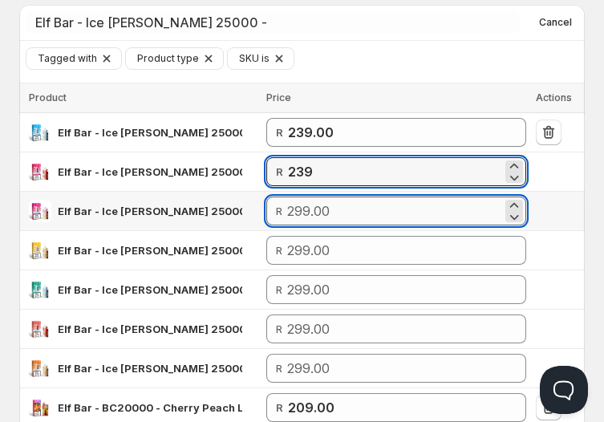
type input "239.00"
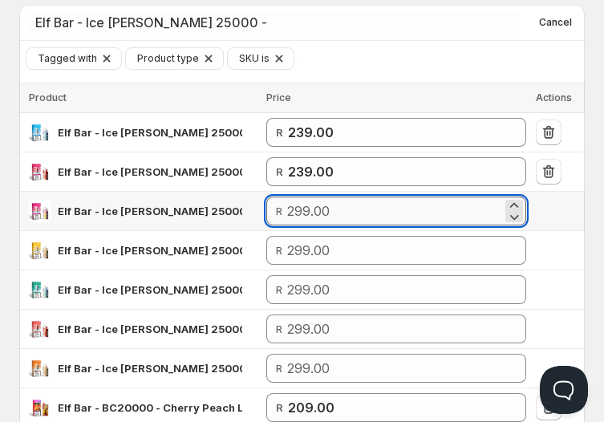
click at [348, 210] on input "number" at bounding box center [394, 211] width 214 height 29
paste input "239"
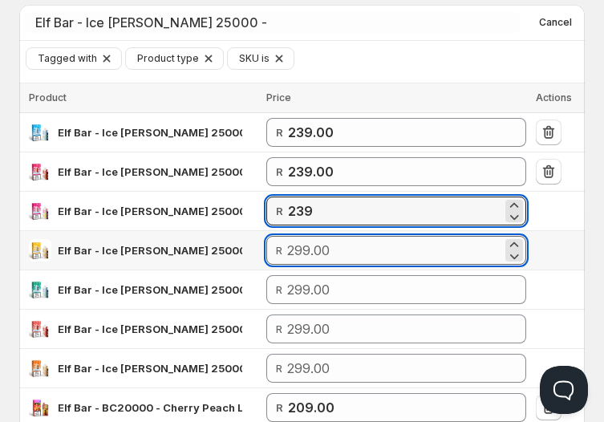
type input "239.00"
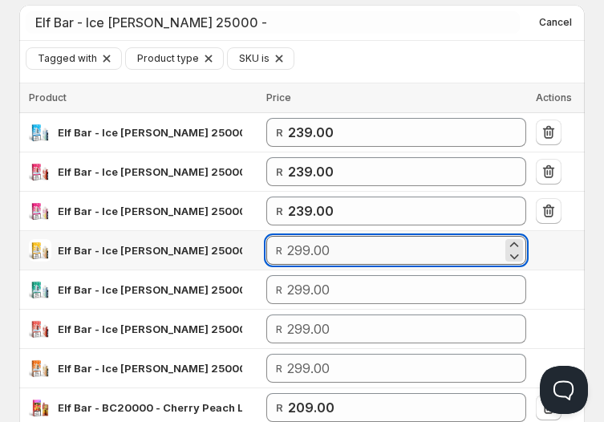
click at [362, 249] on input "number" at bounding box center [394, 250] width 214 height 29
paste input "239"
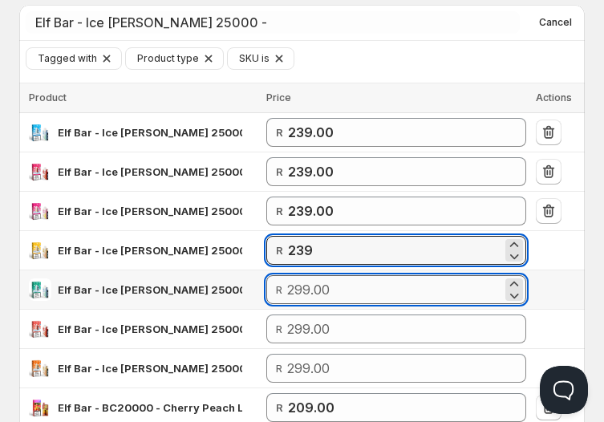
type input "239.00"
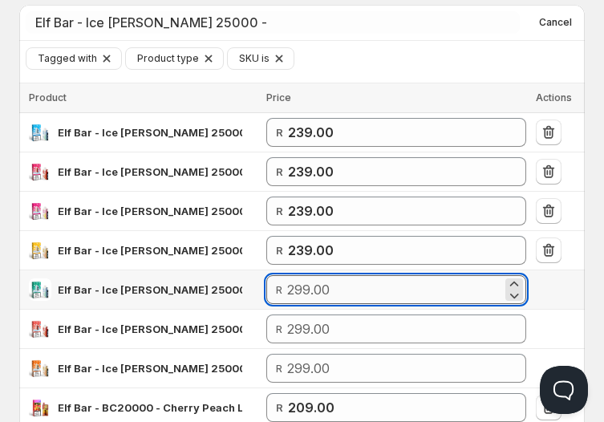
click at [373, 285] on input "number" at bounding box center [394, 289] width 214 height 29
paste input "239"
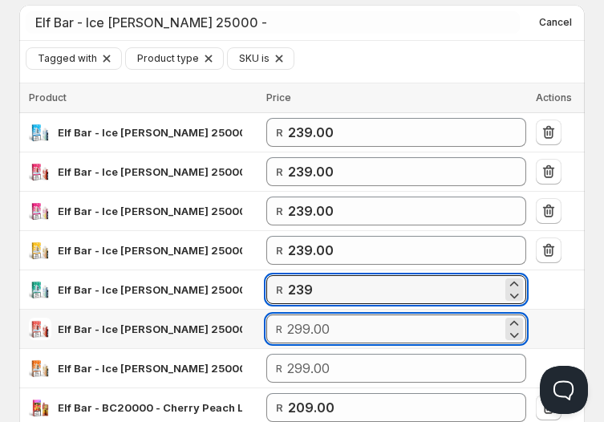
type input "239.00"
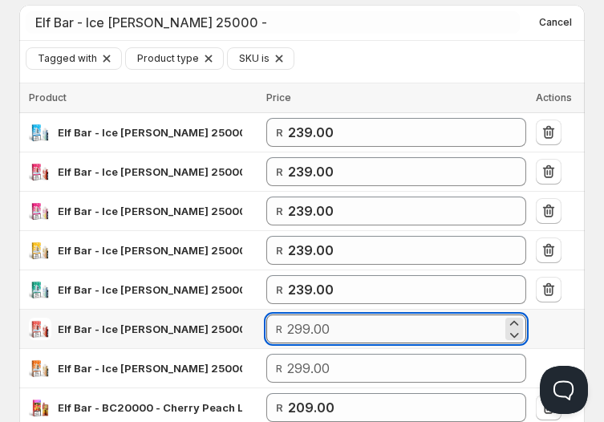
click at [381, 319] on input "number" at bounding box center [394, 329] width 214 height 29
paste input "239"
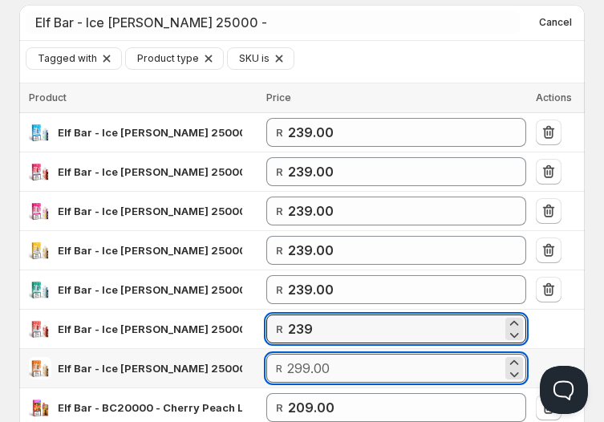
type input "239.00"
click at [480, 357] on input "number" at bounding box center [394, 368] width 214 height 29
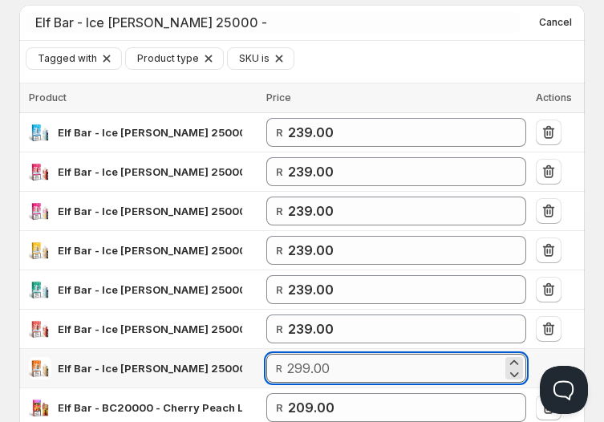
paste input "239"
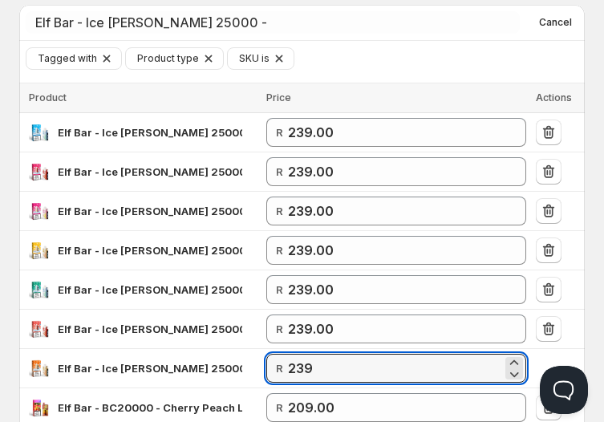
type input "239.00"
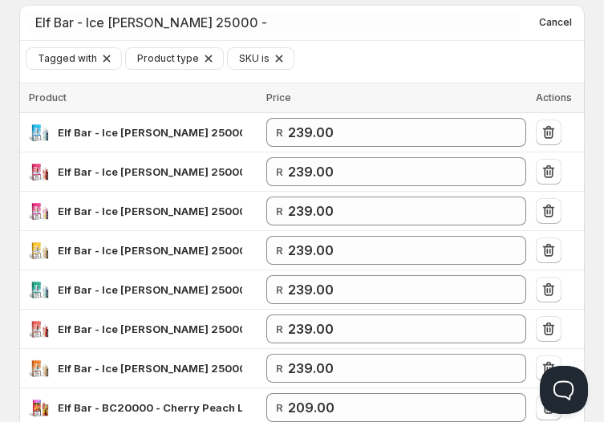
click at [600, 327] on div "Create Price List. This page is ready Create Price List Attention Incomplete Ne…" at bounding box center [302, 299] width 604 height 936
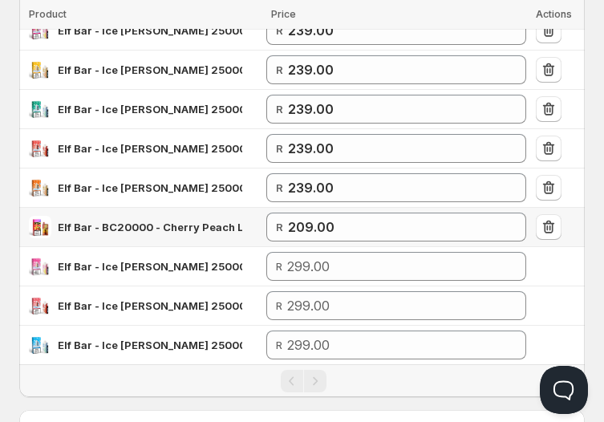
scroll to position [389, 0]
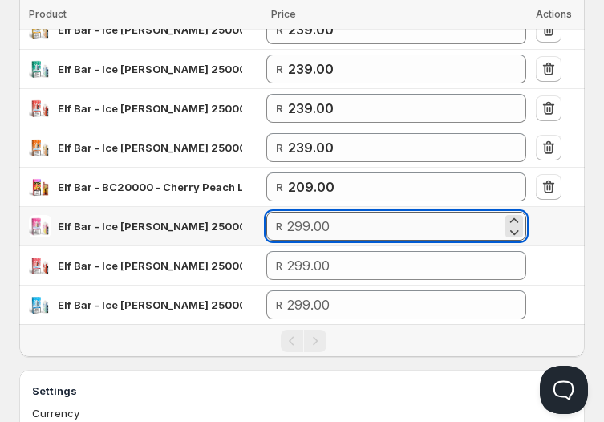
click at [347, 225] on input "number" at bounding box center [394, 226] width 214 height 29
paste input "239"
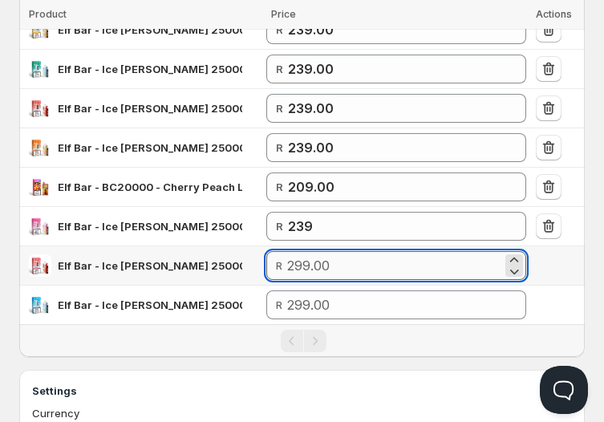
type input "239.00"
click at [368, 260] on input "number" at bounding box center [394, 265] width 214 height 29
paste input "239"
type input "239.00"
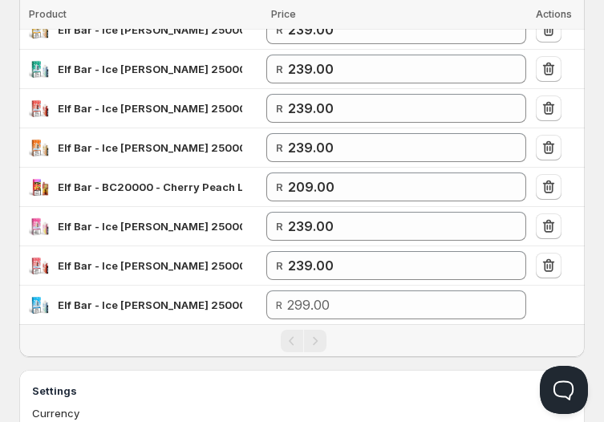
click at [597, 270] on div "Create Price List. This page is ready Create Price List Attention Incomplete Ne…" at bounding box center [302, 79] width 604 height 936
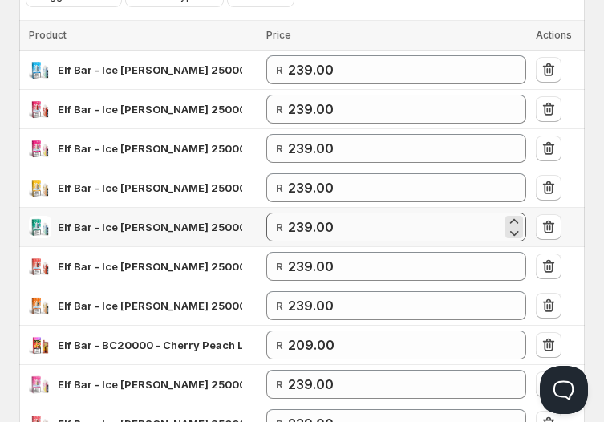
scroll to position [111, 0]
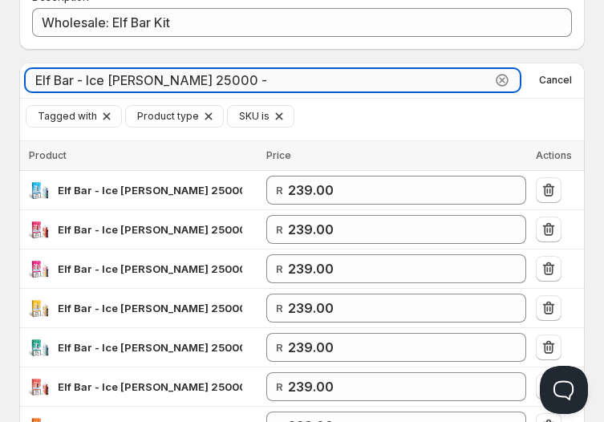
click at [367, 88] on input "Elf Bar - Ice King RD 25000 -" at bounding box center [259, 80] width 466 height 22
paste input "EW9000 (POD+BATTERY KIT)"
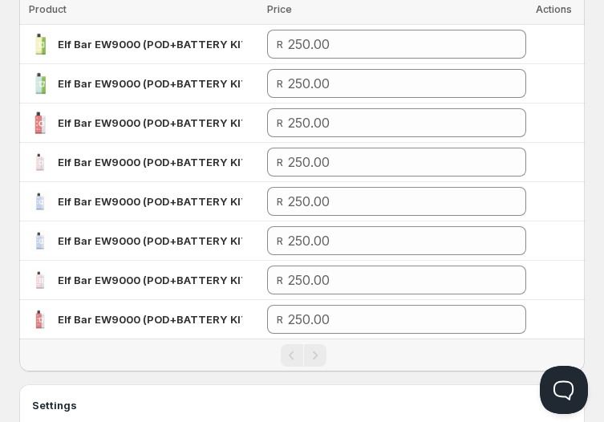
scroll to position [250, 0]
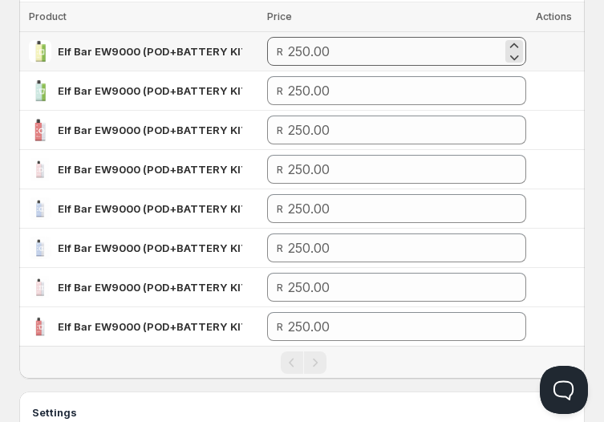
type input "Elf Bar EW9000 (POD+BATTERY KIT)"
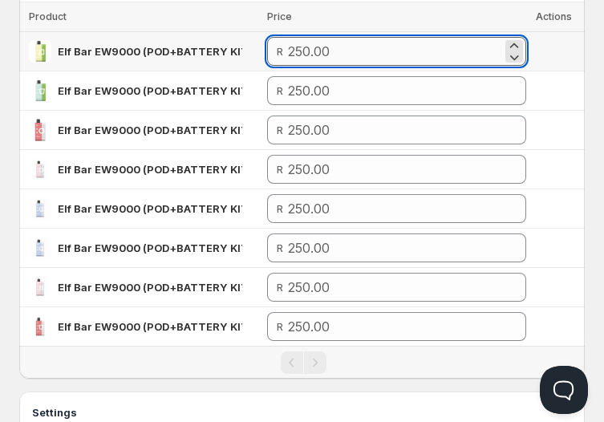
click at [353, 56] on input "number" at bounding box center [395, 51] width 214 height 29
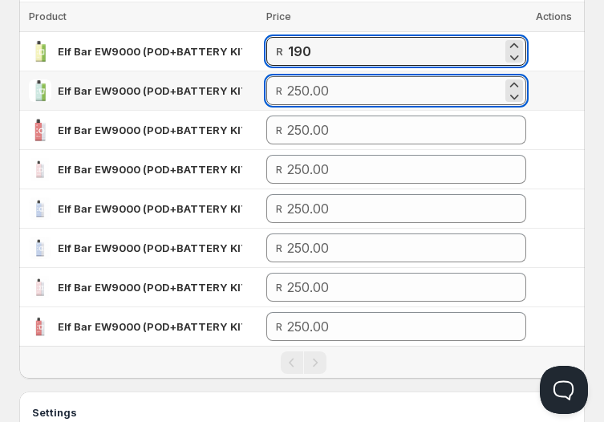
type input "190.00"
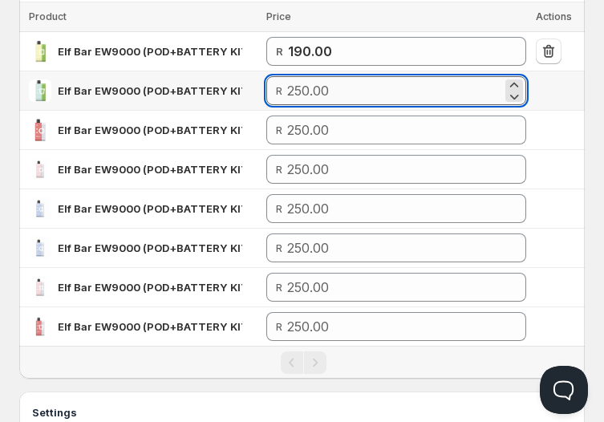
click at [341, 83] on input "number" at bounding box center [394, 90] width 214 height 29
paste input "190"
type input "190.00"
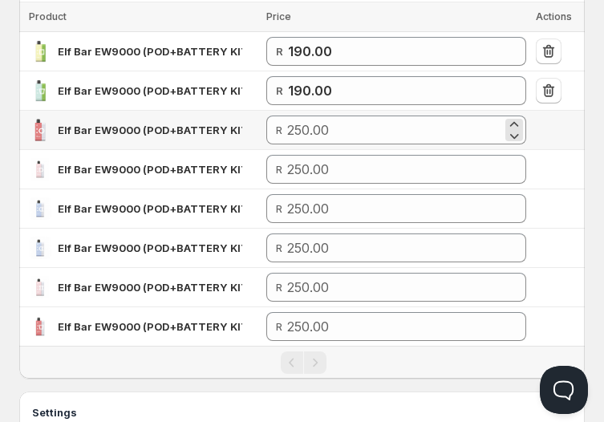
click at [291, 127] on div "R" at bounding box center [396, 130] width 259 height 29
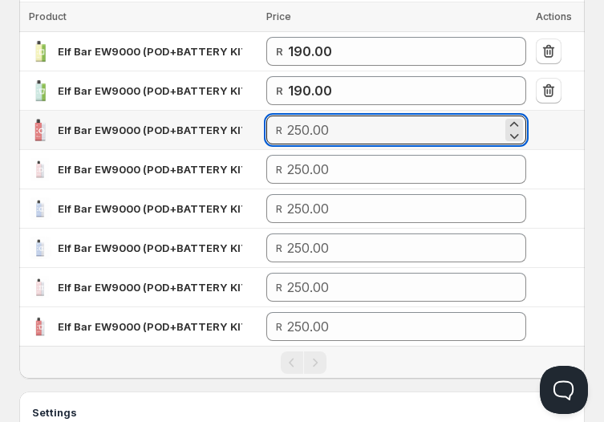
paste input "190"
type input "190.00"
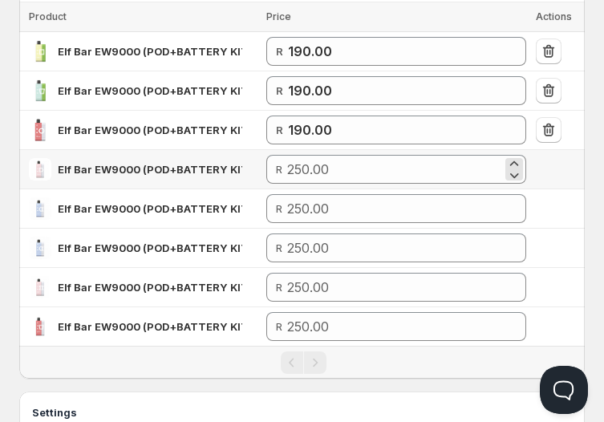
click at [289, 168] on div "R" at bounding box center [396, 169] width 259 height 29
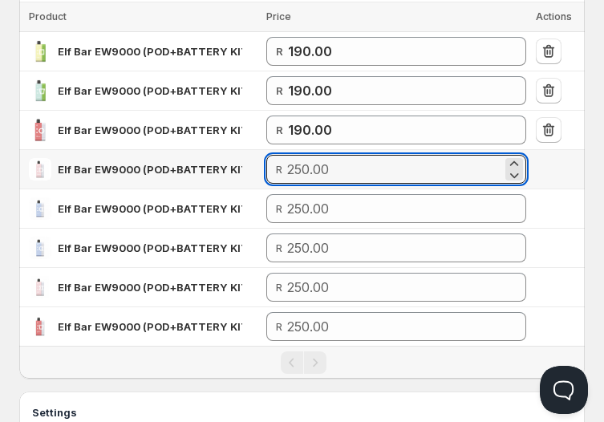
paste input "190"
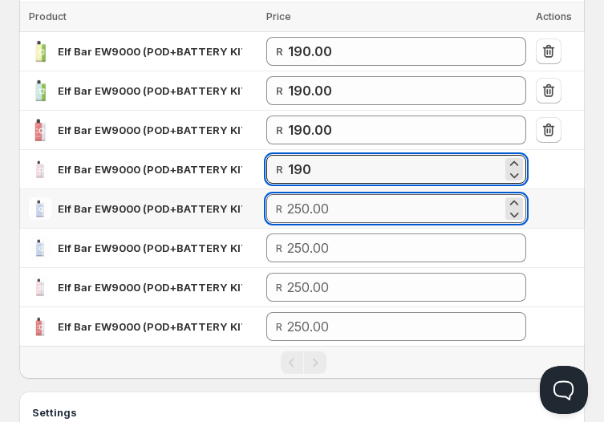
type input "190.00"
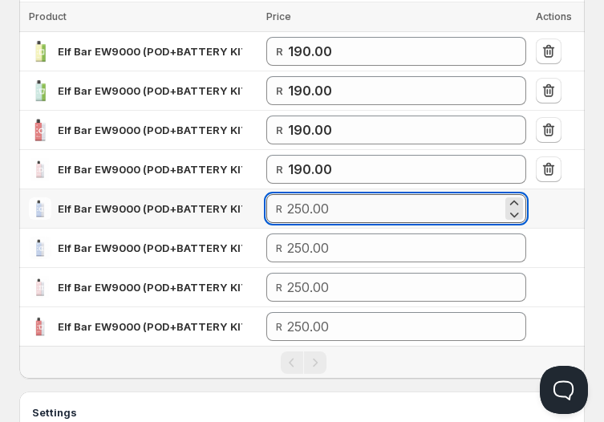
click at [300, 202] on input "number" at bounding box center [394, 208] width 214 height 29
paste input "190"
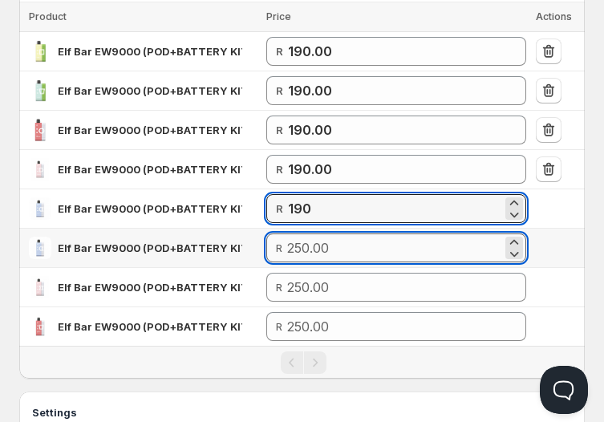
type input "190.00"
click at [311, 250] on input "number" at bounding box center [394, 248] width 214 height 29
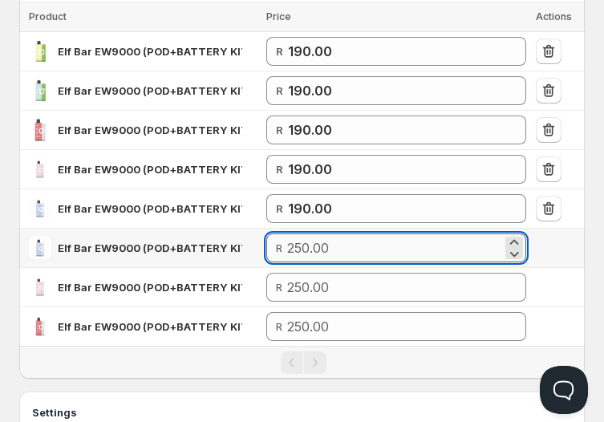
paste input "190"
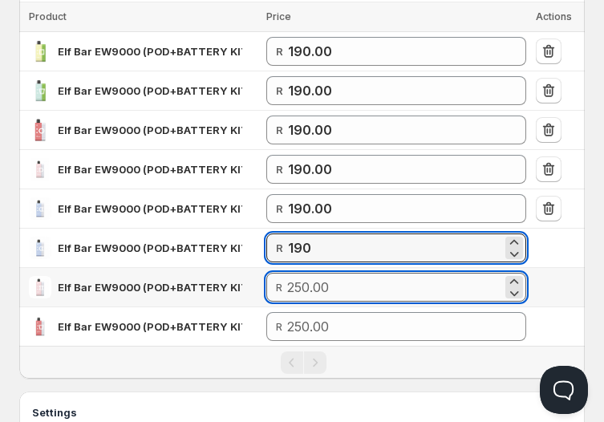
type input "190.00"
click at [297, 281] on input "number" at bounding box center [394, 287] width 214 height 29
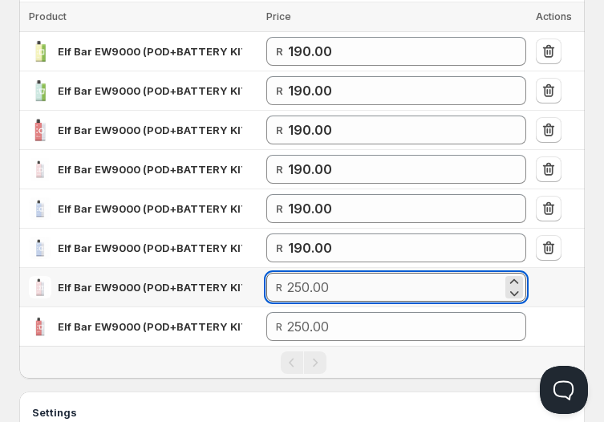
paste input "190"
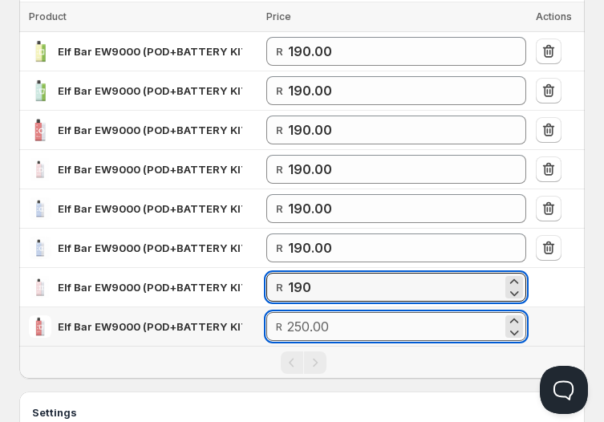
type input "190.00"
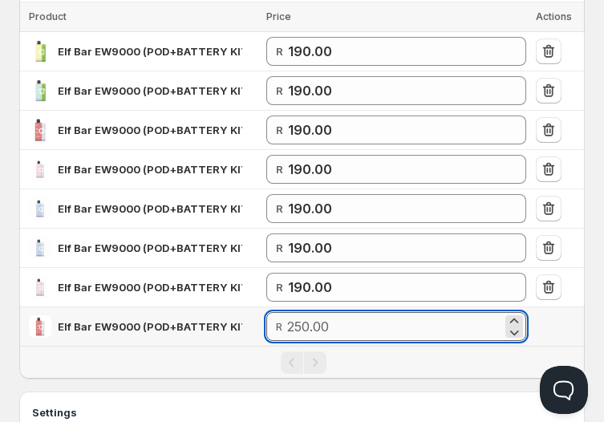
click at [299, 320] on input "number" at bounding box center [394, 326] width 214 height 29
paste input "190"
type input "190.00"
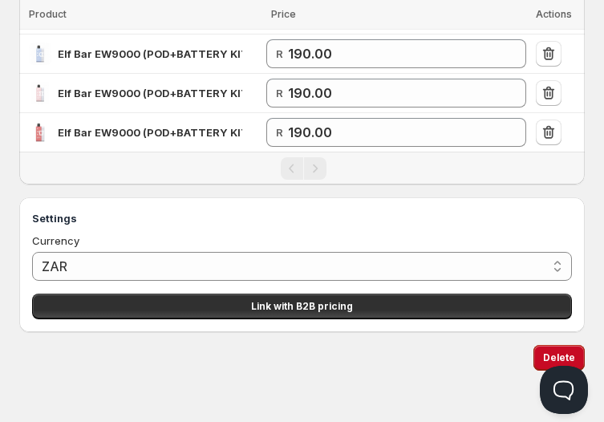
scroll to position [441, 0]
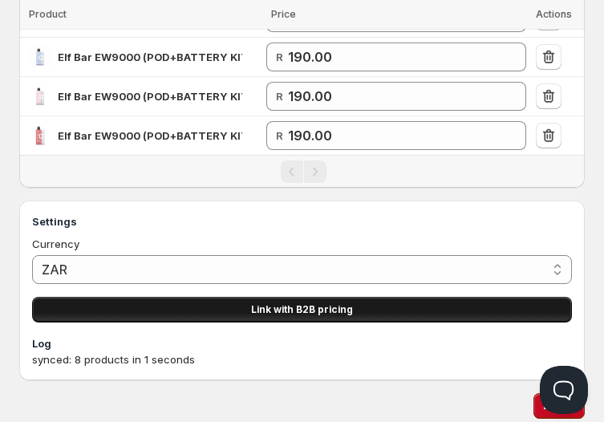
click at [241, 307] on button "Link with B2B pricing" at bounding box center [302, 310] width 540 height 26
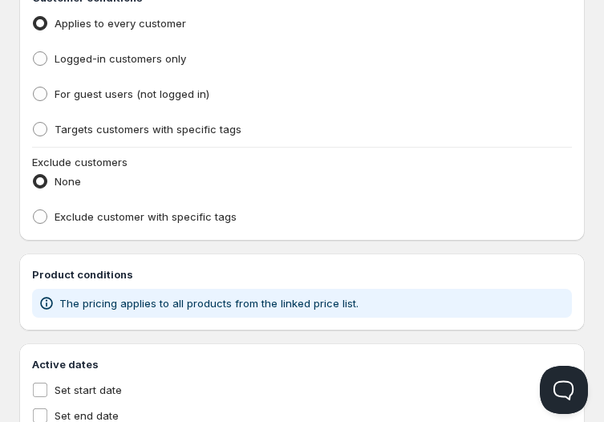
type input "PL Wholesale: Elf Bar Kit"
type input "PL_WHOLESALE:_ELF_BAR_KIT"
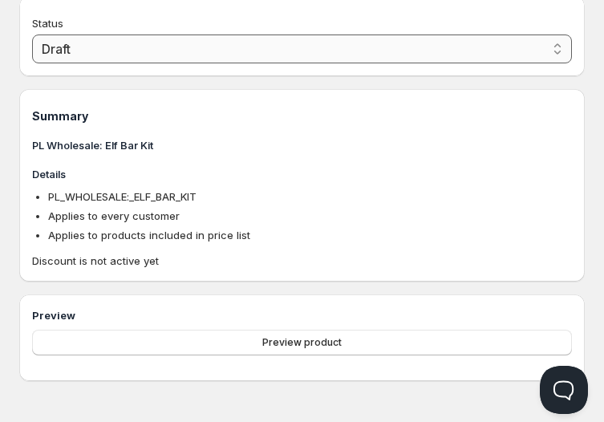
drag, startPoint x: 203, startPoint y: 30, endPoint x: 208, endPoint y: 37, distance: 8.7
click at [208, 37] on div "Status Draft Active Draft" at bounding box center [302, 39] width 540 height 48
click at [208, 37] on select "Draft Active" at bounding box center [302, 49] width 540 height 29
select select "1"
click at [32, 56] on select "Draft Active" at bounding box center [302, 49] width 540 height 29
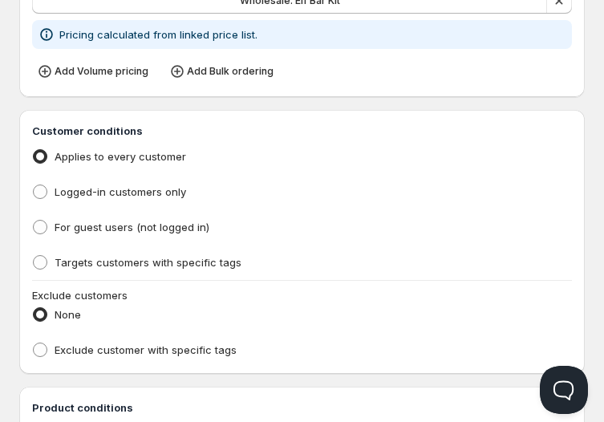
scroll to position [306, 0]
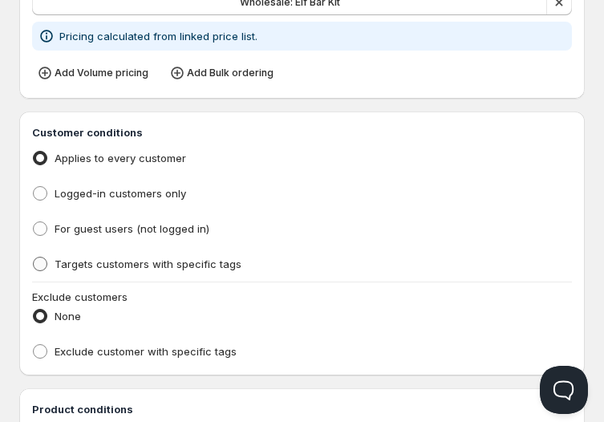
click at [112, 266] on span "Targets customers with specific tags" at bounding box center [148, 264] width 187 height 13
click at [34, 258] on input "Targets customers with specific tags" at bounding box center [33, 257] width 1 height 1
radio input "true"
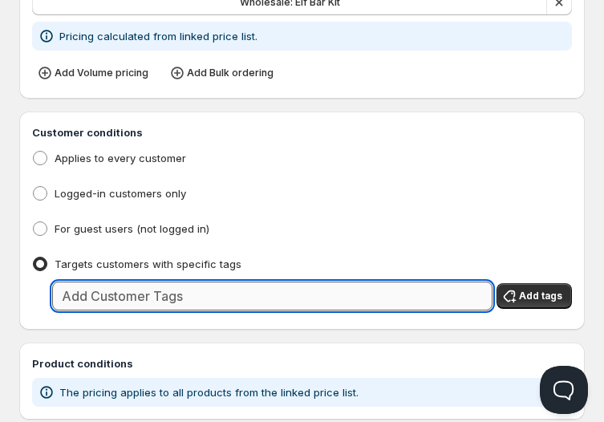
click at [246, 298] on input "text" at bounding box center [272, 296] width 441 height 29
type input "Wholesale"
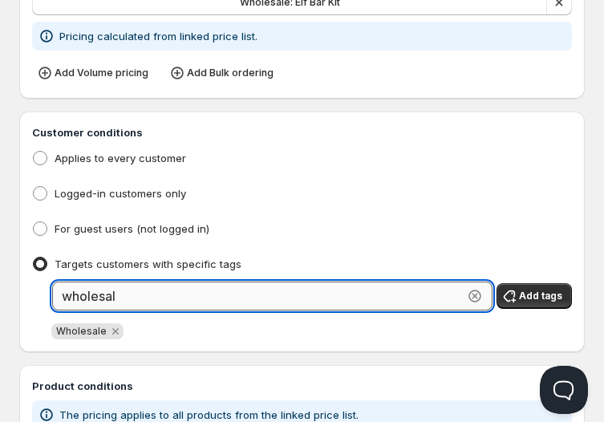
type input "wholesale"
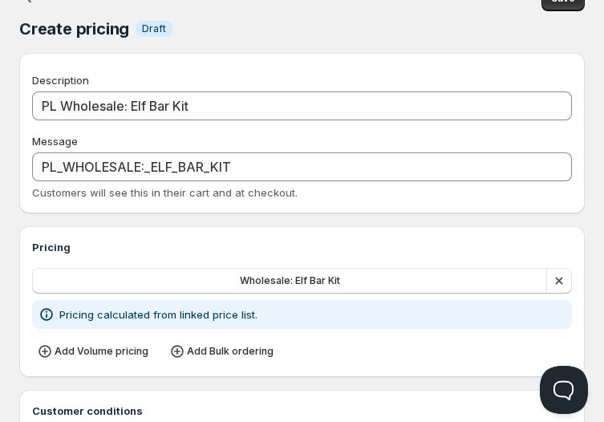
scroll to position [19, 0]
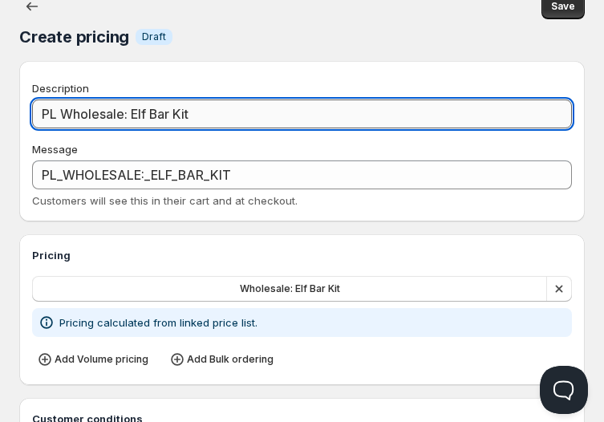
click at [67, 115] on input "PL Wholesale: Elf Bar Kit" at bounding box center [302, 114] width 540 height 29
type input "PLWholesale: Elf Bar Kit"
type input "PLWHOLESALE:_ELF_BAR_KIT"
type input "PWholesale: Elf Bar Kit"
type input "PWHOLESALE:_ELF_BAR_KIT"
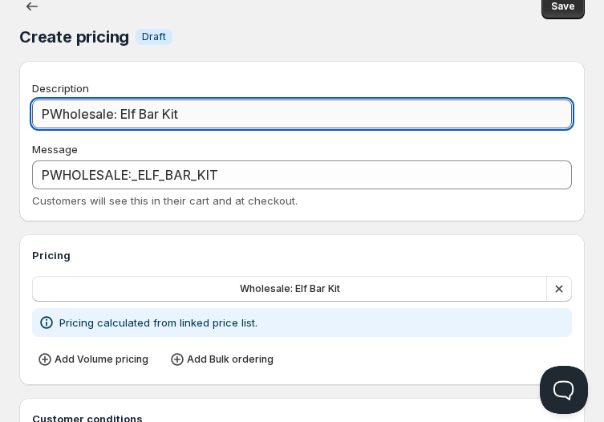
type input "Wholesale: Elf Bar Kit"
type input "WHOLESALE:_ELF_BAR_KIT"
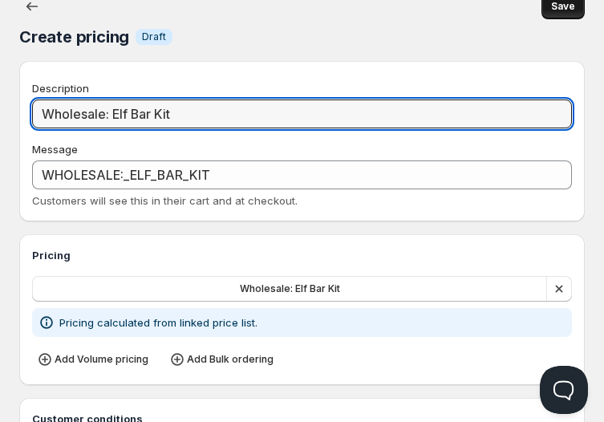
type input "Wholesale: Elf Bar Kit"
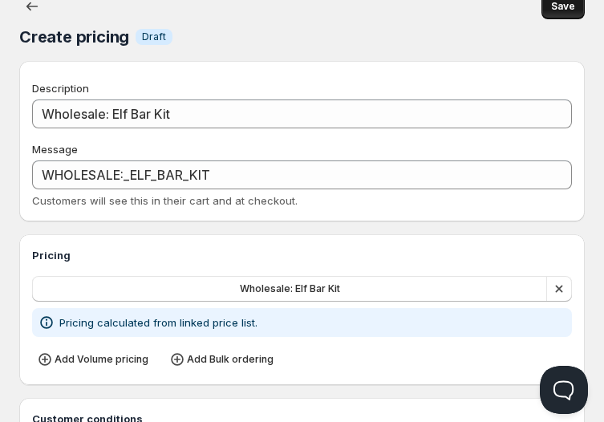
click at [561, 7] on span "Save" at bounding box center [564, 6] width 24 height 13
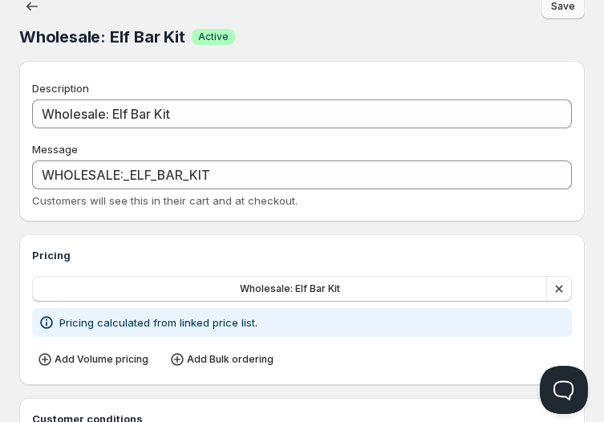
click at [32, 5] on span "Online" at bounding box center [302, 11] width 595 height 22
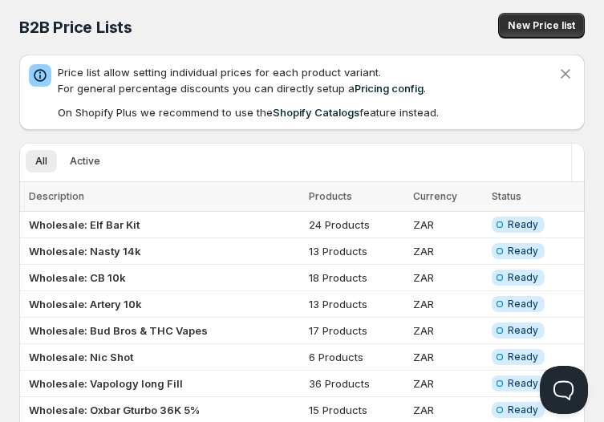
scroll to position [19, 0]
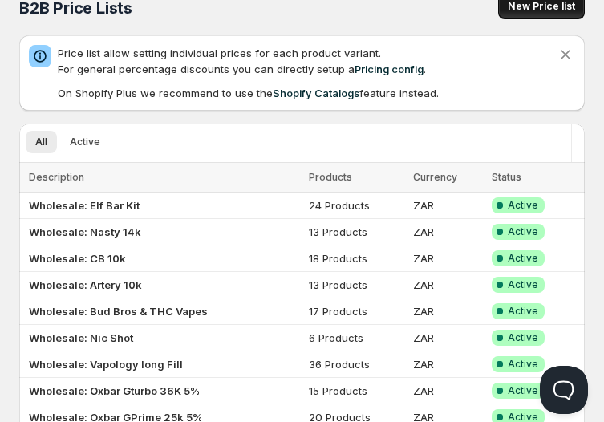
click at [538, 13] on button "New Price list" at bounding box center [542, 7] width 87 height 26
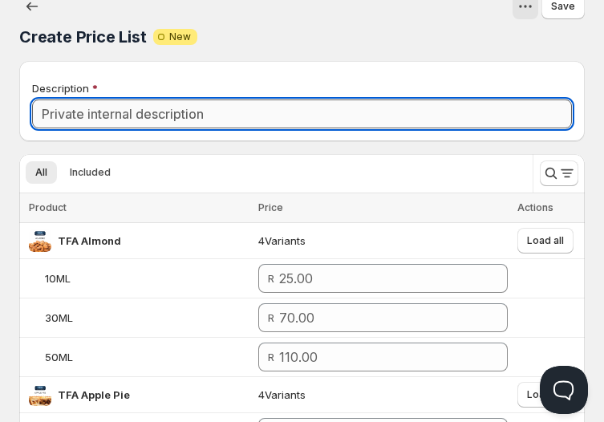
click at [458, 109] on input "Description" at bounding box center [302, 114] width 540 height 29
paste input "Elf Bar pod ew18000"
click at [164, 115] on input "Wholesale: Elf Bar pod ew18000" at bounding box center [302, 114] width 540 height 29
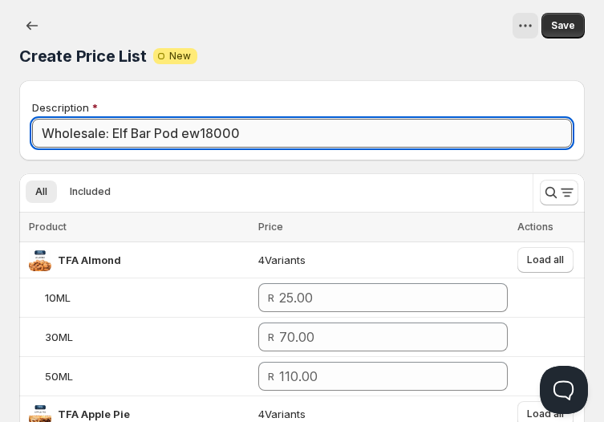
drag, startPoint x: 111, startPoint y: 133, endPoint x: 297, endPoint y: 141, distance: 186.4
click at [297, 141] on input "Wholesale: Elf Bar Pod ew18000" at bounding box center [302, 133] width 540 height 29
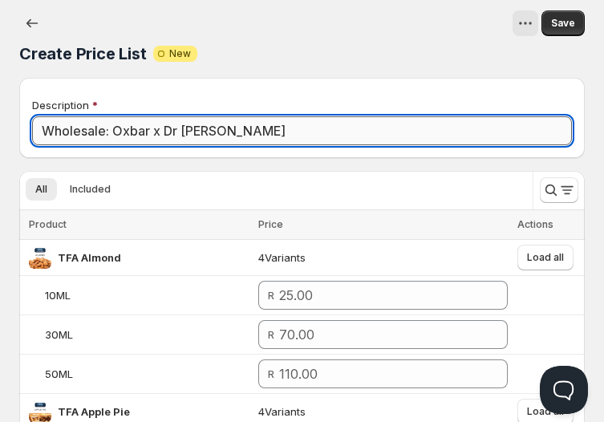
scroll to position [2, 0]
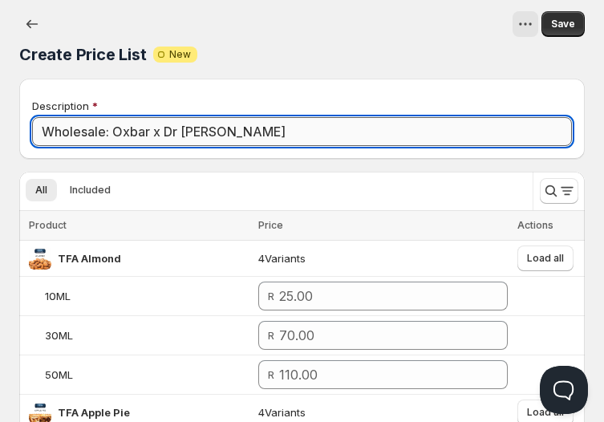
click at [187, 137] on input "Wholesale: Oxbar x Dr vapes" at bounding box center [302, 131] width 540 height 29
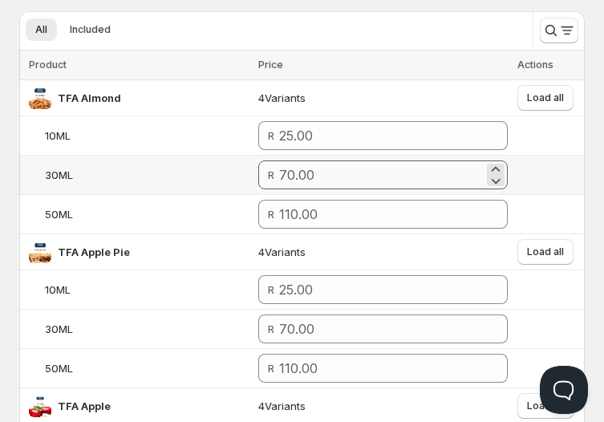
scroll to position [161, 0]
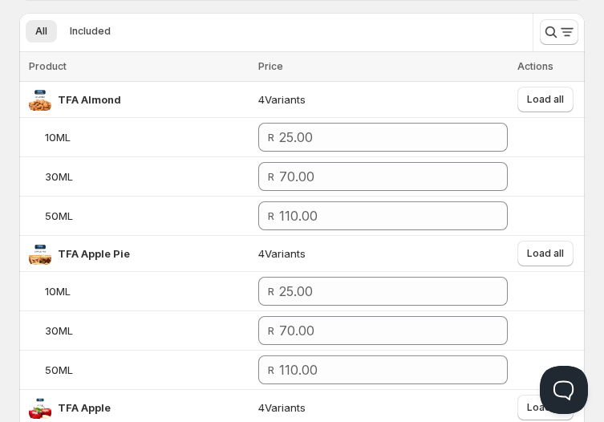
type input "Wholesale: Oxbar x Dr Vapes"
click at [561, 34] on icon "Search and filter results" at bounding box center [568, 32] width 16 height 16
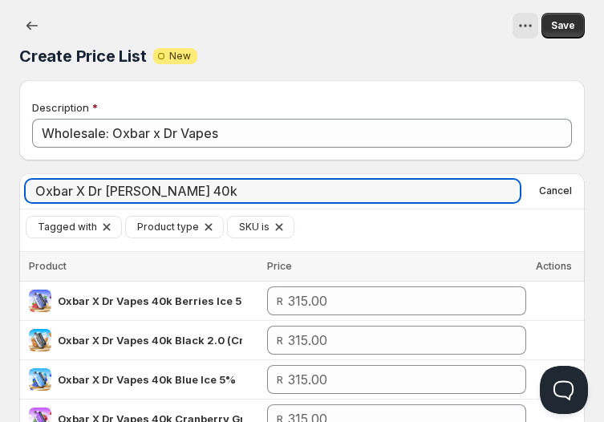
scroll to position [2, 0]
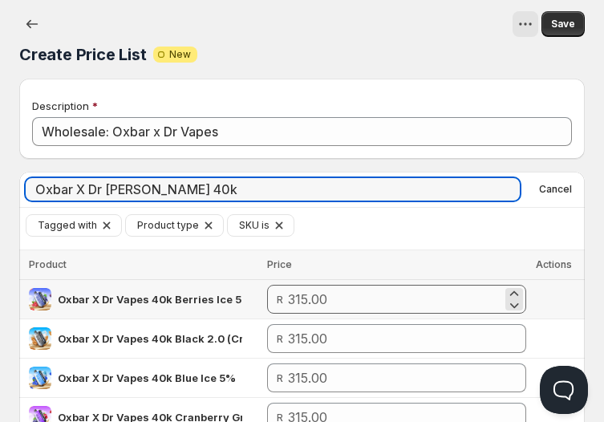
type input "Oxbar X Dr [PERSON_NAME] 40k"
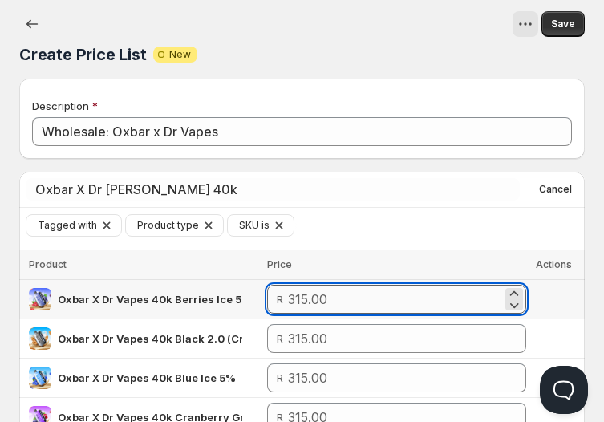
click at [401, 295] on input "number" at bounding box center [395, 299] width 214 height 29
type input "220.00"
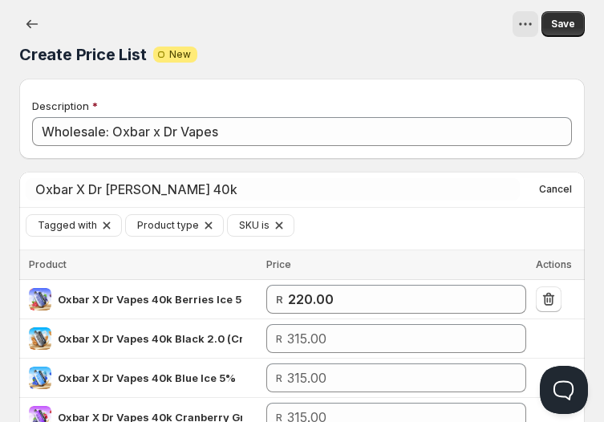
click at [425, 231] on div "Tagged with Product type SKU is Add filter Clear all" at bounding box center [306, 225] width 560 height 22
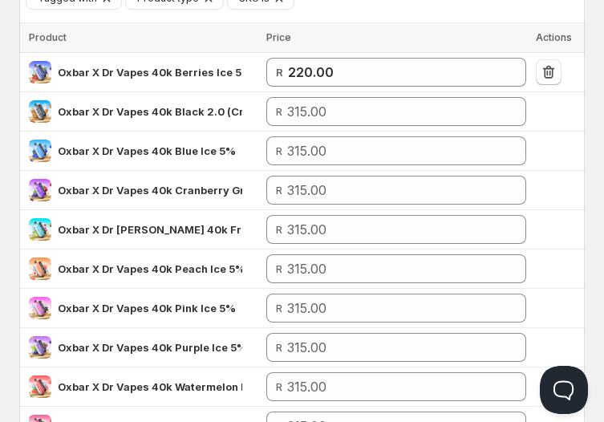
scroll to position [233, 0]
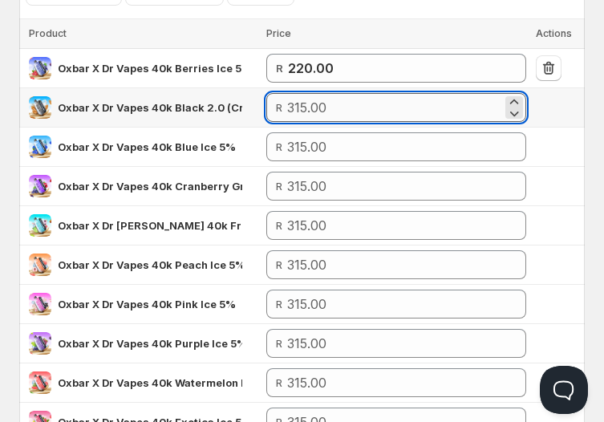
click at [398, 114] on input "number" at bounding box center [394, 107] width 214 height 29
paste input "220"
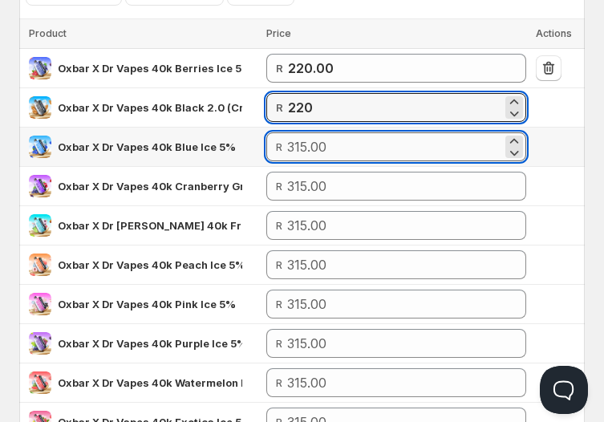
type input "220.00"
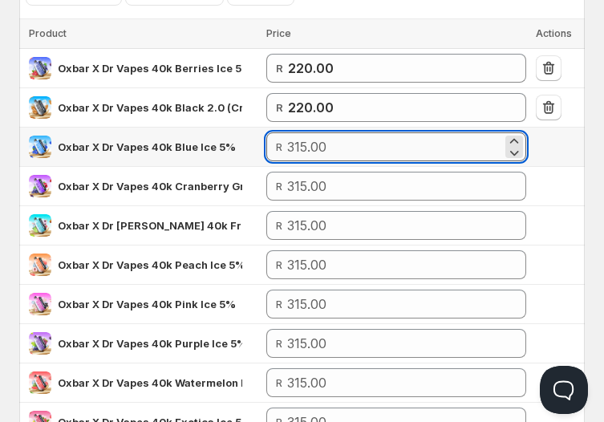
click at [400, 143] on input "number" at bounding box center [394, 146] width 214 height 29
paste input "220"
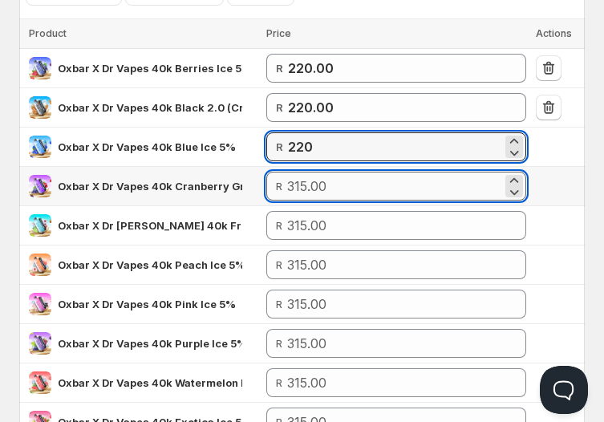
type input "220.00"
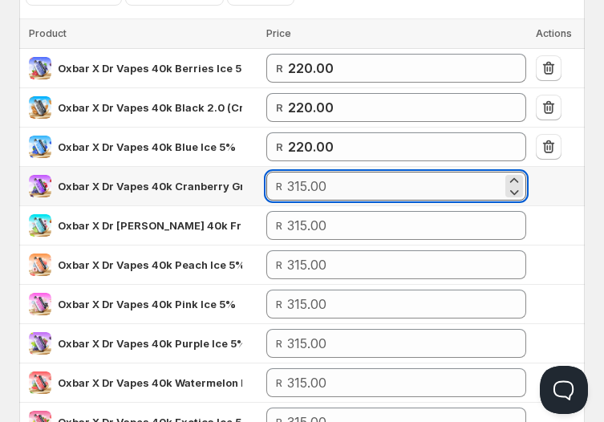
click at [400, 174] on input "number" at bounding box center [394, 186] width 214 height 29
paste input "220"
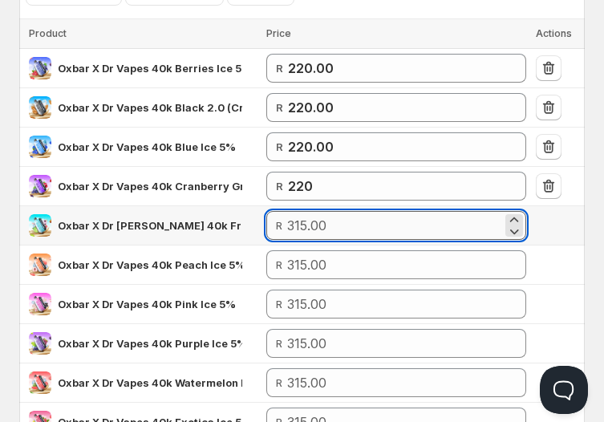
type input "220.00"
click at [409, 227] on input "number" at bounding box center [394, 225] width 214 height 29
paste input "220"
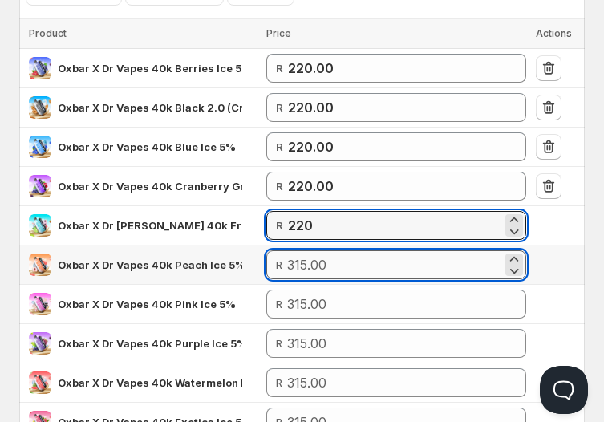
type input "220.00"
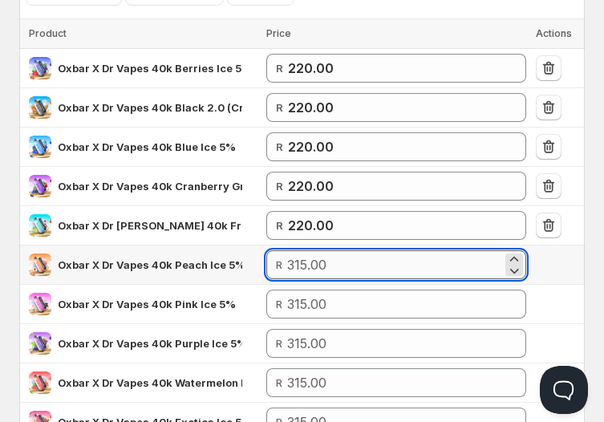
click at [395, 258] on input "number" at bounding box center [394, 264] width 214 height 29
paste input "220"
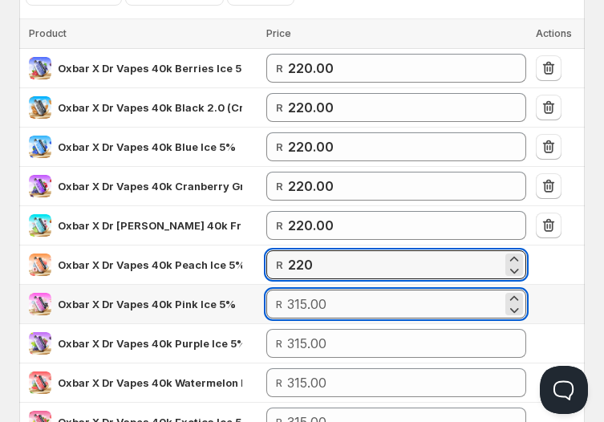
type input "220.00"
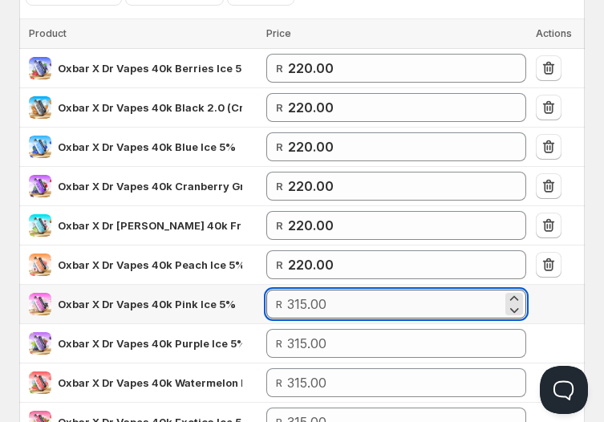
click at [398, 295] on input "number" at bounding box center [394, 304] width 214 height 29
paste input "220"
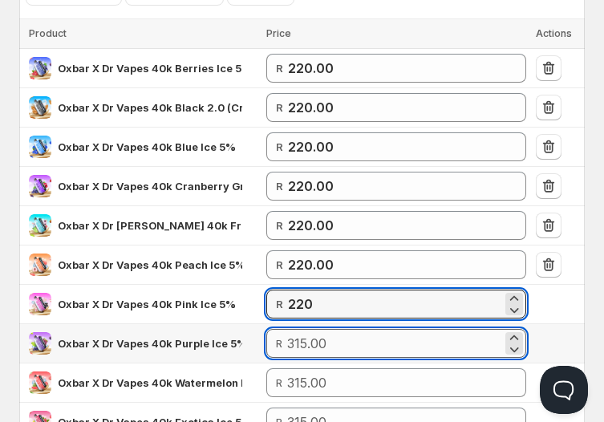
type input "220.00"
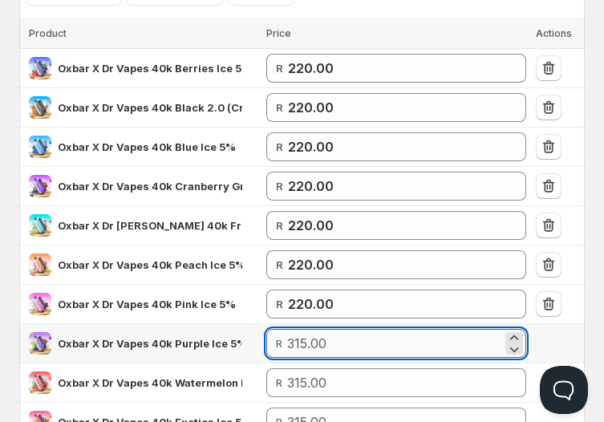
click at [411, 336] on input "number" at bounding box center [394, 343] width 214 height 29
paste input "220"
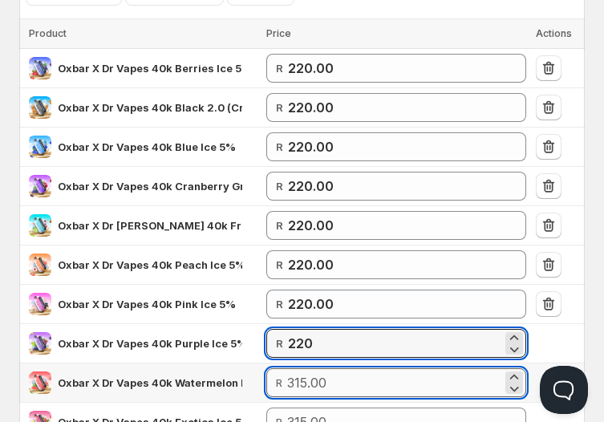
type input "220.00"
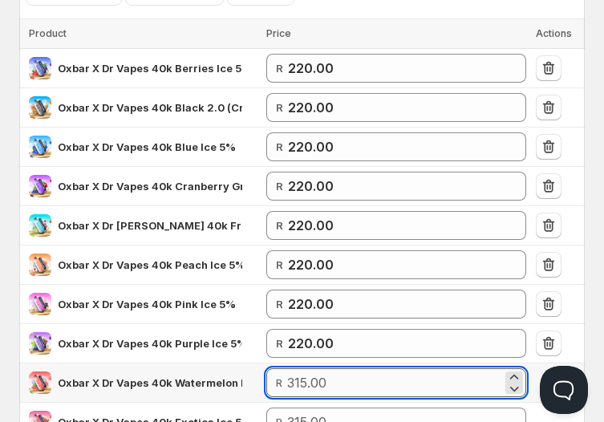
click at [413, 377] on input "number" at bounding box center [394, 382] width 214 height 29
paste input "220"
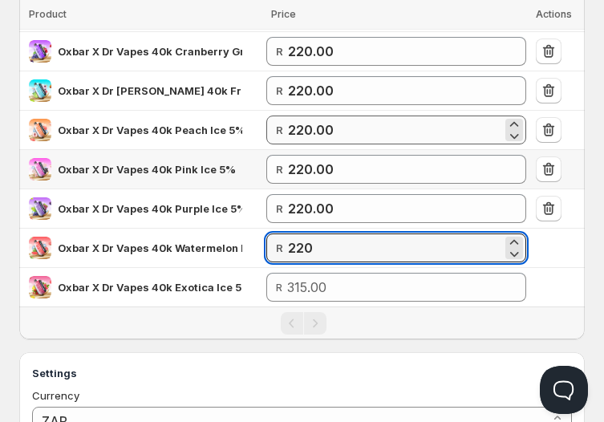
scroll to position [388, 0]
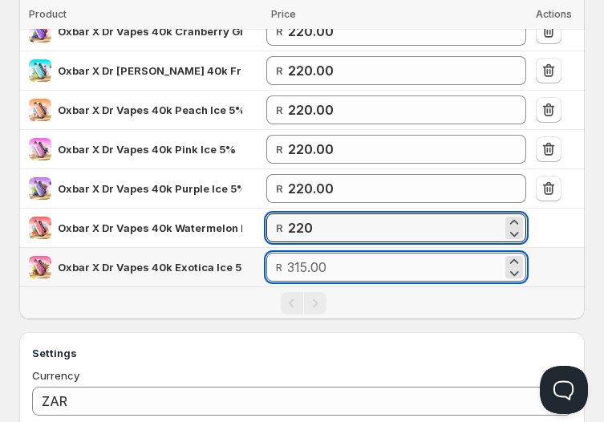
type input "220.00"
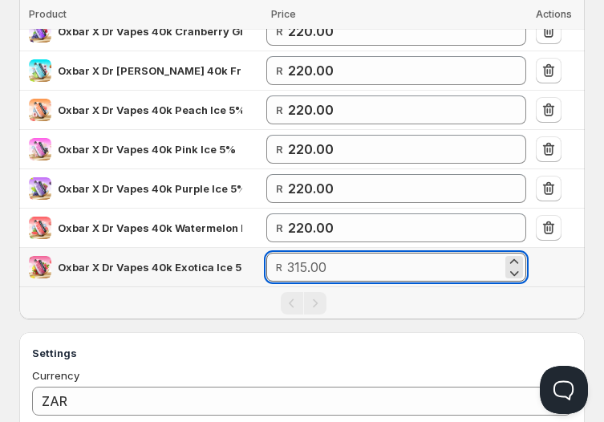
click at [370, 255] on input "number" at bounding box center [394, 267] width 214 height 29
paste input "220"
type input "220.00"
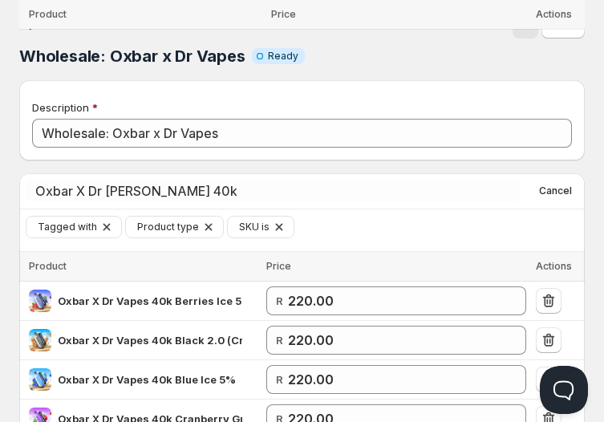
scroll to position [578, 0]
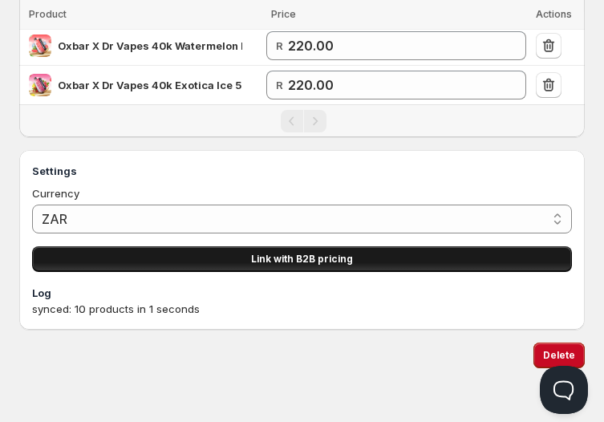
click at [298, 257] on button "Link with B2B pricing" at bounding box center [302, 259] width 540 height 26
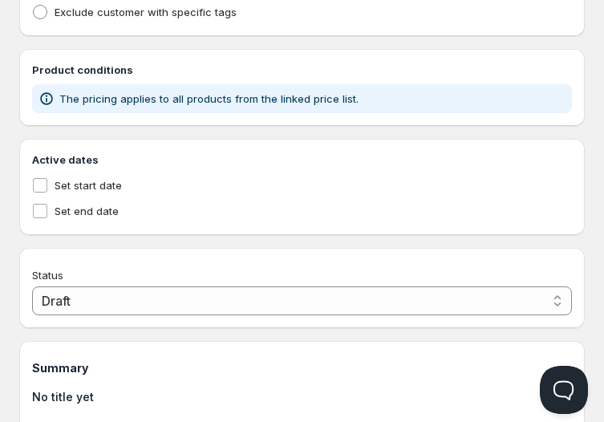
type input "PL Wholesale: Oxbar x Dr Vapes"
type input "PL_WHOLESALE:_OXBAR_X_DR_VAPES"
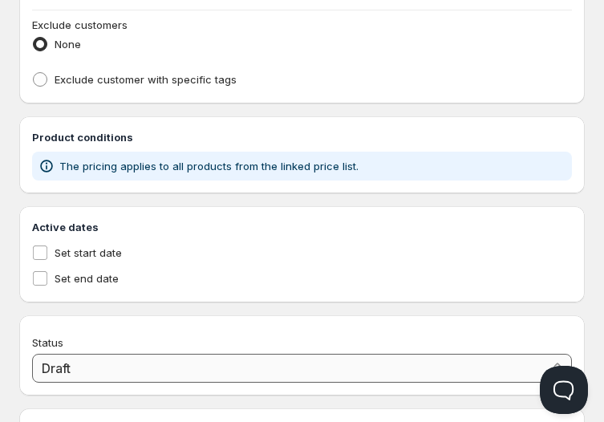
click at [162, 364] on select "Draft Active" at bounding box center [302, 368] width 540 height 29
select select "1"
click at [32, 356] on select "Draft Active" at bounding box center [302, 368] width 540 height 29
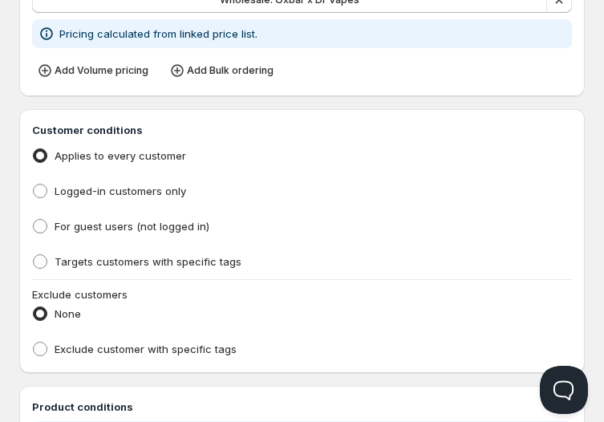
scroll to position [307, 0]
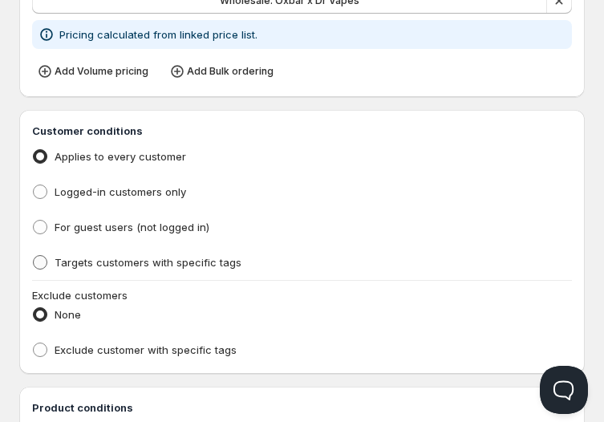
click at [119, 263] on span "Targets customers with specific tags" at bounding box center [148, 262] width 187 height 13
click at [34, 256] on input "Targets customers with specific tags" at bounding box center [33, 255] width 1 height 1
radio input "true"
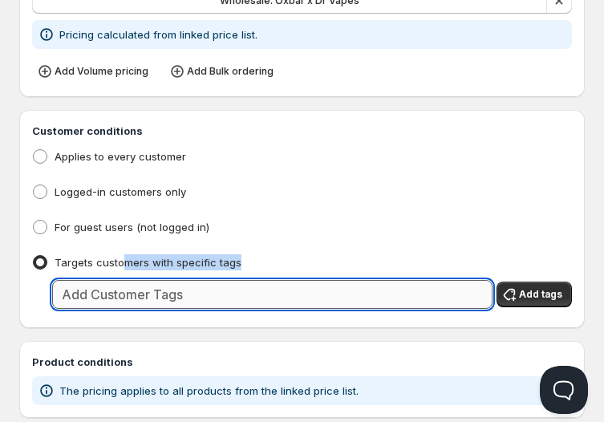
click at [166, 292] on input "text" at bounding box center [272, 294] width 441 height 29
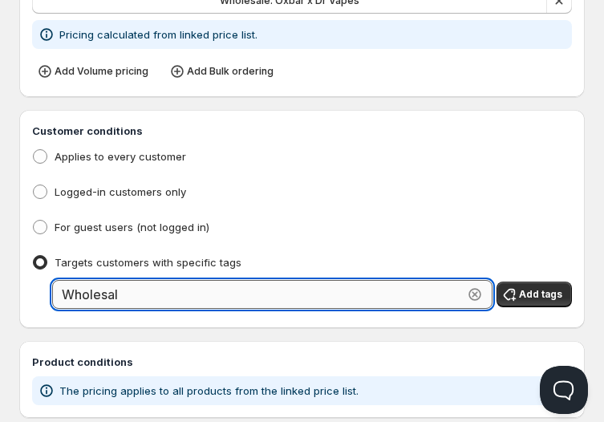
type input "Wholesale"
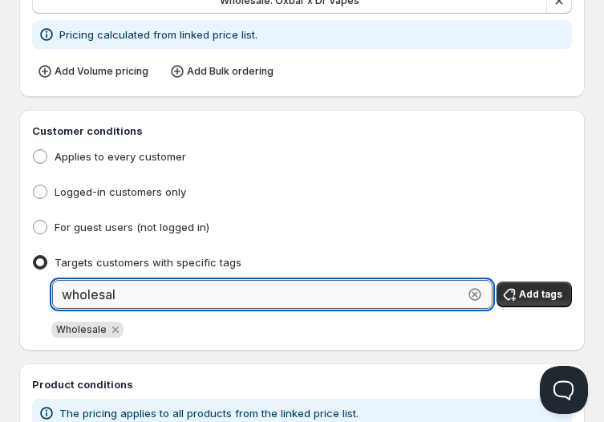
type input "wholesale"
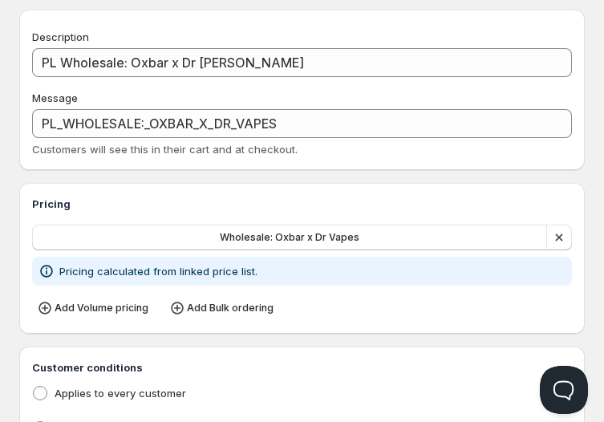
scroll to position [47, 0]
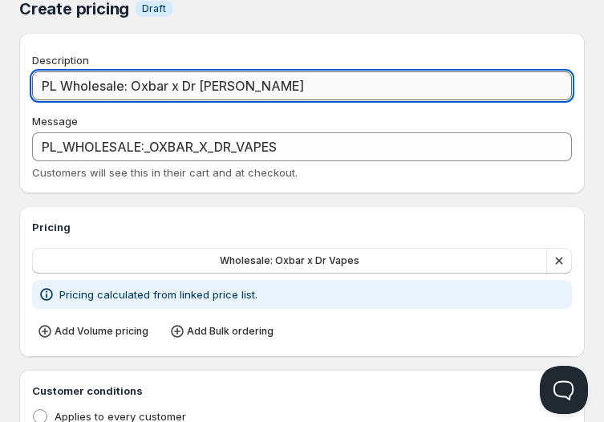
click at [63, 86] on input "PL Wholesale: Oxbar x Dr Vapes" at bounding box center [302, 85] width 540 height 29
type input "PLWholesale: Oxbar x Dr Vapes"
type input "PLWHOLESALE:_OXBAR_X_DR_VAPES"
type input "PWholesale: Oxbar x Dr Vapes"
type input "PWHOLESALE:_OXBAR_X_DR_VAPES"
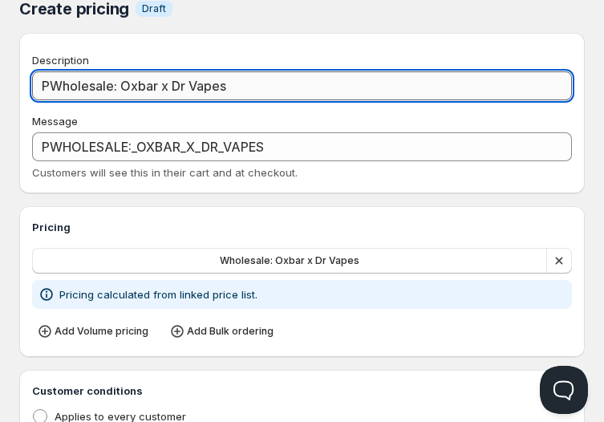
type input "Wholesale: Oxbar x Dr Vapes"
type input "WHOLESALE:_OXBAR_X_DR_VAPES"
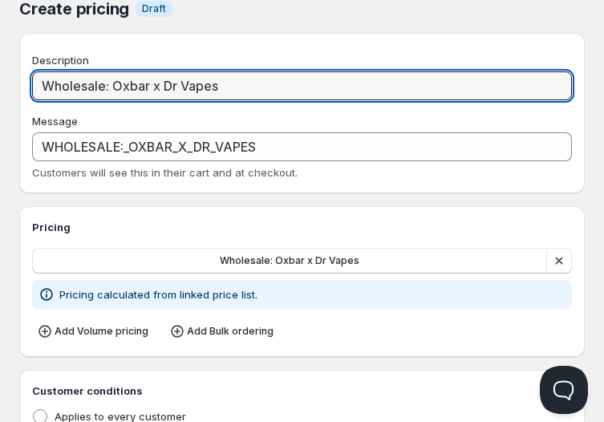
type input "Wholesale: Oxbar x Dr Vapes"
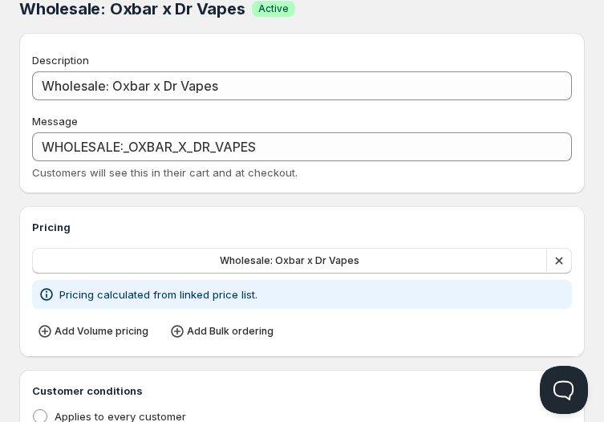
scroll to position [0, 0]
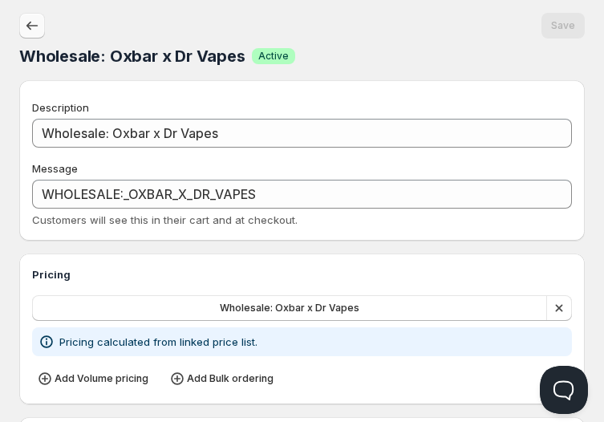
click at [32, 26] on icon "button" at bounding box center [32, 26] width 16 height 16
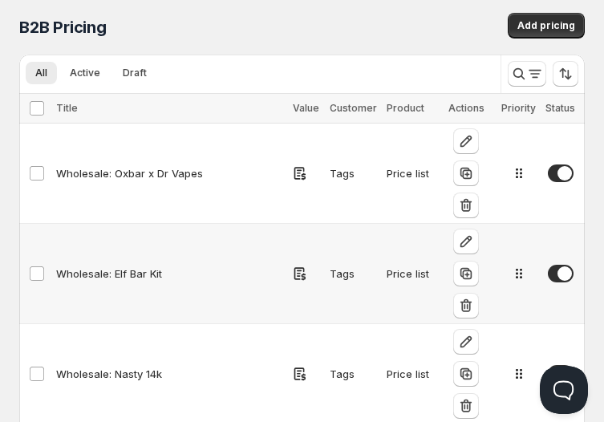
click at [145, 266] on div "Wholesale: Elf Bar Kit" at bounding box center [169, 274] width 227 height 16
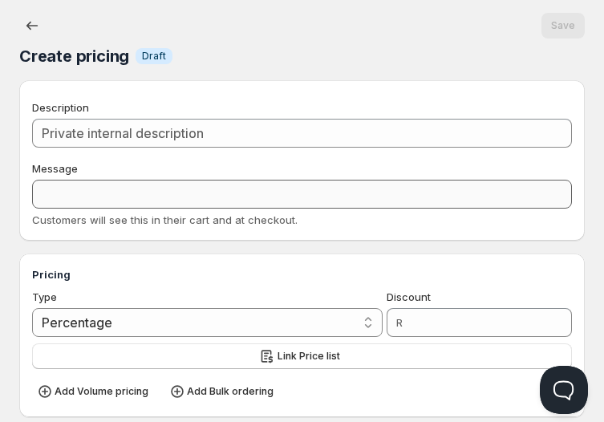
type input "Wholesale: Elf Bar Kit"
type input "WHOLESALE:_ELF_BAR_KIT"
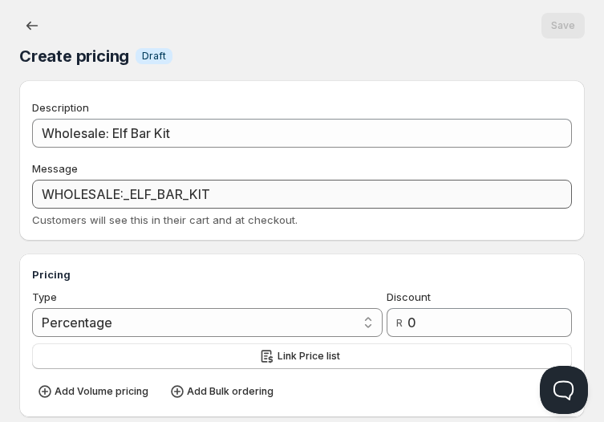
radio input "true"
select select "1"
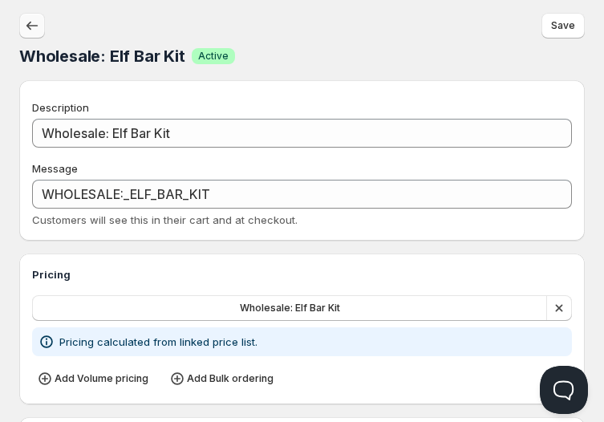
click at [30, 30] on icon "button" at bounding box center [32, 26] width 16 height 16
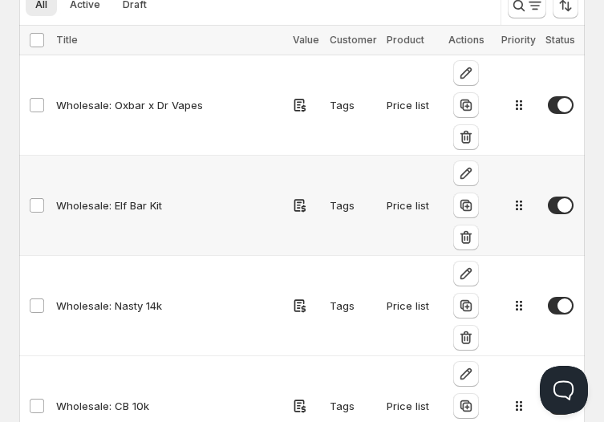
scroll to position [94, 0]
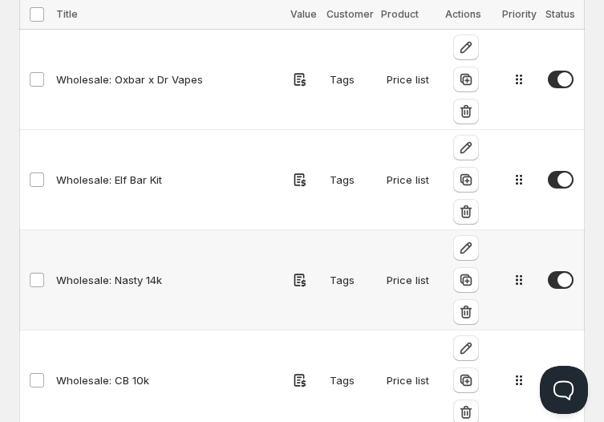
click at [113, 272] on div "Wholesale: Nasty 14k" at bounding box center [169, 280] width 227 height 16
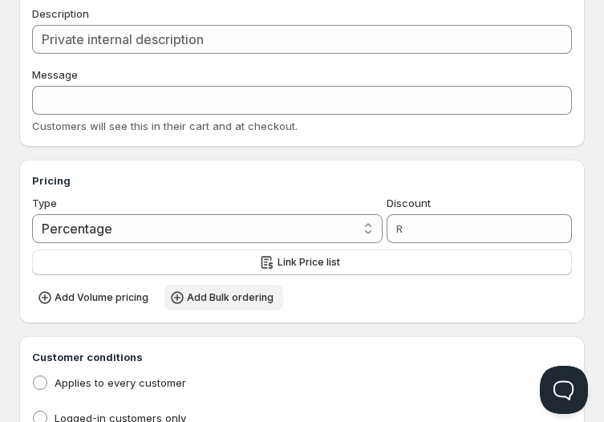
type input "Wholesale: Nasty 14k"
type input "WHOLESALE:_NASTY_14K"
radio input "true"
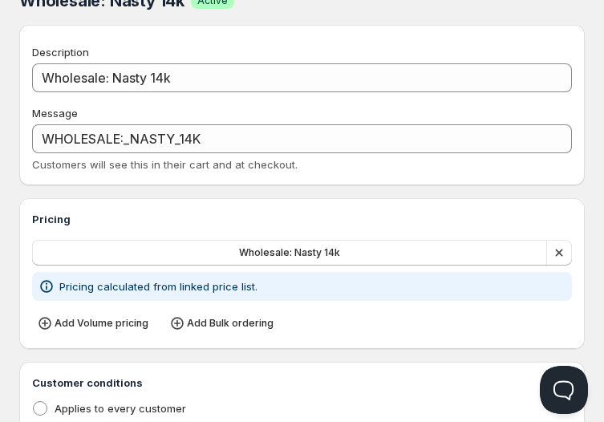
scroll to position [2, 0]
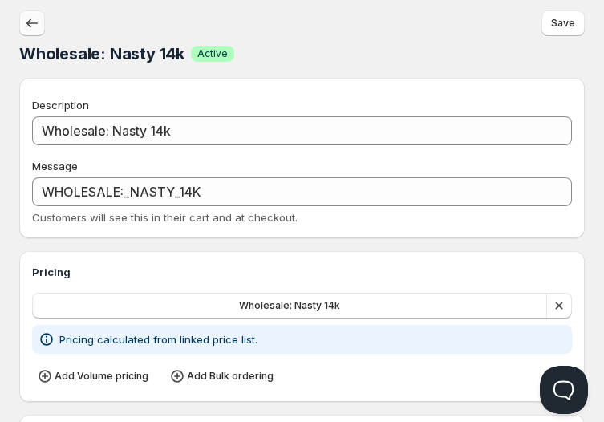
click at [35, 21] on icon "button" at bounding box center [32, 23] width 16 height 16
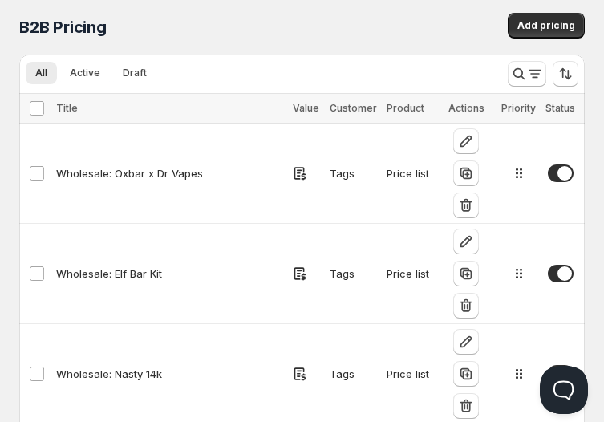
scroll to position [2, 0]
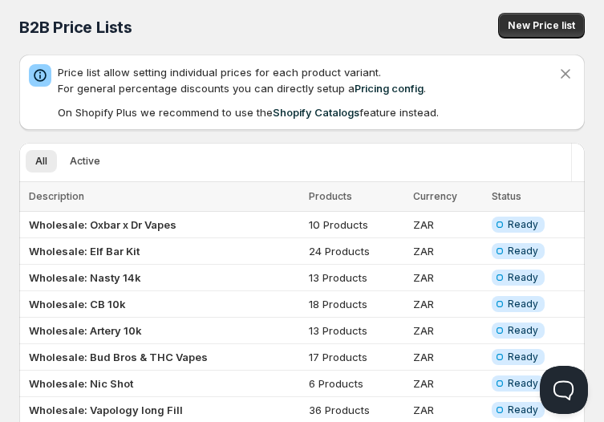
scroll to position [2, 0]
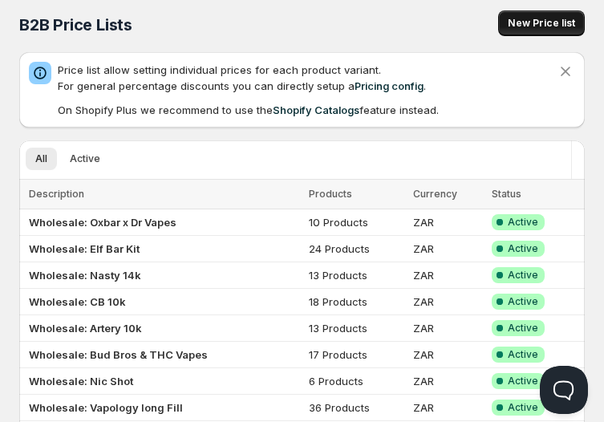
click at [545, 18] on span "New Price list" at bounding box center [541, 23] width 67 height 13
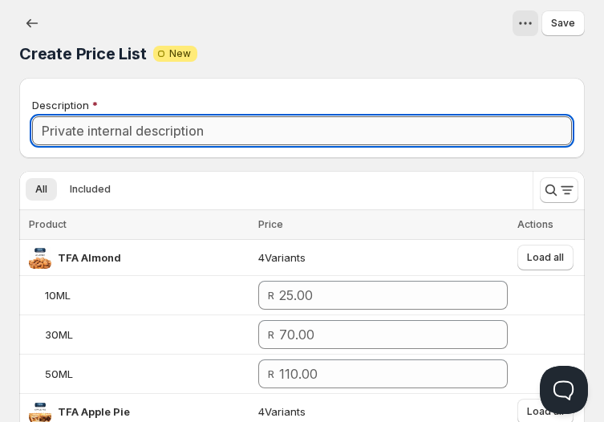
click at [450, 120] on input "Description" at bounding box center [302, 130] width 540 height 29
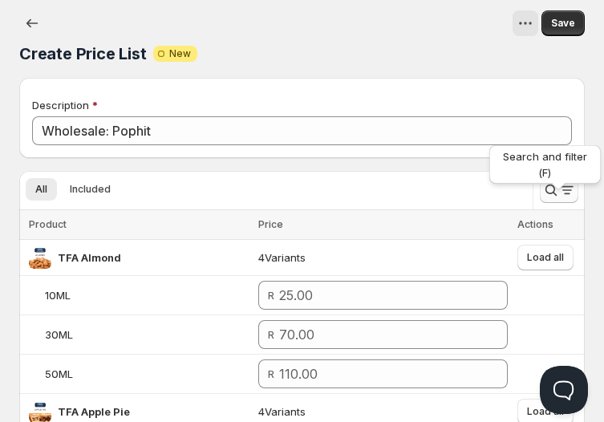
click at [563, 195] on icon "Search and filter results" at bounding box center [568, 190] width 16 height 16
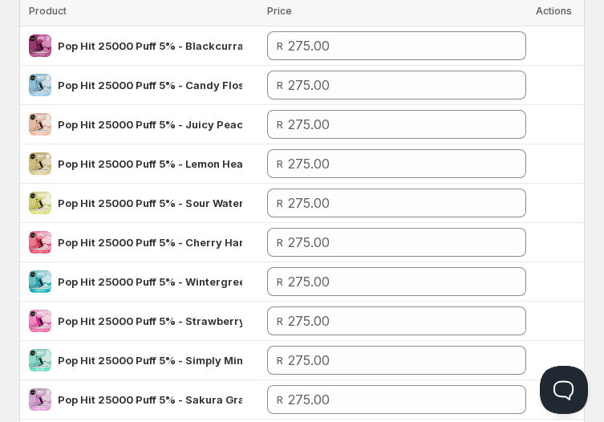
scroll to position [256, 0]
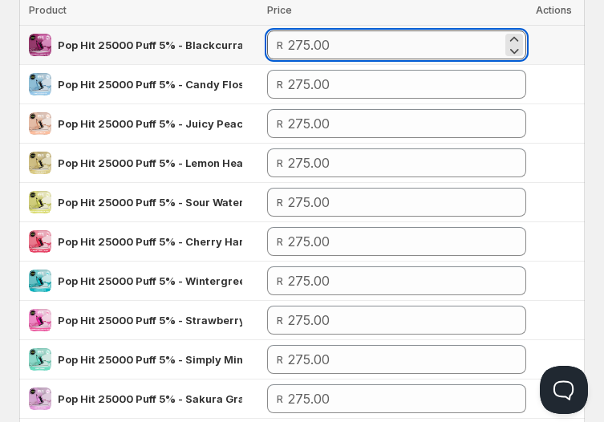
click at [404, 49] on input "number" at bounding box center [395, 45] width 214 height 29
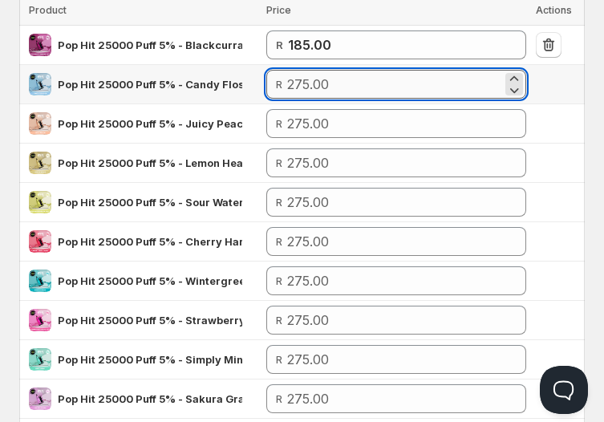
click at [405, 92] on input "number" at bounding box center [394, 84] width 214 height 29
paste input "185"
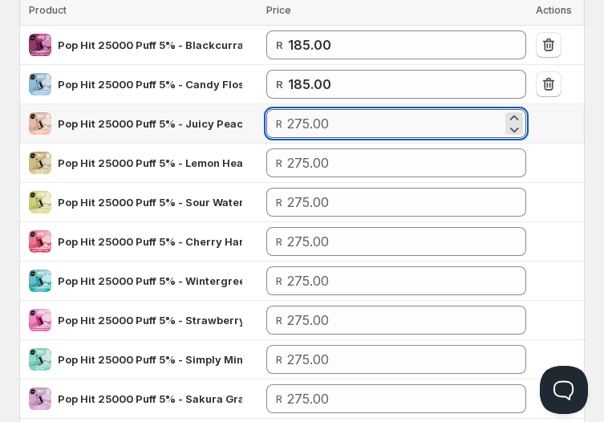
click at [414, 126] on input "number" at bounding box center [394, 123] width 214 height 29
paste input "185"
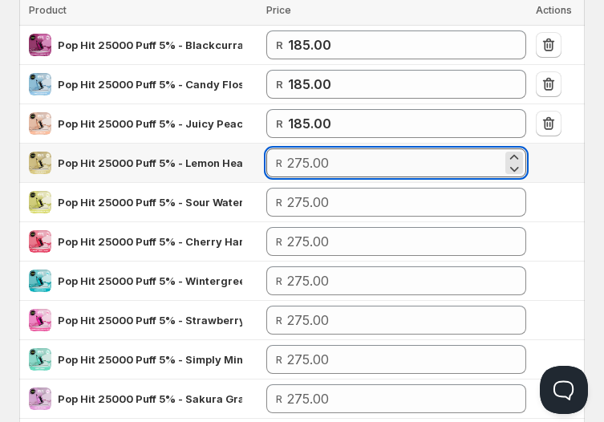
click at [419, 165] on input "number" at bounding box center [394, 163] width 214 height 29
paste input "185"
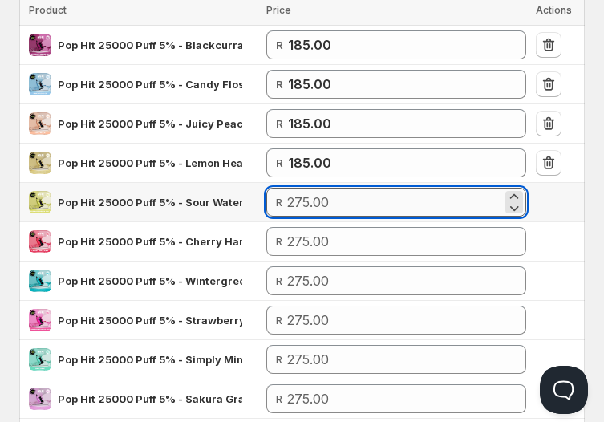
click at [429, 199] on input "number" at bounding box center [394, 202] width 214 height 29
paste input "185"
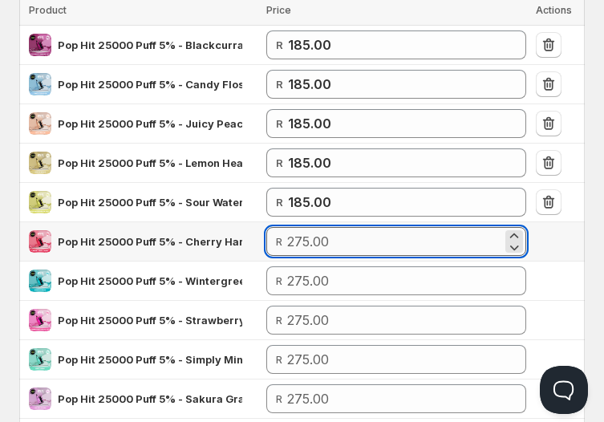
click at [497, 234] on input "number" at bounding box center [394, 241] width 214 height 29
paste input "185"
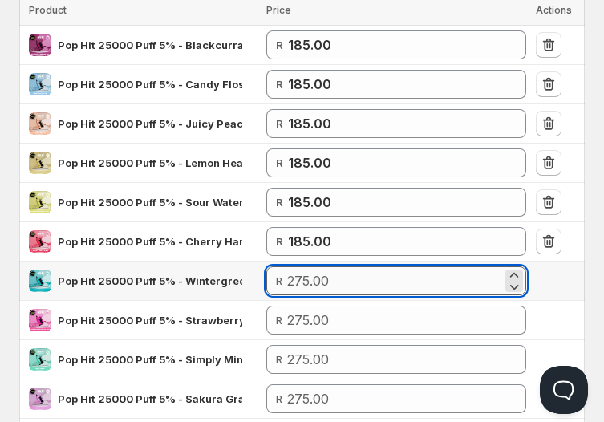
click at [440, 273] on input "number" at bounding box center [394, 281] width 214 height 29
paste input "185"
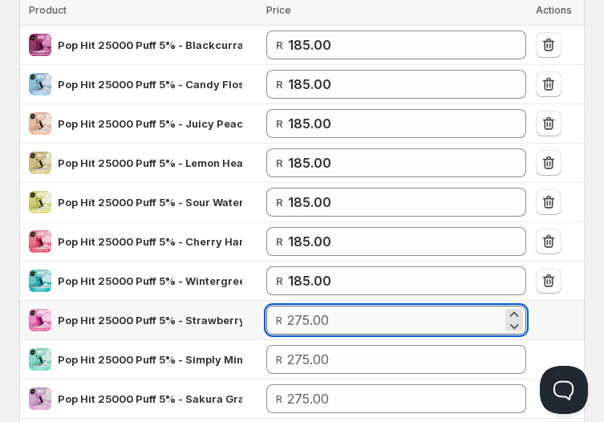
click at [405, 313] on input "number" at bounding box center [394, 320] width 214 height 29
paste input "185"
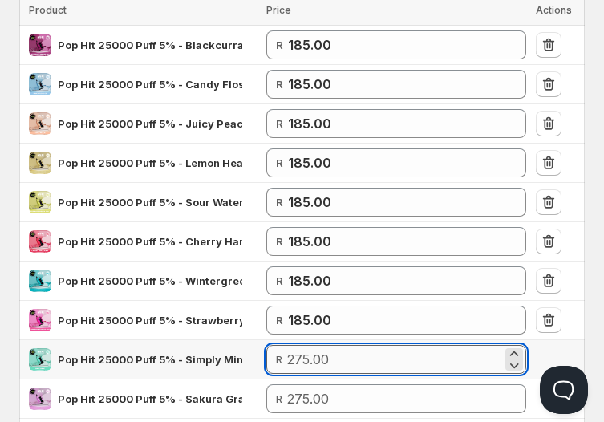
click at [377, 368] on input "number" at bounding box center [394, 359] width 214 height 29
paste input "185"
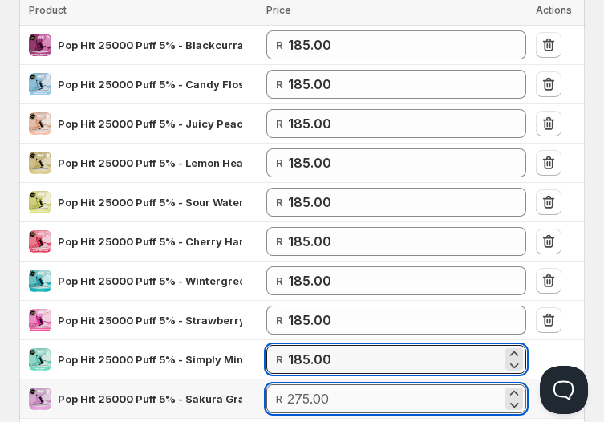
click at [368, 387] on input "number" at bounding box center [394, 399] width 214 height 29
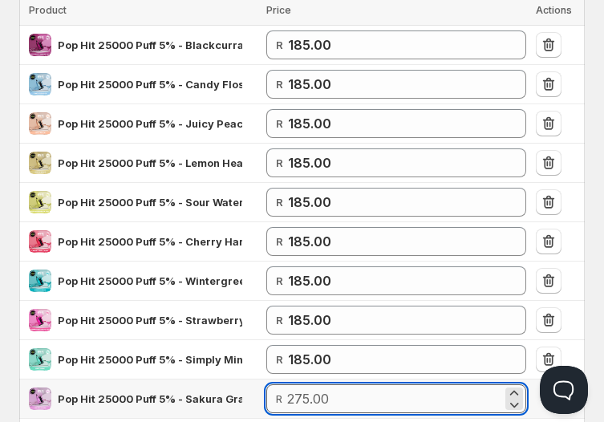
paste input "185"
paste input "8"
click at [591, 320] on div "Create Price List. This page is ready Create Price List Attention Incomplete Ne…" at bounding box center [302, 231] width 604 height 975
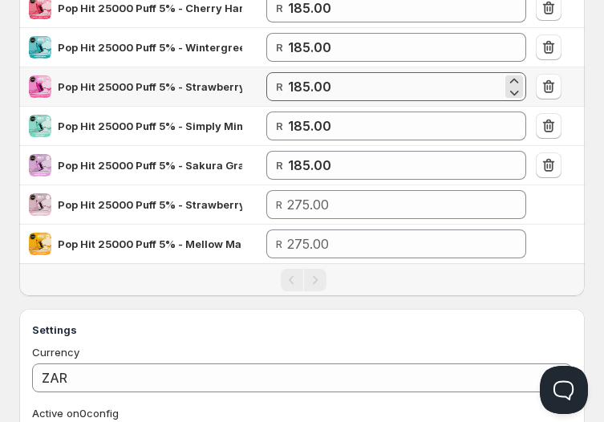
scroll to position [492, 0]
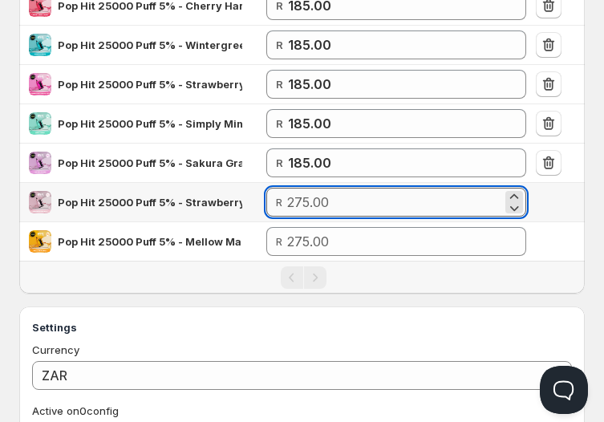
click at [384, 197] on input "number" at bounding box center [394, 202] width 214 height 29
paste input "185"
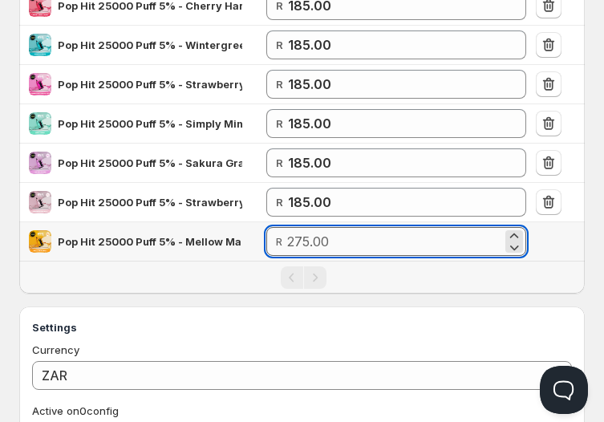
click at [351, 236] on input "number" at bounding box center [394, 241] width 214 height 29
paste input "185"
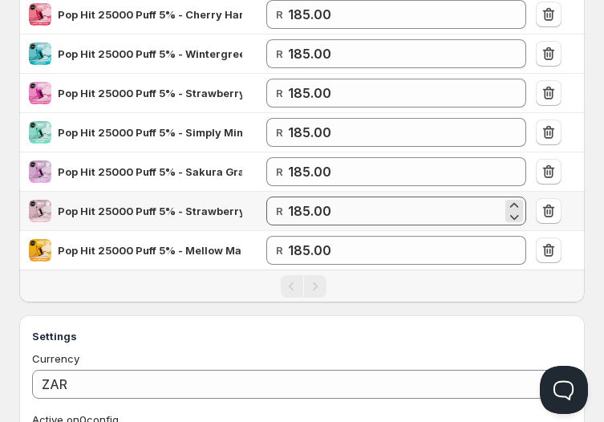
scroll to position [591, 0]
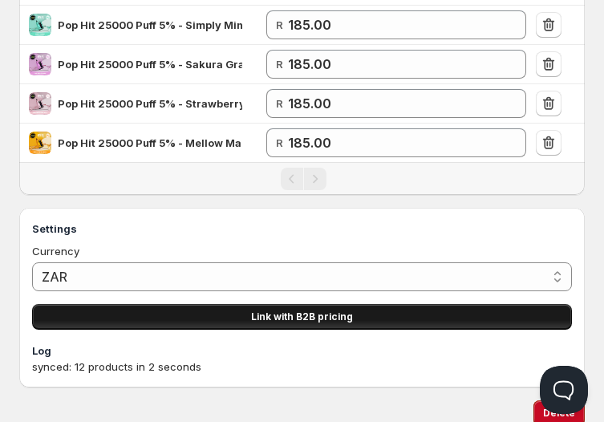
click at [359, 313] on button "Link with B2B pricing" at bounding box center [302, 317] width 540 height 26
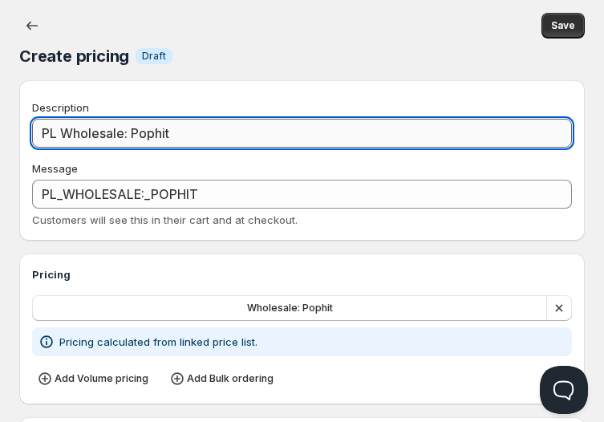
click at [63, 137] on input "PL Wholesale: Pophit" at bounding box center [302, 133] width 540 height 29
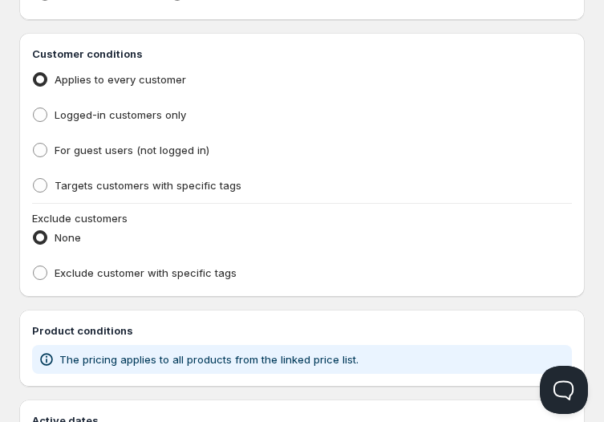
scroll to position [385, 0]
click at [126, 179] on span "Targets customers with specific tags" at bounding box center [148, 184] width 187 height 13
click at [34, 178] on input "Targets customers with specific tags" at bounding box center [33, 177] width 1 height 1
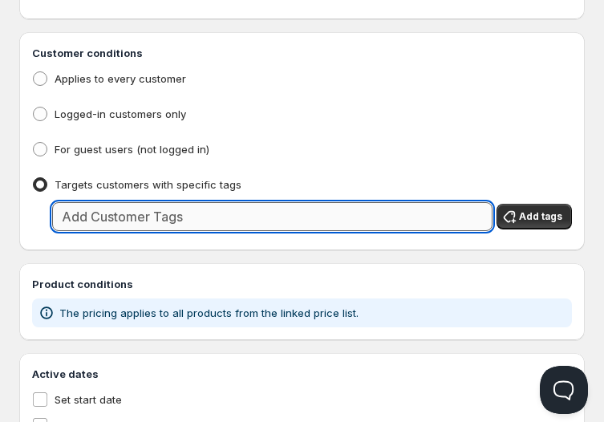
click at [143, 221] on input "text" at bounding box center [272, 216] width 441 height 29
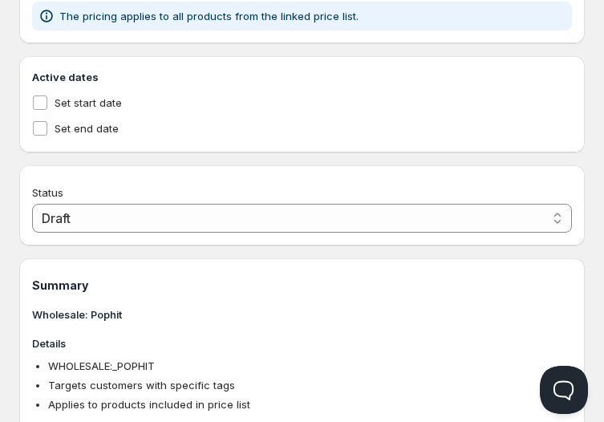
scroll to position [709, 0]
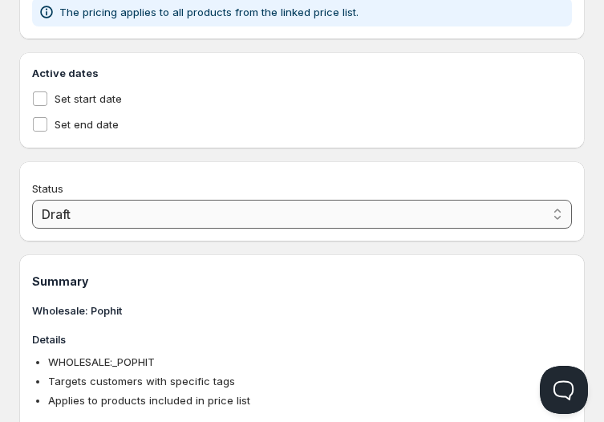
click at [88, 225] on select "Draft Active" at bounding box center [302, 214] width 540 height 29
click at [32, 201] on select "Draft Active" at bounding box center [302, 214] width 540 height 29
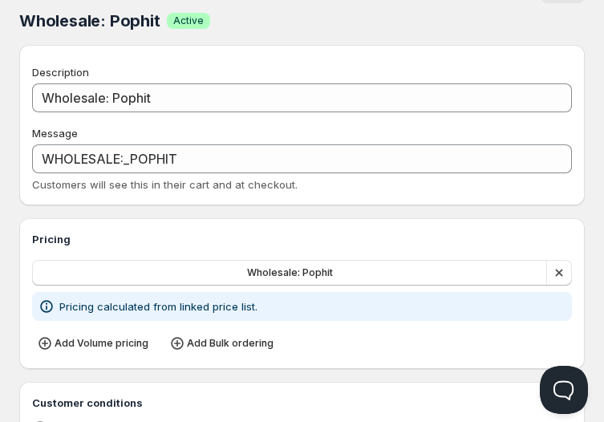
scroll to position [0, 0]
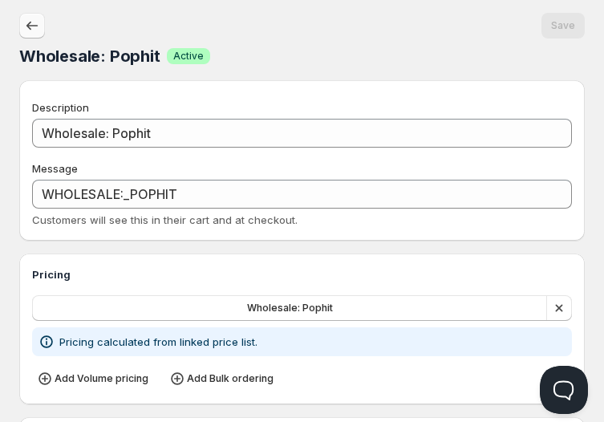
click at [27, 21] on icon "button" at bounding box center [32, 26] width 16 height 16
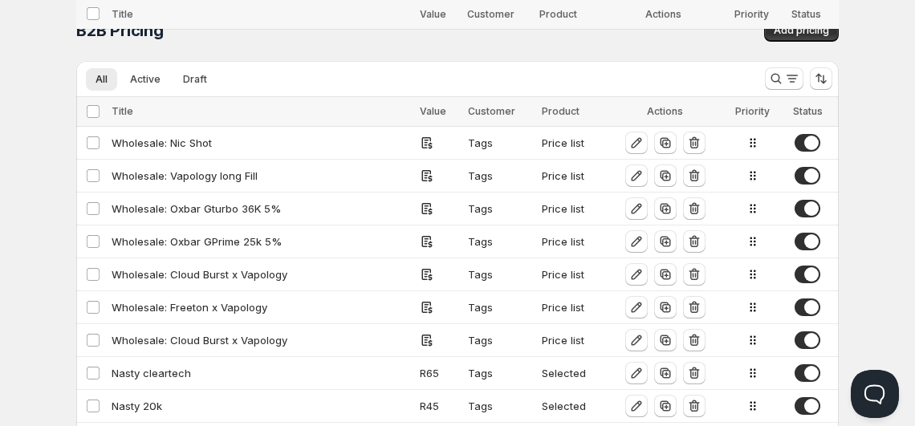
scroll to position [689, 0]
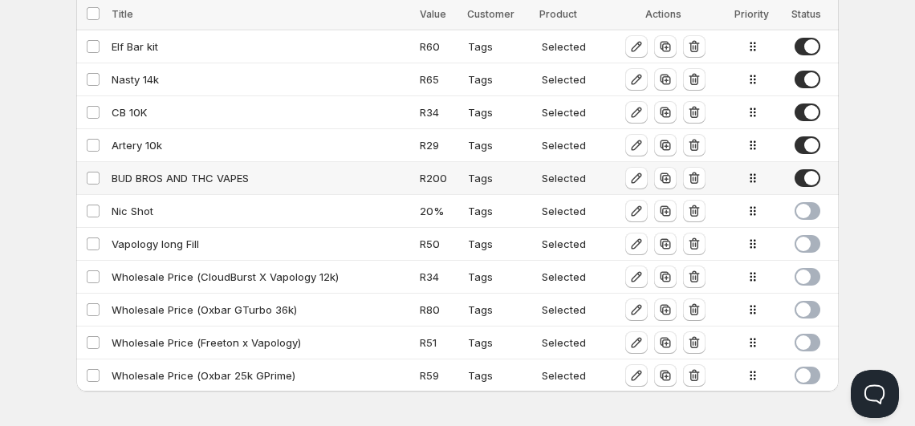
click at [130, 170] on div "BUD BROS AND THC VAPES" at bounding box center [261, 178] width 299 height 16
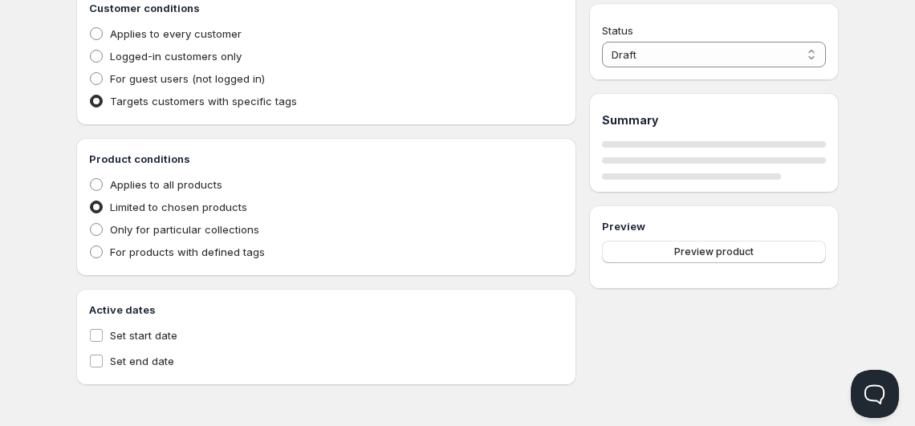
type input "BUD BROS AND THC VAPES"
type input "BUD_BROS_AND_THC_VAPES"
select select "2"
type input "200"
radio input "true"
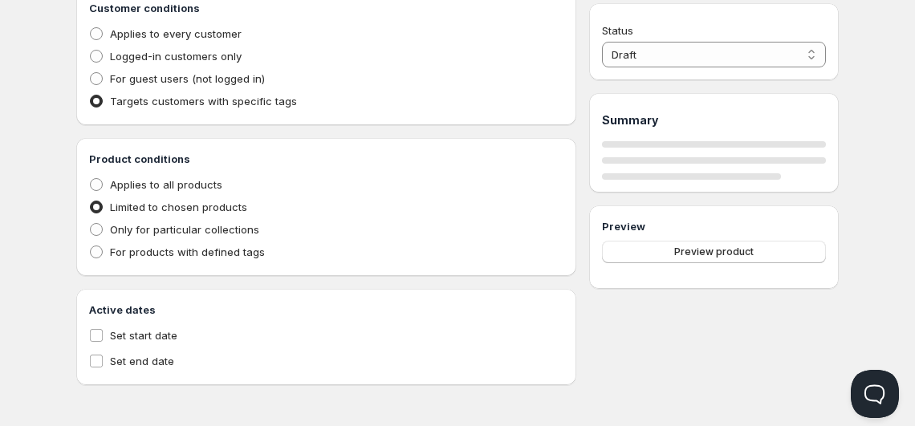
radio input "true"
select select "1"
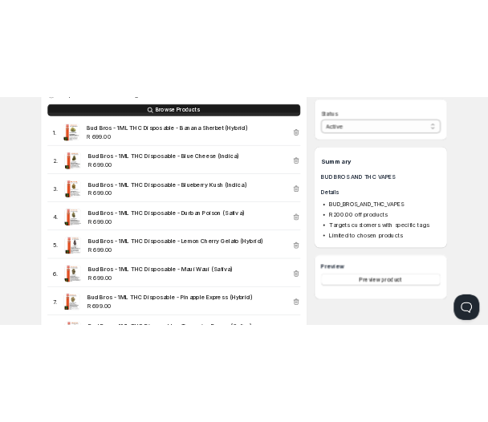
scroll to position [726, 0]
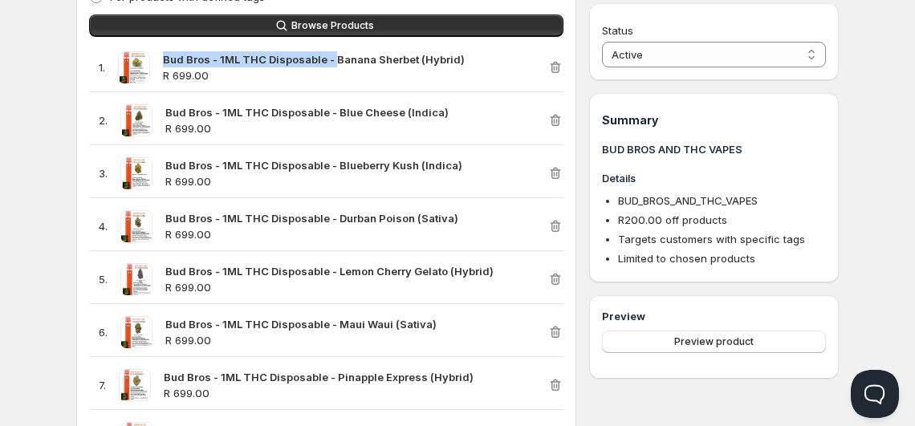
drag, startPoint x: 164, startPoint y: 55, endPoint x: 335, endPoint y: 63, distance: 171.1
click at [335, 63] on strong "Bud Bros - 1ML THC Disposable - Banana Sherbet (Hybrid)" at bounding box center [314, 59] width 302 height 13
copy strong "Bud Bros - 1ML THC Disposable -"
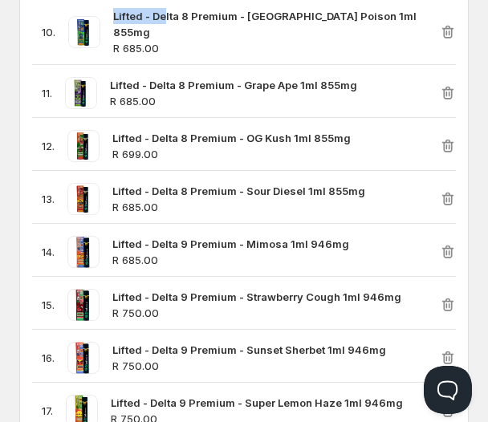
scroll to position [1362, 0]
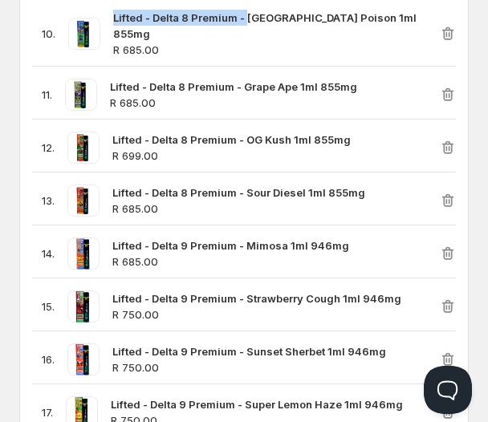
drag, startPoint x: 112, startPoint y: 20, endPoint x: 248, endPoint y: 22, distance: 135.7
click at [248, 22] on div "10 . Lifted - Delta 8 Premium - Durban Poison 1ml 855mg R 685.00" at bounding box center [236, 34] width 408 height 48
copy strong "Lifted - Delta 8 Premium -"
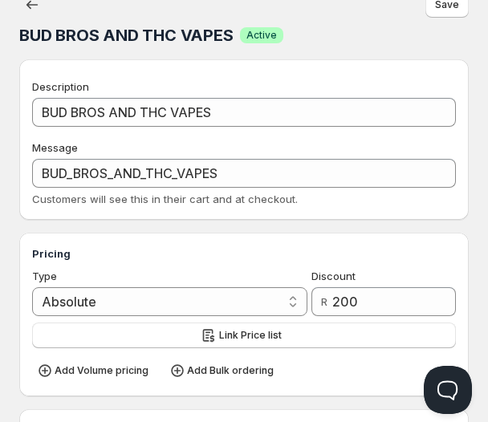
scroll to position [0, 0]
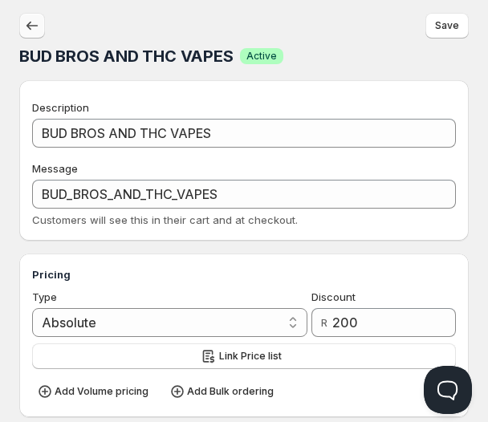
click at [26, 23] on icon "button" at bounding box center [32, 26] width 16 height 16
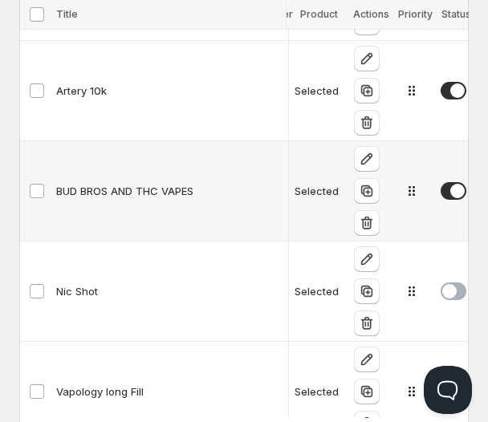
scroll to position [0, 92]
click at [445, 188] on span at bounding box center [454, 191] width 26 height 18
click at [71, 83] on div "Artery 10k" at bounding box center [169, 91] width 227 height 16
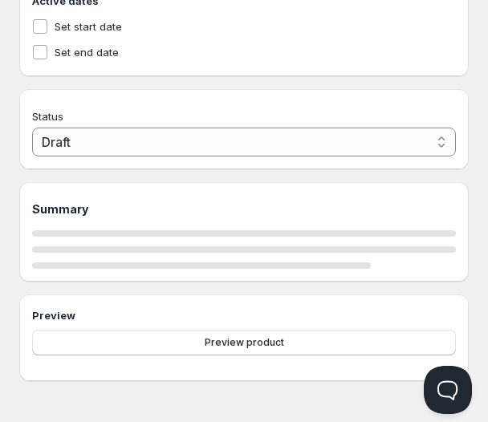
type input "Artery 10k"
type input "ARTERY_10K"
select select "2"
type input "29"
radio input "true"
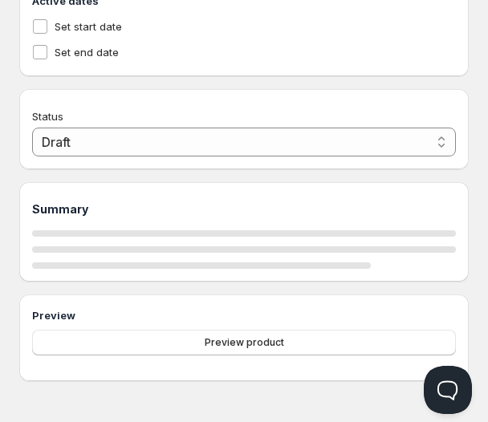
radio input "true"
select select "1"
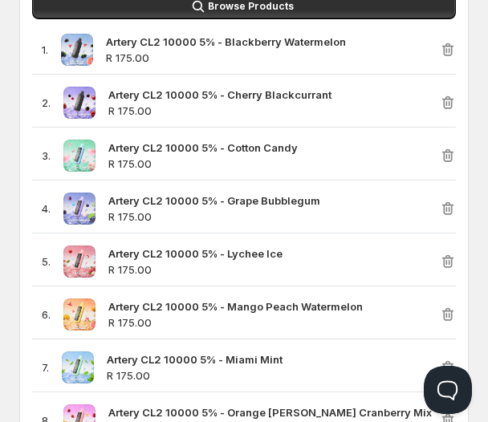
scroll to position [861, 0]
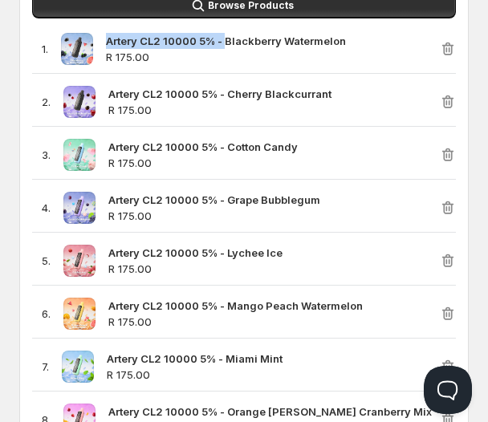
drag, startPoint x: 108, startPoint y: 39, endPoint x: 227, endPoint y: 45, distance: 118.9
click at [227, 45] on strong "Artery CL2 10000 5% - Blackberry Watermelon" at bounding box center [226, 41] width 240 height 13
copy strong "Artery CL2 10000 5% -"
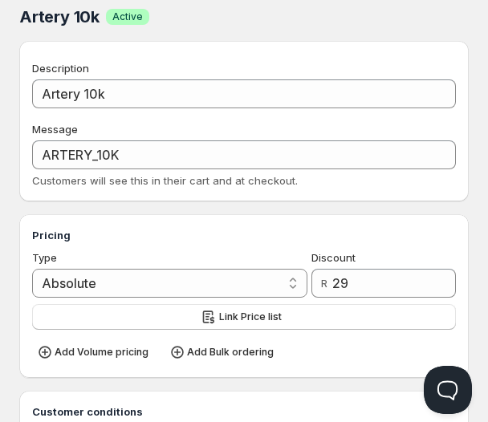
scroll to position [0, 0]
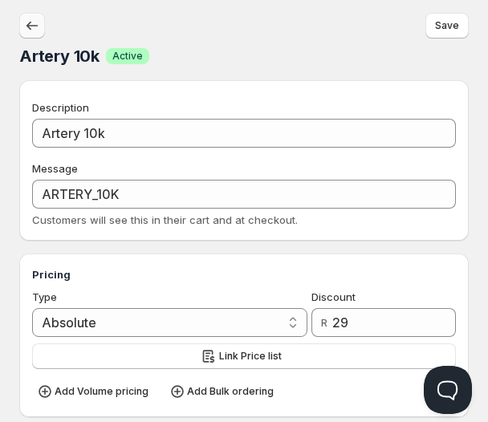
click at [38, 24] on icon "button" at bounding box center [32, 26] width 16 height 16
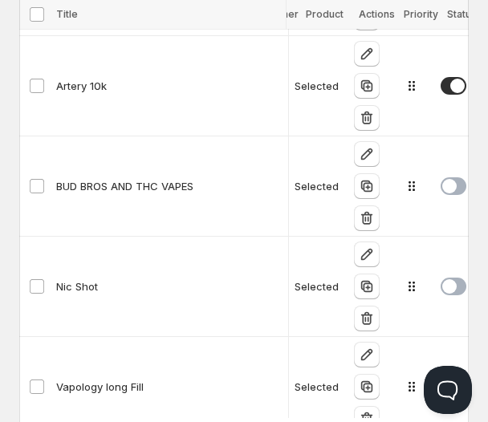
scroll to position [0, 92]
click at [441, 81] on span at bounding box center [454, 86] width 26 height 18
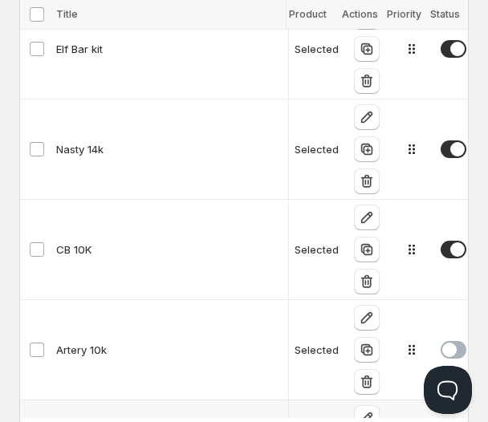
scroll to position [2119, 0]
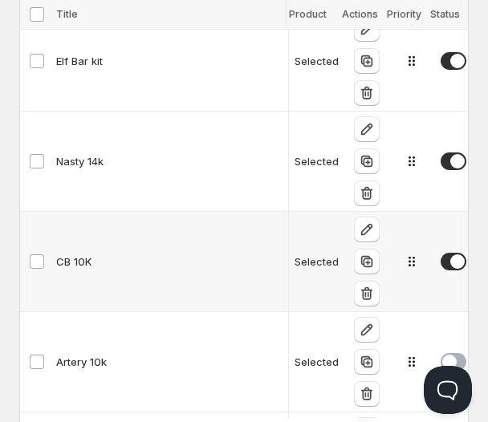
click at [88, 261] on div "CB 10K" at bounding box center [169, 262] width 227 height 16
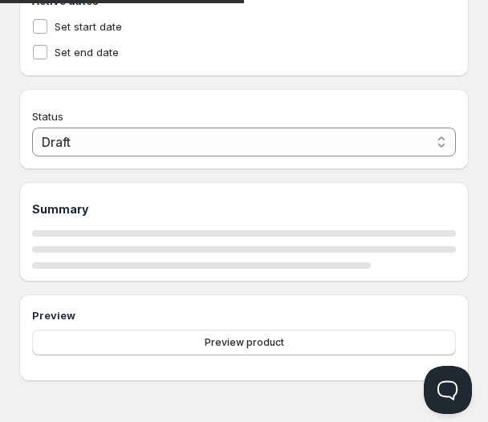
type input "CB 10K"
type input "CB_10K"
select select "2"
type input "34"
radio input "true"
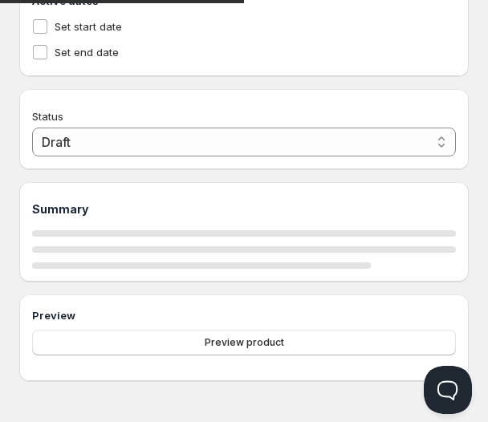
radio input "true"
select select "1"
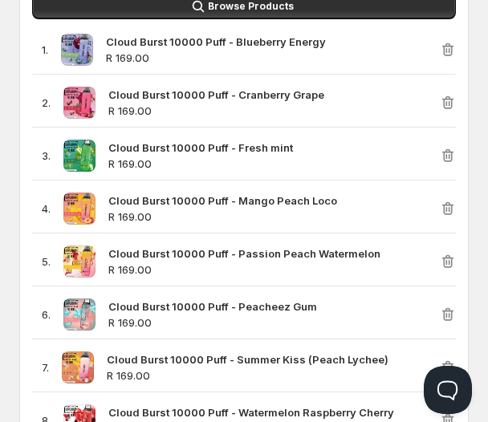
scroll to position [877, 0]
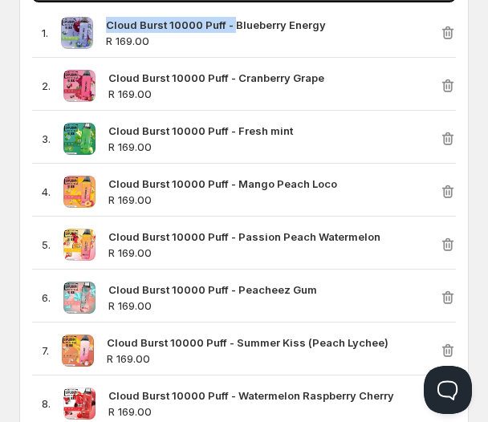
drag, startPoint x: 108, startPoint y: 28, endPoint x: 236, endPoint y: 19, distance: 128.7
click at [236, 19] on div "Cloud Burst 10000 Puff - Blueberry Energy R 169.00" at bounding box center [273, 33] width 334 height 32
copy strong "Cloud Burst 10000 Puff -"
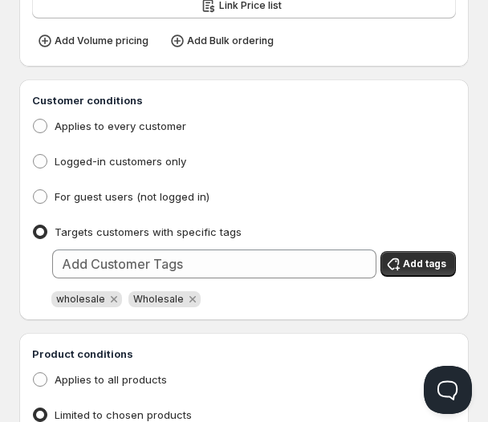
scroll to position [0, 0]
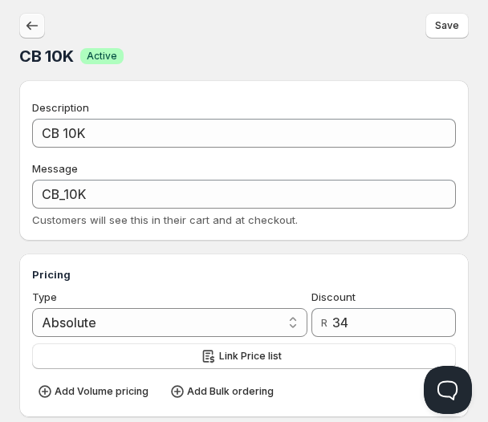
click at [29, 18] on icon "button" at bounding box center [32, 26] width 16 height 16
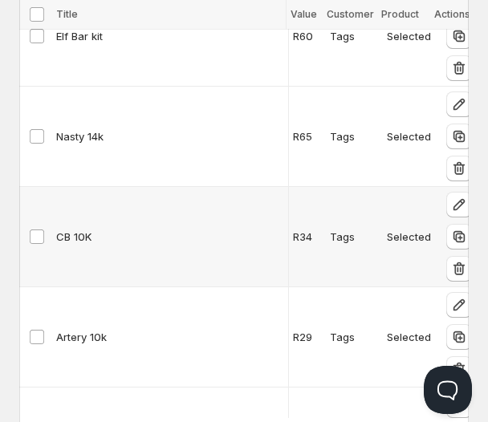
scroll to position [0, 92]
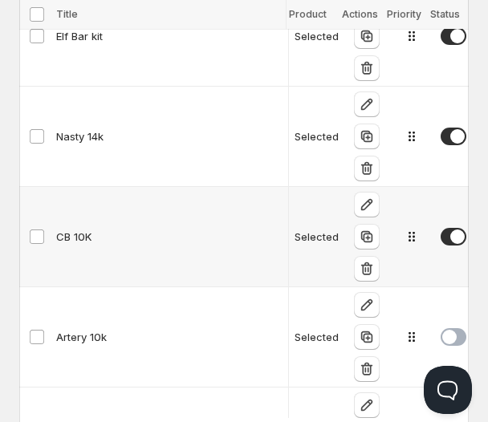
click at [451, 234] on span at bounding box center [454, 237] width 26 height 18
click at [88, 129] on div "Nasty 14k" at bounding box center [169, 136] width 227 height 16
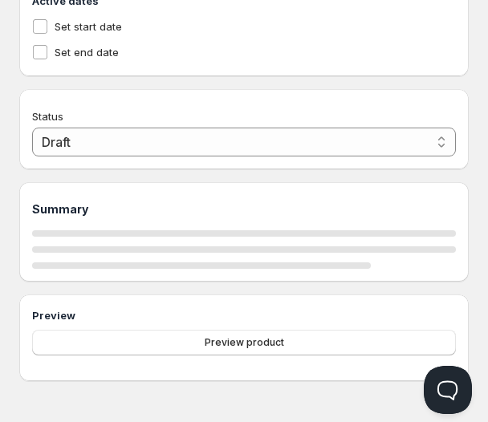
type input "Nasty 14k"
type input "OXBAR X DOC VAPES"
select select "2"
type input "65"
radio input "true"
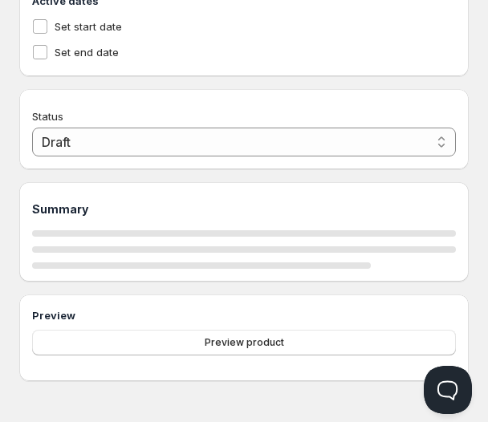
radio input "true"
select select "1"
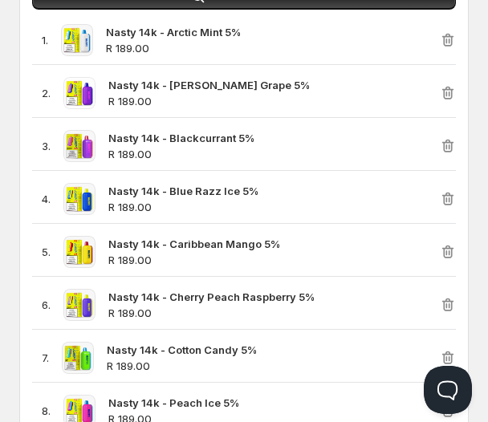
scroll to position [875, 0]
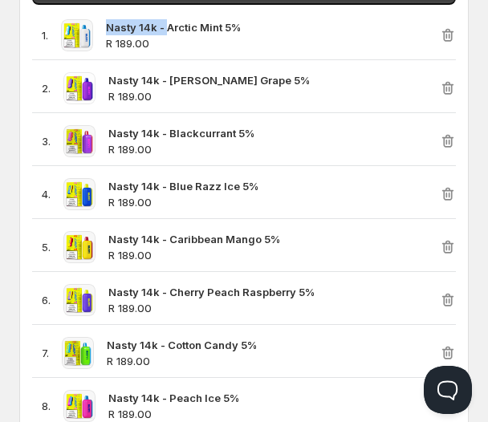
drag, startPoint x: 107, startPoint y: 26, endPoint x: 167, endPoint y: 24, distance: 60.3
click at [167, 24] on strong "Nasty 14k - Arctic Mint 5%" at bounding box center [173, 27] width 135 height 13
copy strong "Nasty 14k -"
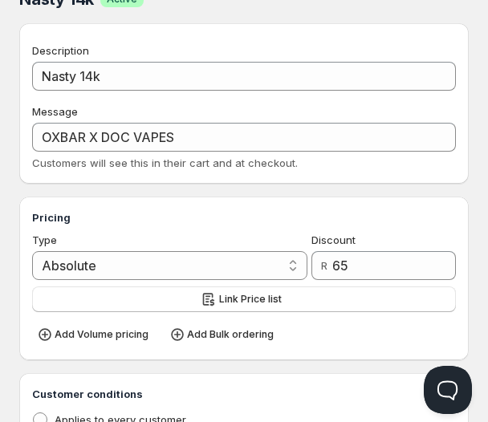
scroll to position [0, 0]
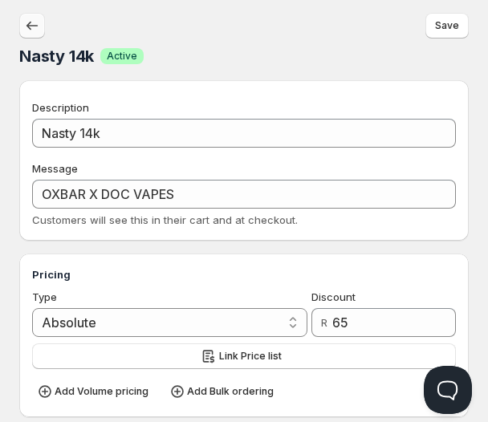
click at [33, 20] on icon "button" at bounding box center [32, 26] width 16 height 16
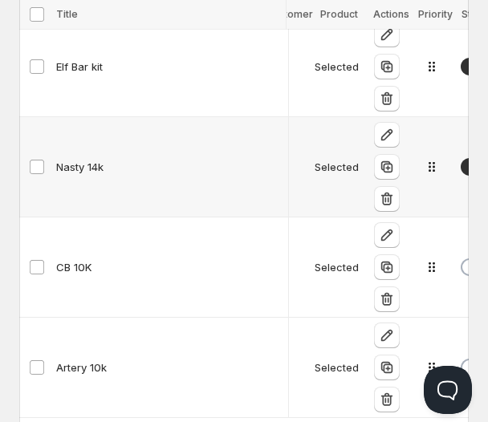
scroll to position [0, 92]
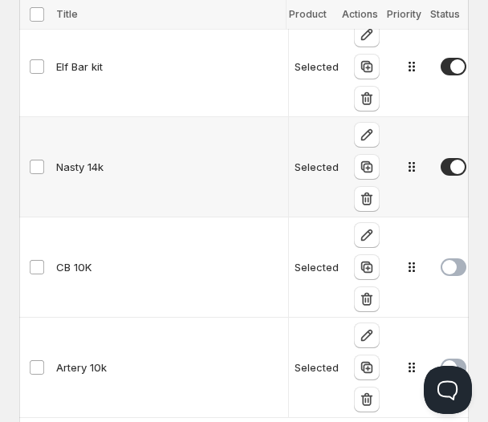
click at [441, 161] on span at bounding box center [454, 167] width 26 height 18
click at [71, 51] on td "Elf Bar kit" at bounding box center [169, 67] width 237 height 100
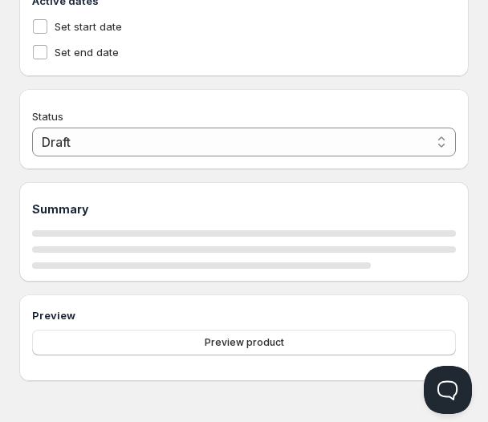
type input "Elf Bar kit"
type input "ELF_BAR_KIT"
select select "2"
type input "60"
radio input "true"
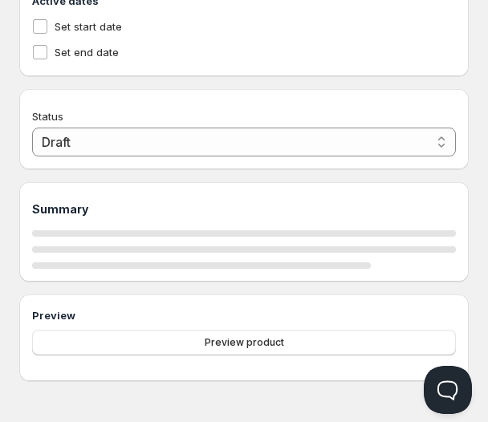
radio input "true"
select select "1"
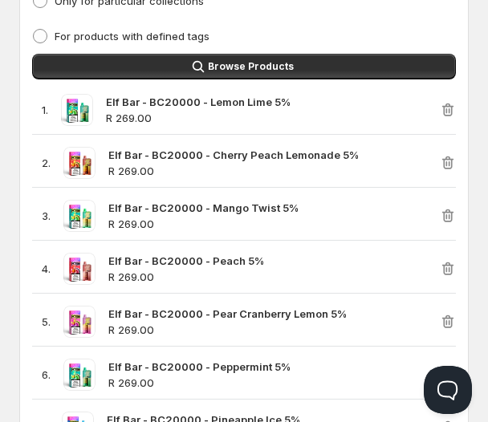
scroll to position [800, 0]
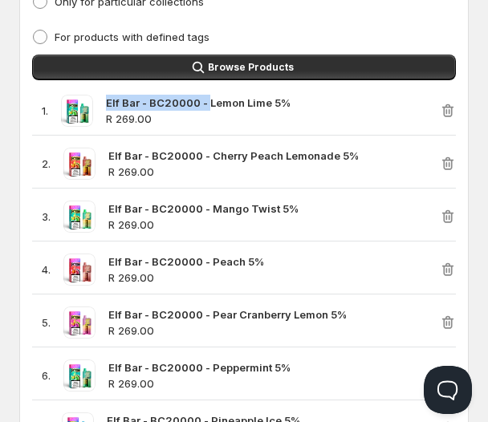
drag, startPoint x: 107, startPoint y: 104, endPoint x: 208, endPoint y: 104, distance: 101.2
click at [208, 104] on strong "Elf Bar - BC20000 - Lemon Lime 5%" at bounding box center [198, 102] width 185 height 13
copy strong "Elf Bar - BC20000 -"
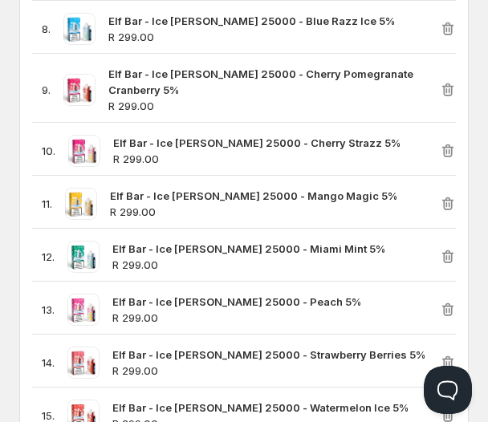
scroll to position [1254, 0]
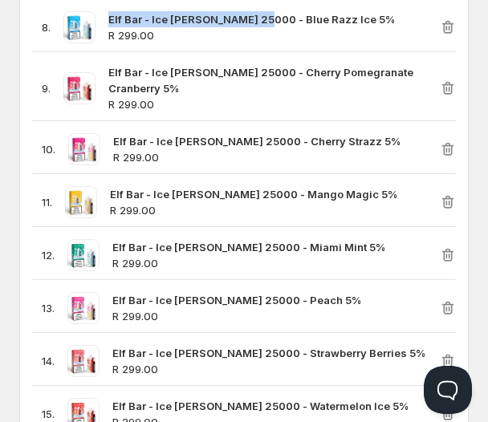
drag, startPoint x: 106, startPoint y: 19, endPoint x: 255, endPoint y: 24, distance: 149.4
click at [255, 24] on div "8 . Elf Bar - Ice King RD 25000 - Blue Razz Ice 5% R 299.00" at bounding box center [236, 27] width 408 height 32
copy strong "Elf Bar - Ice King RD 25000 -"
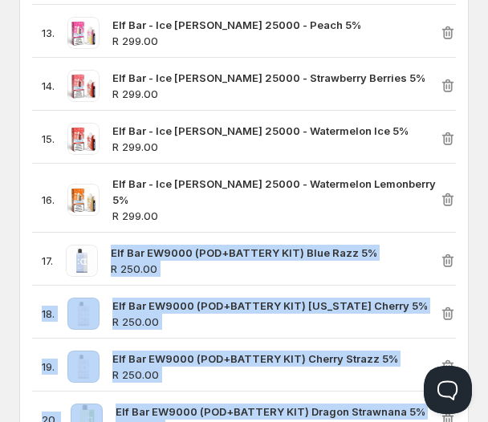
scroll to position [1526, 0]
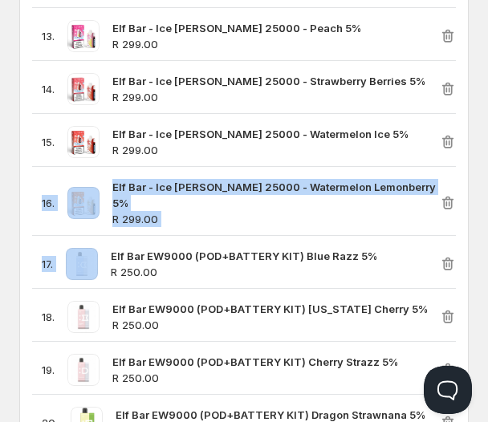
drag, startPoint x: 109, startPoint y: 10, endPoint x: 210, endPoint y: 136, distance: 160.5
click at [210, 136] on div "1 . Elf Bar - BC20000 - Lemon Lime 5% R 269.00 2 . Elf Bar - BC20000 - Cherry P…" at bounding box center [244, 12] width 424 height 1304
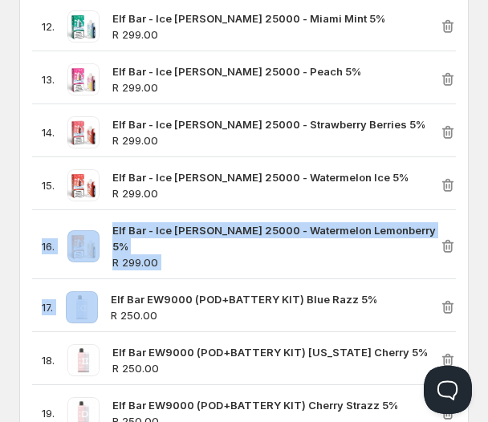
scroll to position [1474, 0]
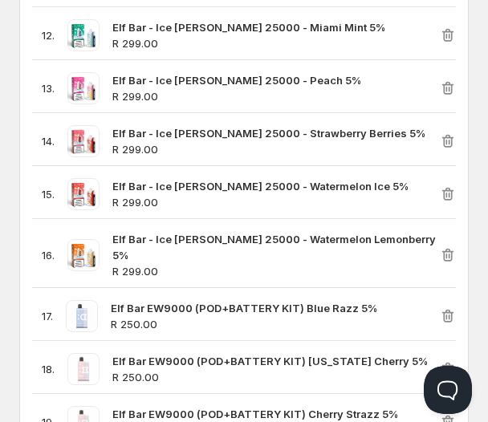
click at [202, 308] on div "1 . Elf Bar - BC20000 - Lemon Lime 5% R 269.00 2 . Elf Bar - BC20000 - Cherry P…" at bounding box center [244, 64] width 424 height 1304
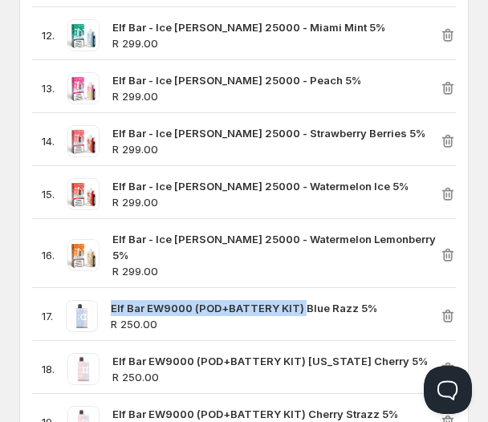
drag, startPoint x: 110, startPoint y: 277, endPoint x: 302, endPoint y: 275, distance: 191.9
click at [302, 300] on div "17 . Elf Bar EW9000 (POD+BATTERY KIT) Blue Razz 5% R 250.00" at bounding box center [236, 316] width 408 height 32
copy strong "Elf Bar EW9000 (POD+BATTERY KIT)"
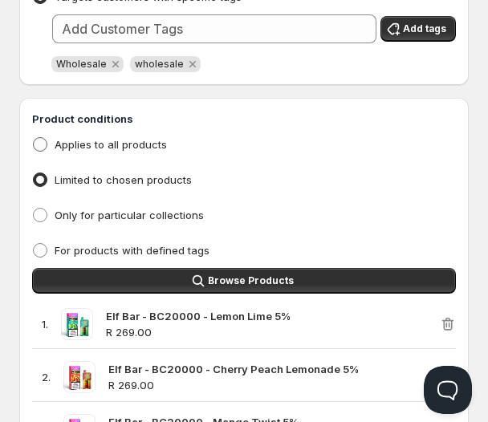
scroll to position [0, 0]
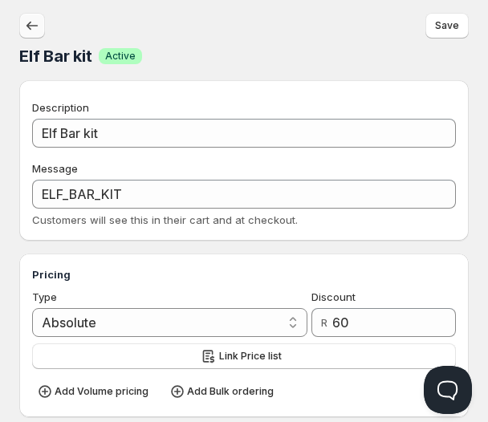
click at [31, 30] on icon "button" at bounding box center [32, 26] width 16 height 16
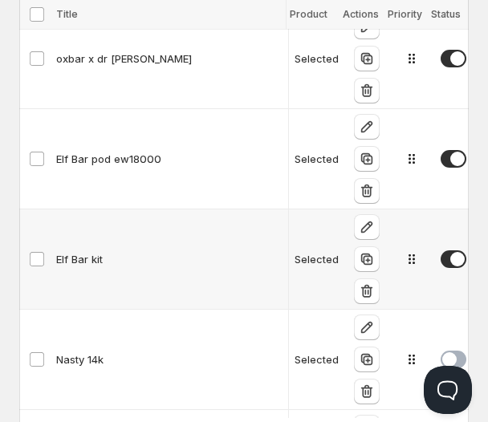
scroll to position [0, 92]
click at [451, 253] on span at bounding box center [454, 259] width 26 height 18
click at [136, 151] on div "Elf Bar pod ew18000" at bounding box center [169, 159] width 227 height 16
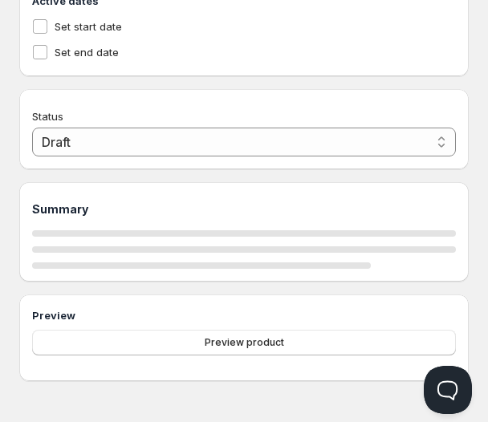
type input "Elf Bar pod ew18000"
type input "ELF_BAR_POD_EW18000"
select select "2"
type input "65"
radio input "true"
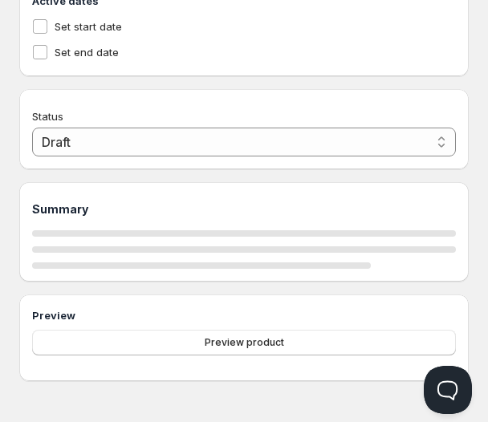
radio input "true"
select select "1"
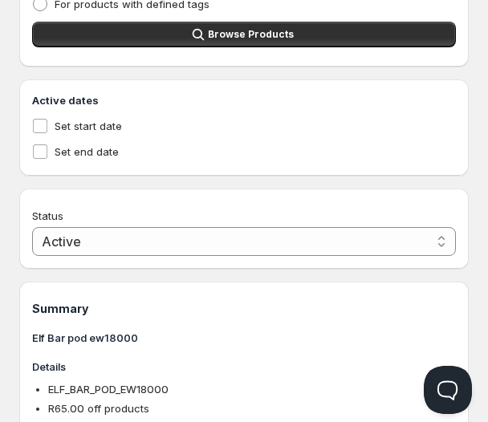
scroll to position [1025, 0]
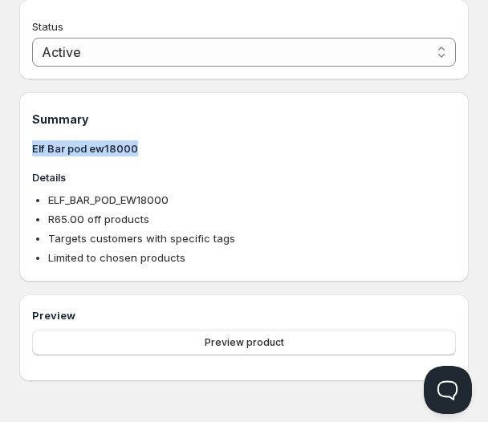
drag, startPoint x: 136, startPoint y: 146, endPoint x: 29, endPoint y: 154, distance: 107.9
click at [29, 154] on div "Summary Elf Bar pod ew18000 Details ELF_BAR_POD_EW18000 R 65.00 off products Ta…" at bounding box center [244, 186] width 450 height 189
copy h3 "Elf Bar pod ew18000"
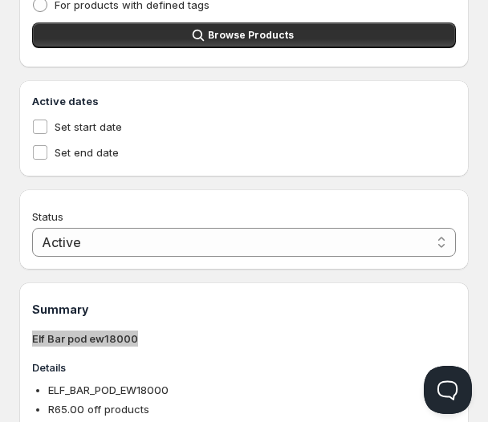
scroll to position [852, 0]
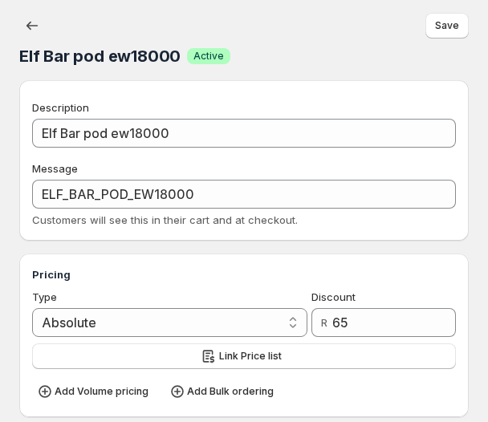
select select "2"
click at [24, 19] on icon "button" at bounding box center [32, 26] width 16 height 16
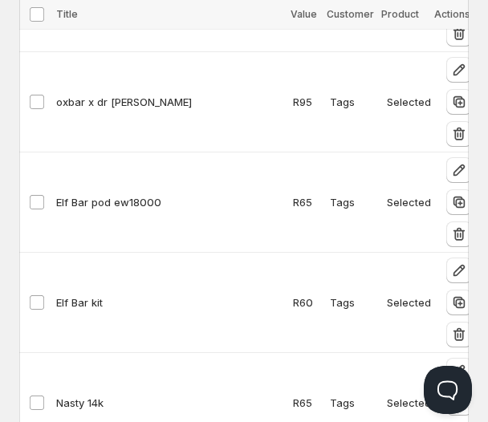
scroll to position [2159, 0]
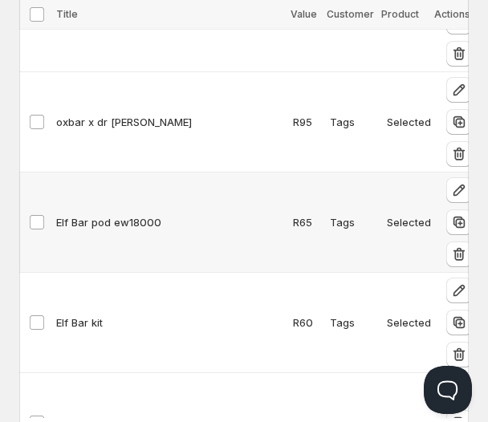
click at [130, 222] on div "Elf Bar pod ew18000" at bounding box center [169, 222] width 227 height 16
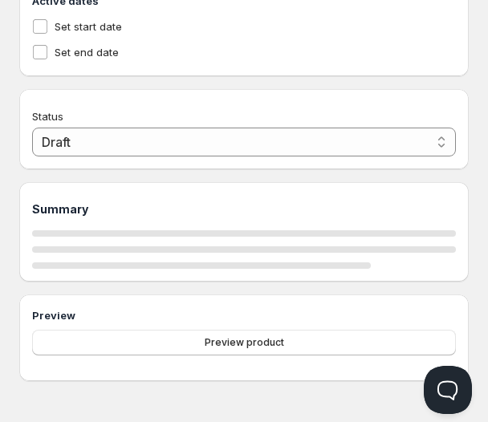
type input "Elf Bar pod ew18000"
type input "ELF_BAR_POD_EW18000"
select select "2"
type input "65"
radio input "true"
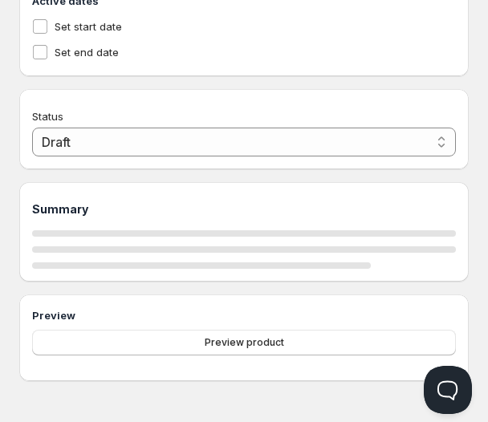
radio input "true"
select select "1"
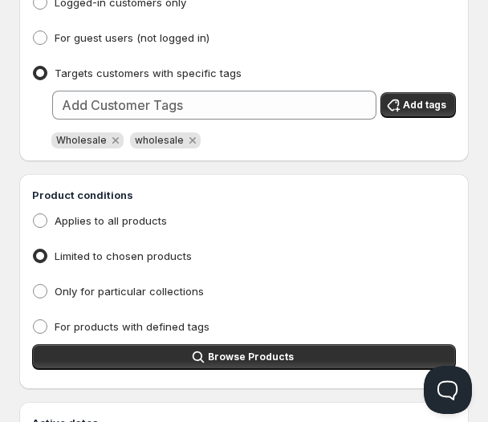
scroll to position [507, 0]
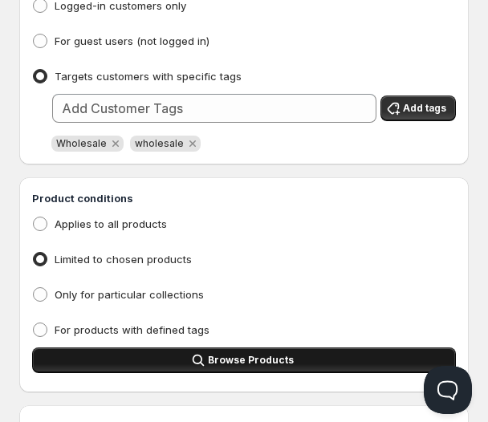
click at [161, 360] on button "Browse Products" at bounding box center [244, 361] width 424 height 26
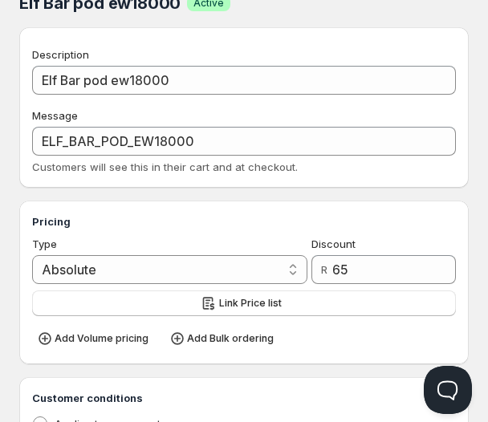
scroll to position [0, 0]
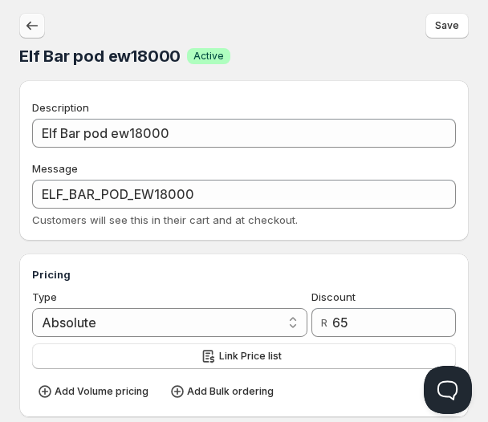
click at [28, 25] on icon "button" at bounding box center [31, 26] width 11 height 9
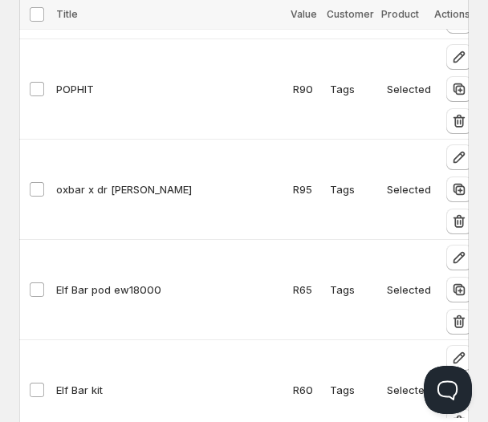
scroll to position [2060, 0]
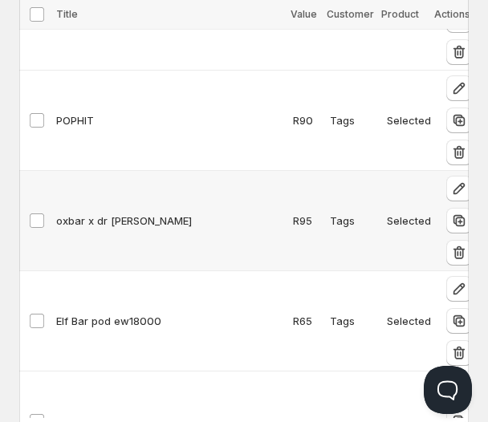
click at [72, 218] on div "oxbar x dr [PERSON_NAME]" at bounding box center [169, 221] width 227 height 16
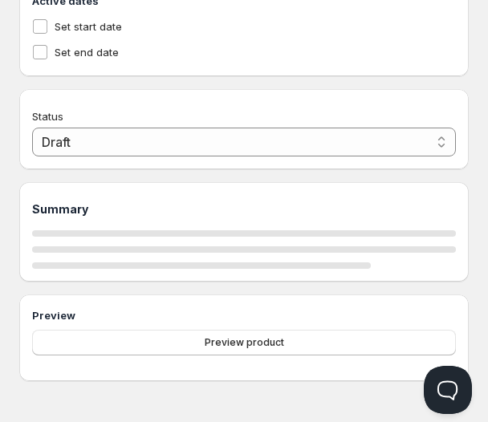
type input "oxbar x dr [PERSON_NAME]"
type input "OXBAR_X_DR_VAPES"
select select "2"
type input "95"
radio input "true"
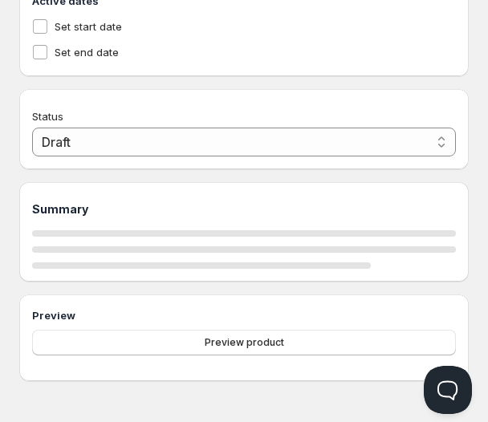
radio input "true"
select select "1"
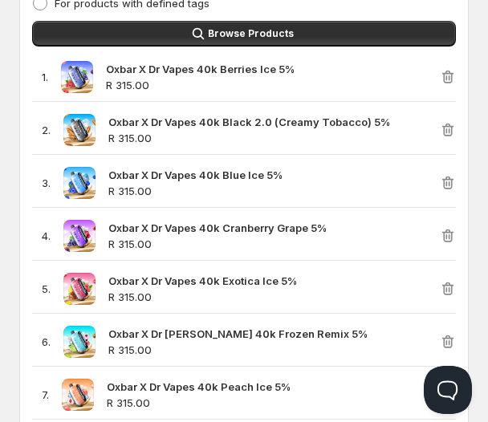
scroll to position [848, 0]
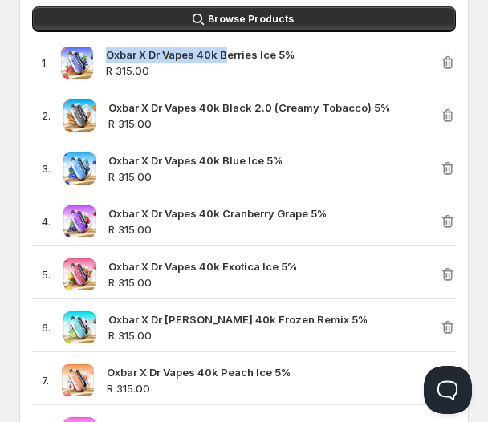
drag, startPoint x: 105, startPoint y: 54, endPoint x: 226, endPoint y: 48, distance: 120.5
click at [226, 48] on div "1 . Oxbar X Dr Vapes 40k Berries Ice 5% R 315.00" at bounding box center [244, 63] width 424 height 49
copy strong "Oxbar X Dr [PERSON_NAME] 40k"
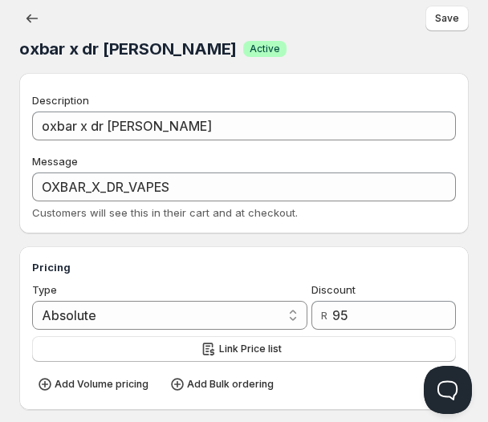
scroll to position [0, 0]
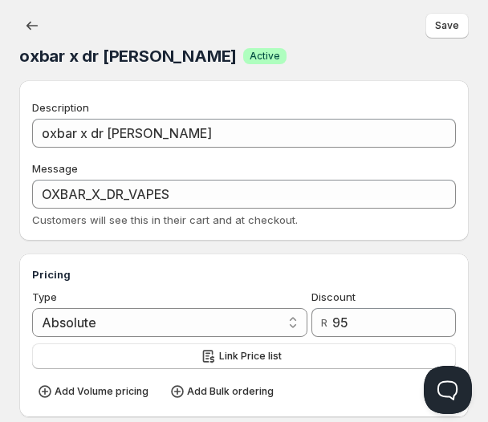
click at [31, 41] on div "oxbar x dr vapes Success Active Save" at bounding box center [244, 40] width 450 height 55
click at [31, 34] on button "button" at bounding box center [32, 26] width 26 height 26
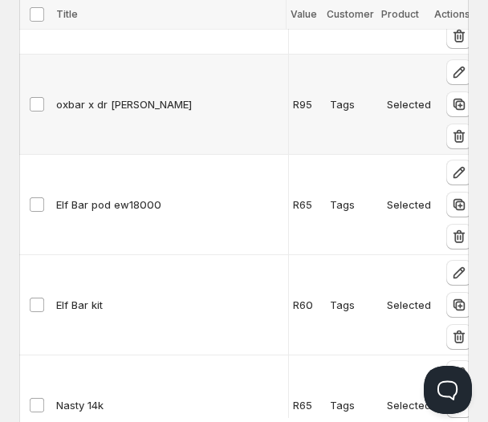
scroll to position [0, 92]
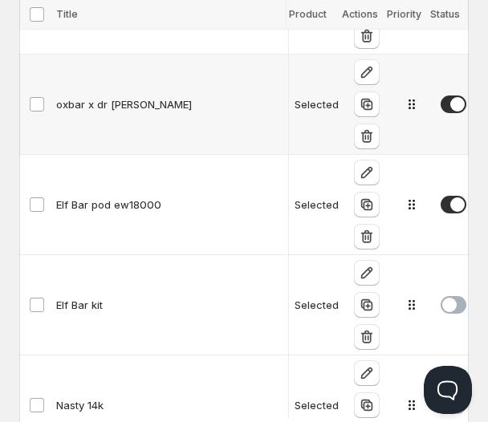
click at [441, 104] on span at bounding box center [454, 105] width 26 height 18
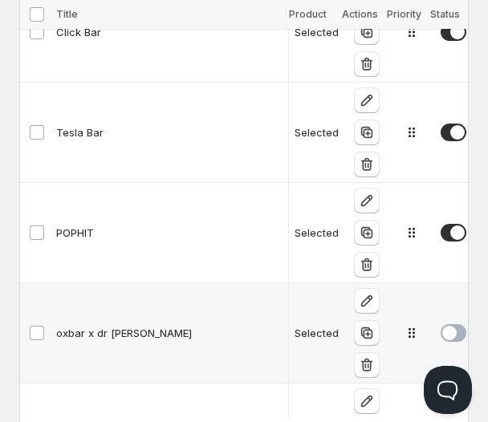
scroll to position [1946, 0]
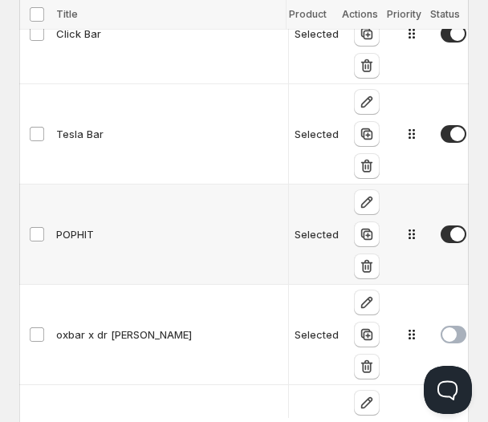
click at [102, 227] on div "POPHIT" at bounding box center [169, 234] width 227 height 16
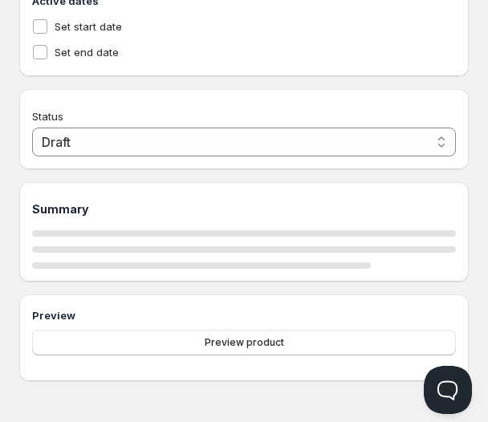
type input "POPHIT"
select select "2"
type input "90"
radio input "true"
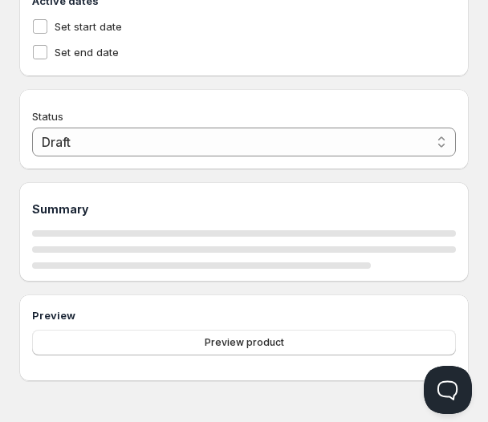
radio input "true"
select select "1"
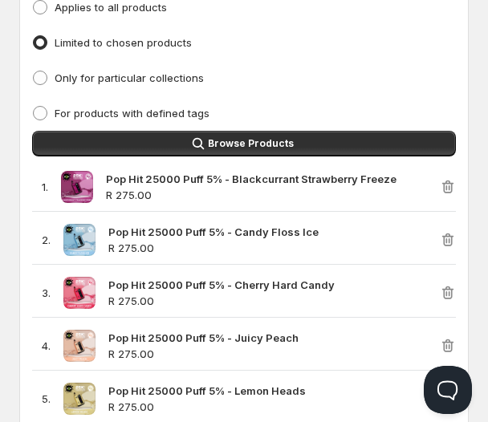
scroll to position [719, 0]
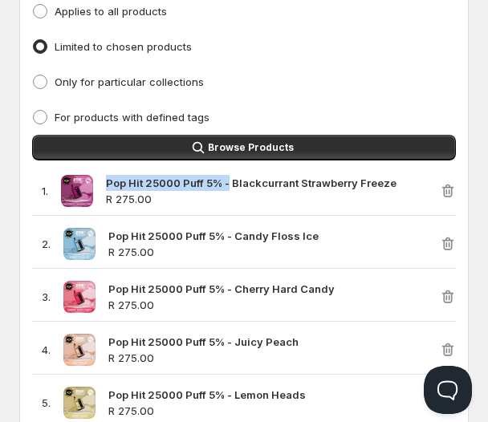
drag, startPoint x: 108, startPoint y: 185, endPoint x: 230, endPoint y: 183, distance: 122.8
click at [230, 183] on strong "Pop Hit 25000 Puff 5% - Blackcurrant Strawberry Freeze" at bounding box center [251, 183] width 291 height 13
copy strong "Pop Hit 25000 Puff 5% -"
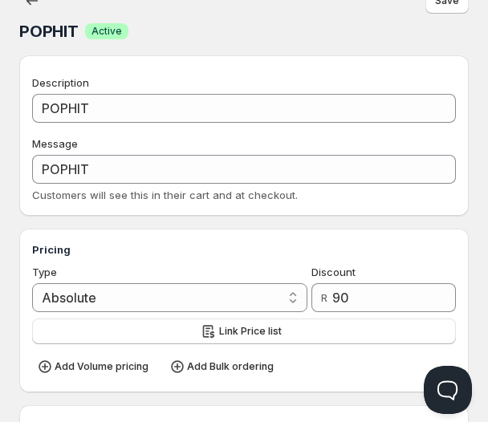
scroll to position [0, 0]
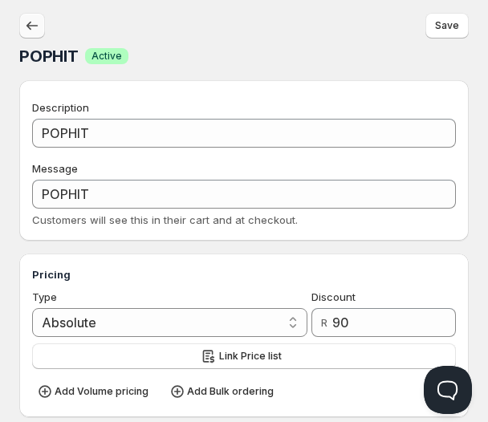
click at [30, 30] on icon "button" at bounding box center [32, 26] width 16 height 16
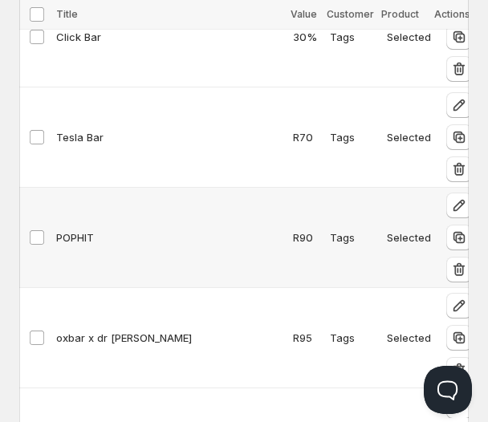
scroll to position [0, 92]
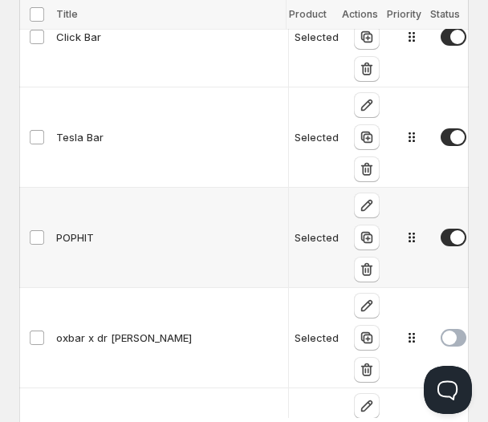
click at [447, 230] on span at bounding box center [454, 238] width 26 height 18
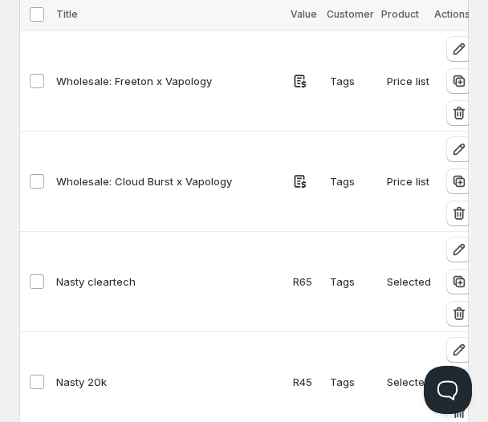
scroll to position [1290, 0]
